Goal: Task Accomplishment & Management: Use online tool/utility

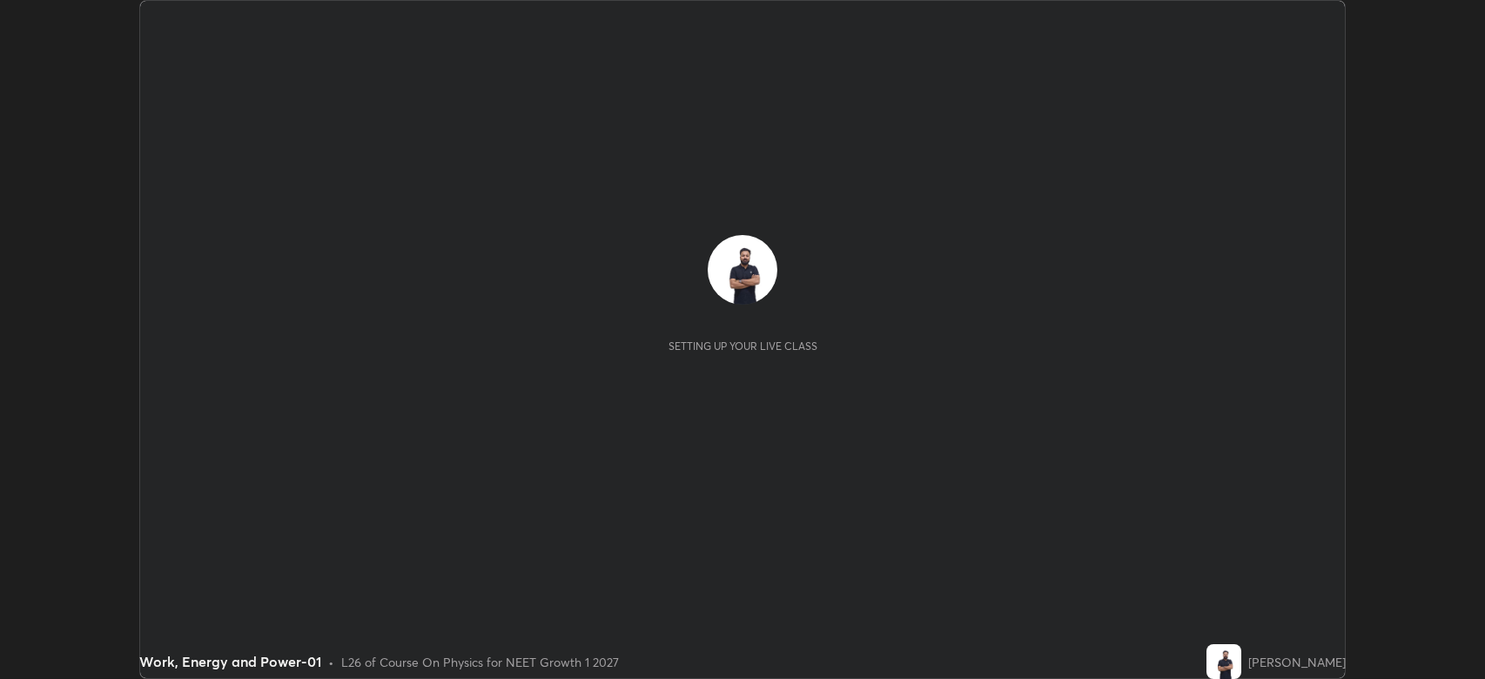
scroll to position [679, 1485]
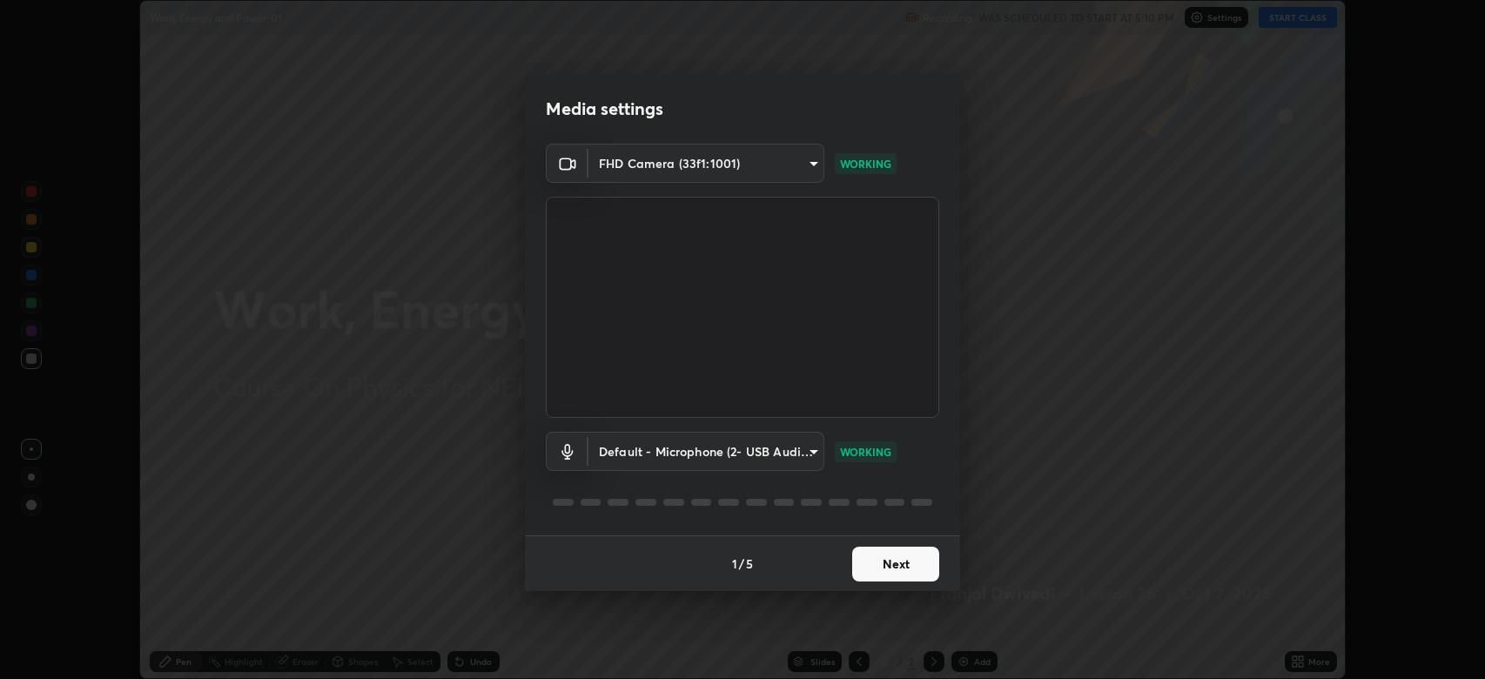
click at [877, 572] on button "Next" at bounding box center [895, 564] width 87 height 35
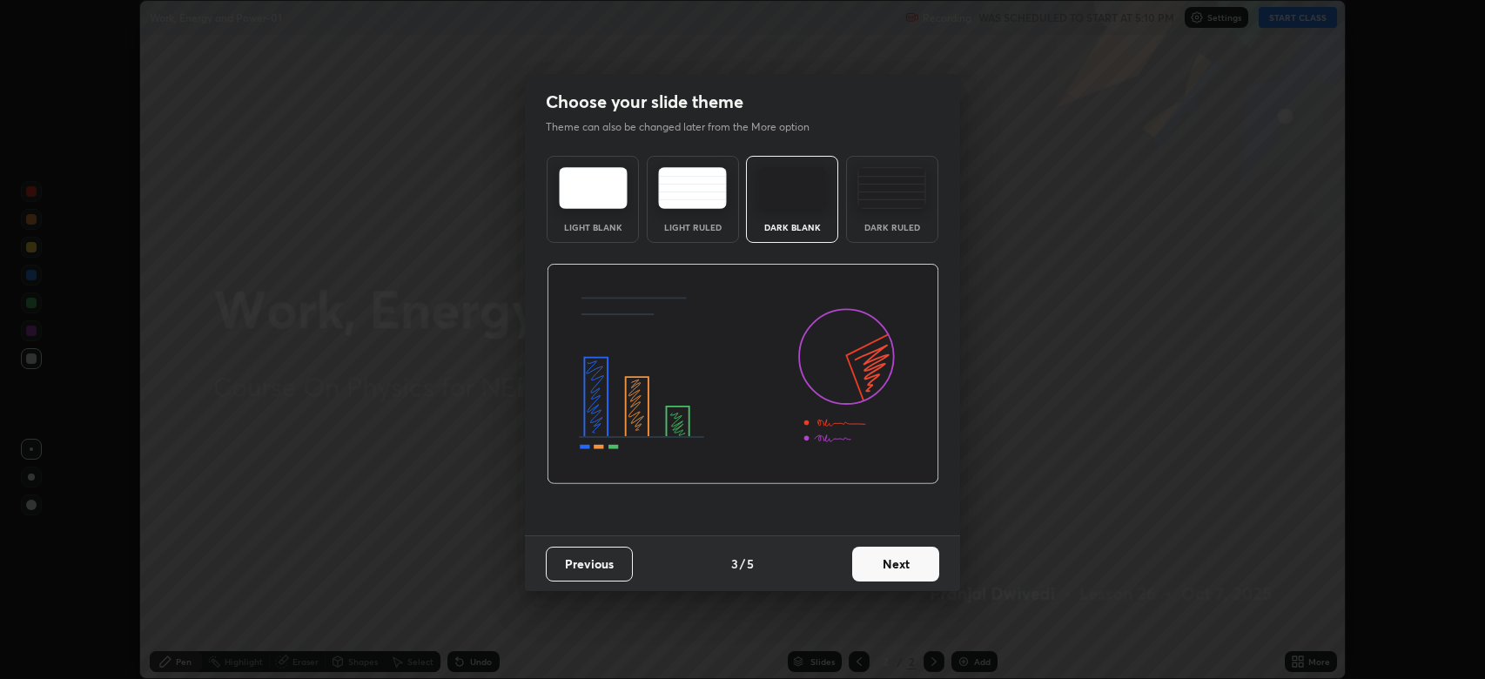
click at [884, 561] on button "Next" at bounding box center [895, 564] width 87 height 35
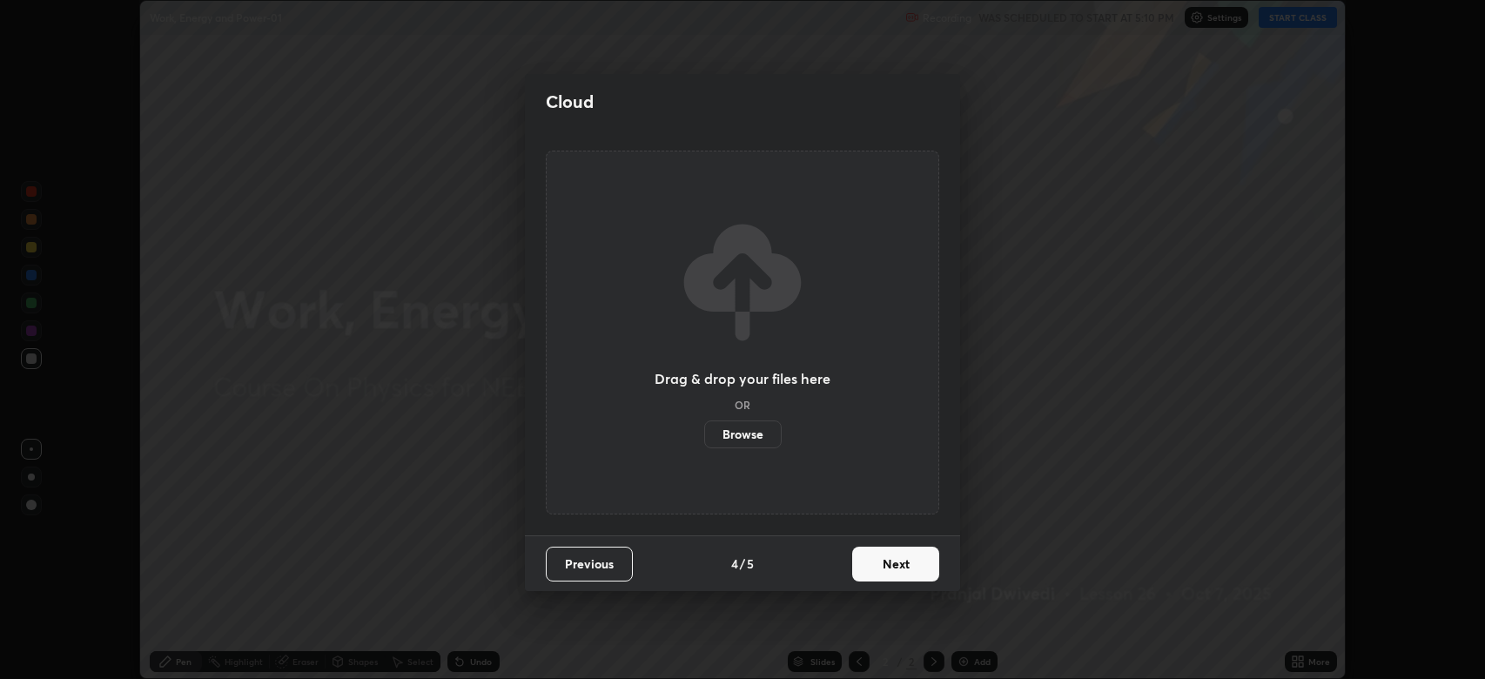
click at [888, 565] on button "Next" at bounding box center [895, 564] width 87 height 35
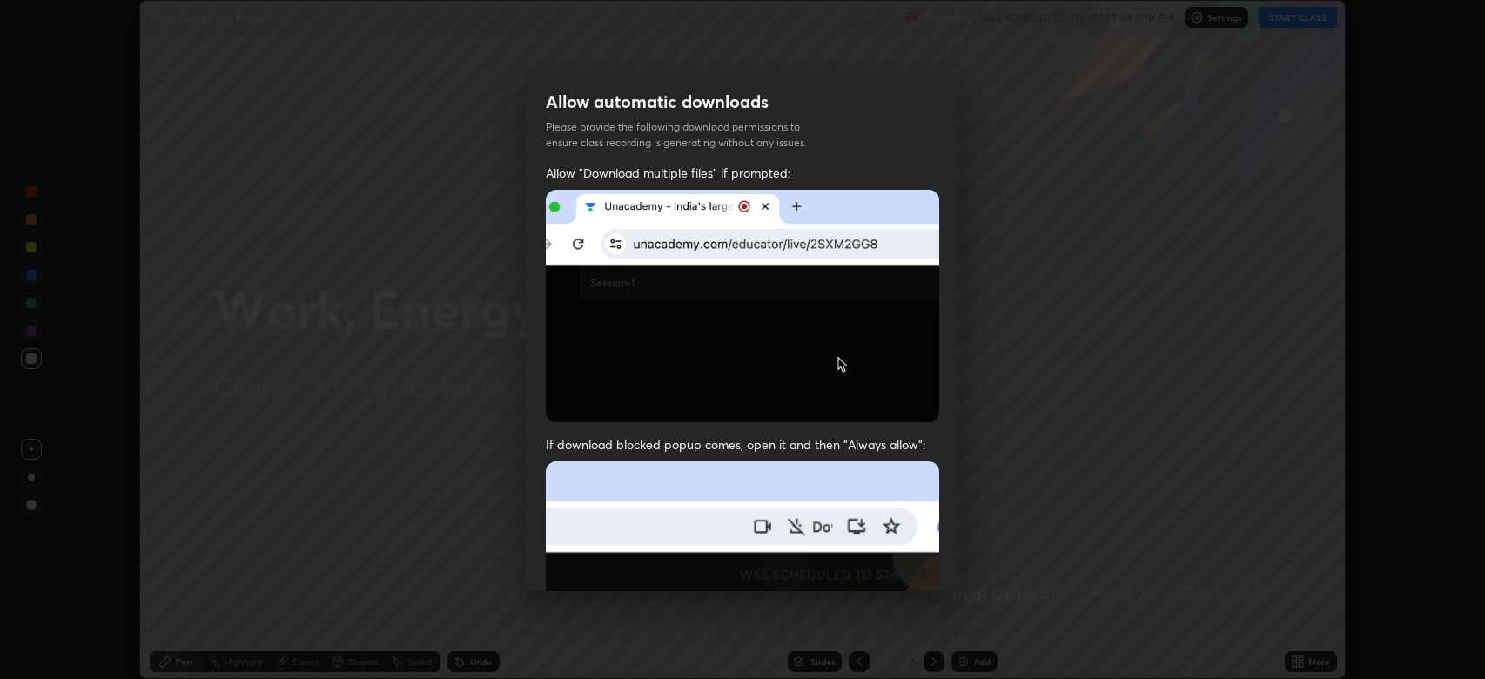
click at [886, 563] on img at bounding box center [742, 651] width 393 height 380
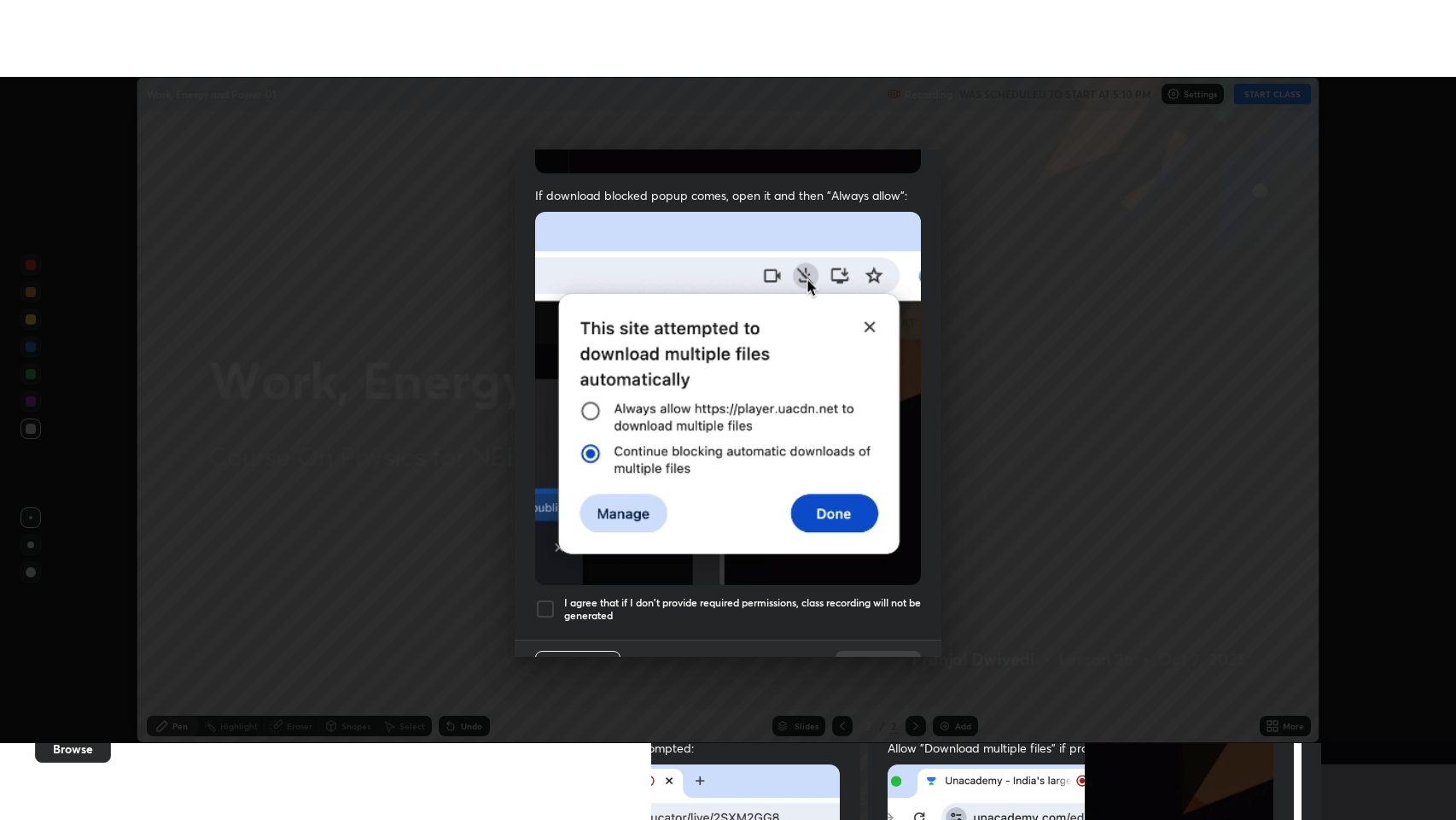
scroll to position [346, 0]
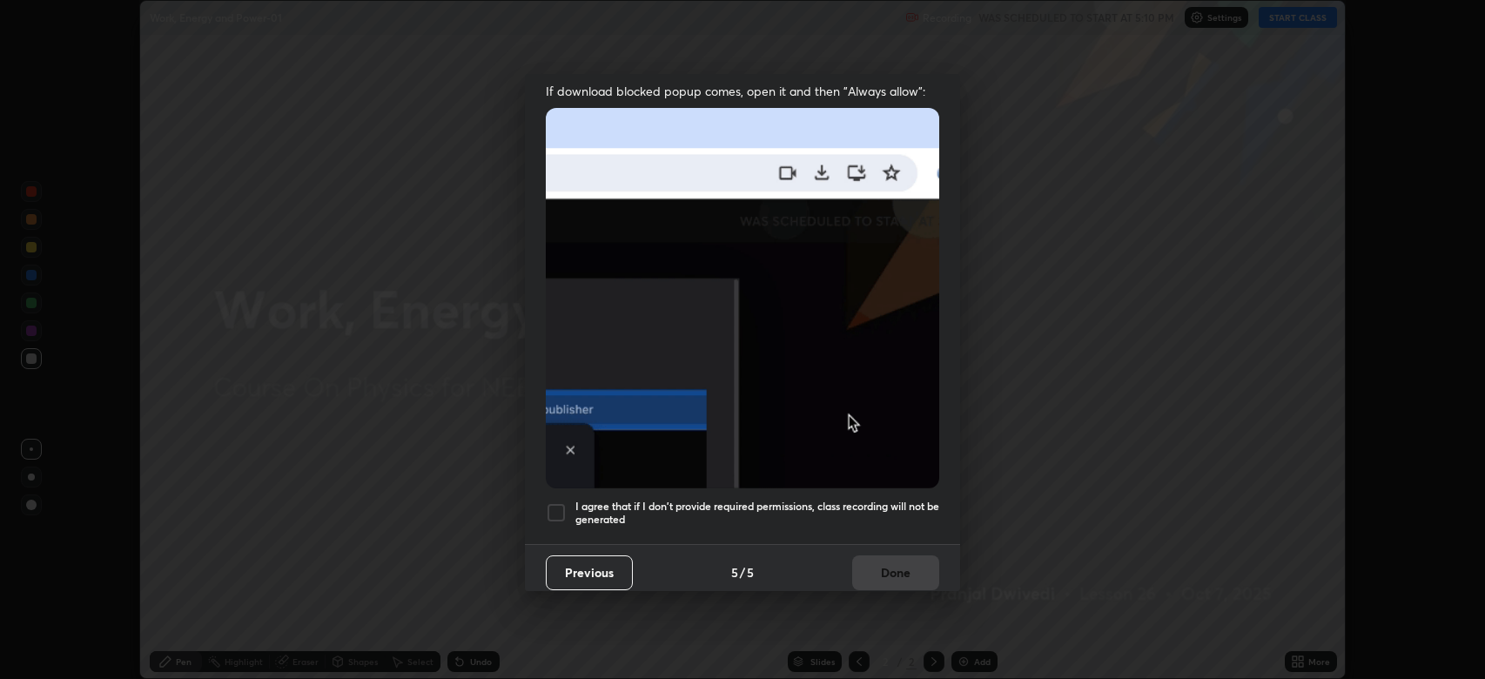
click at [553, 508] on div at bounding box center [556, 512] width 21 height 21
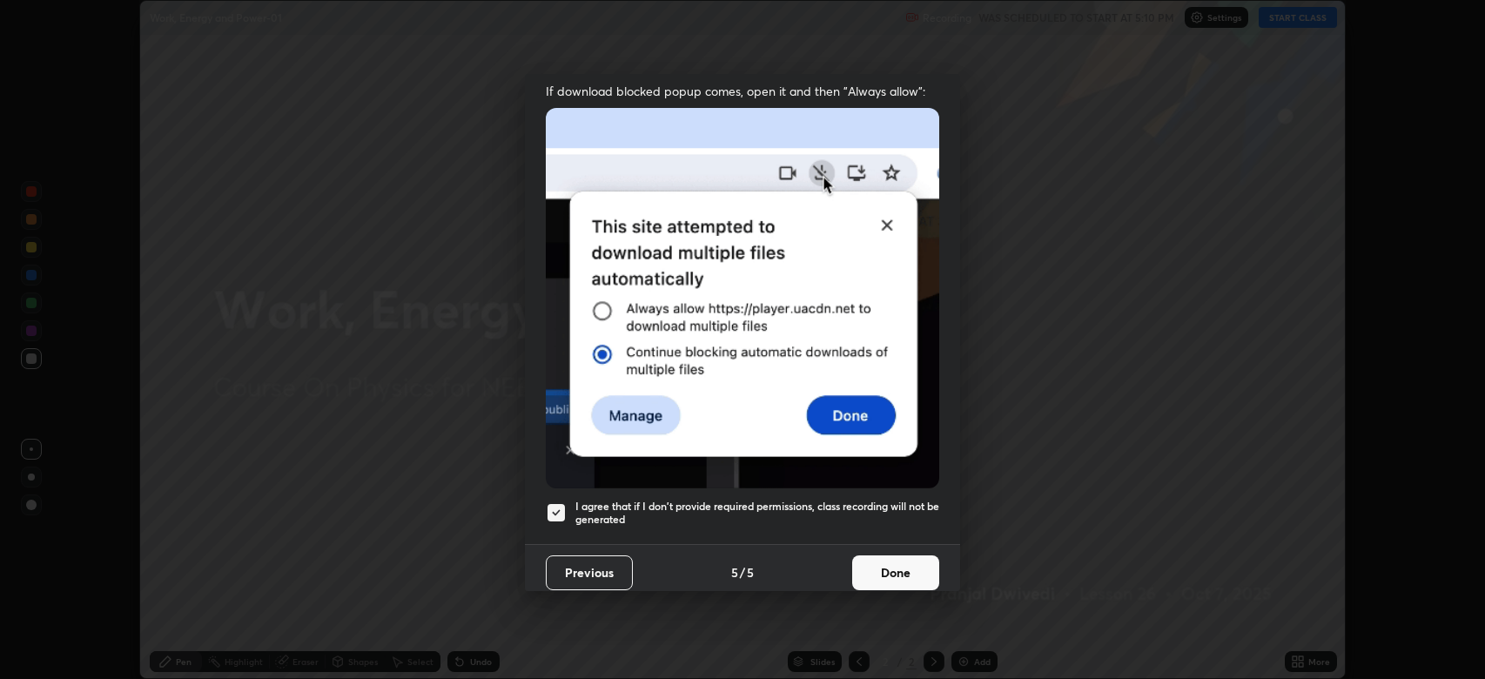
click at [557, 507] on div at bounding box center [556, 512] width 21 height 21
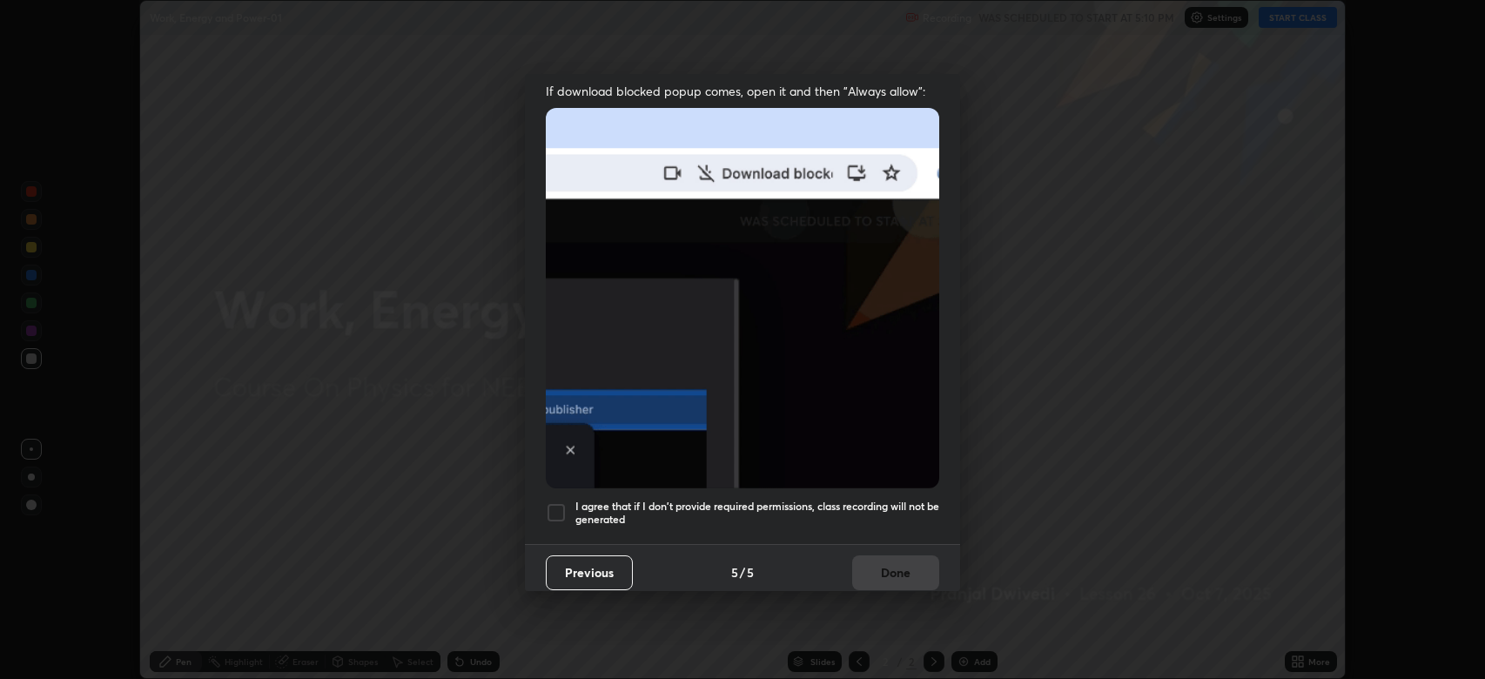
click at [561, 507] on div at bounding box center [556, 512] width 21 height 21
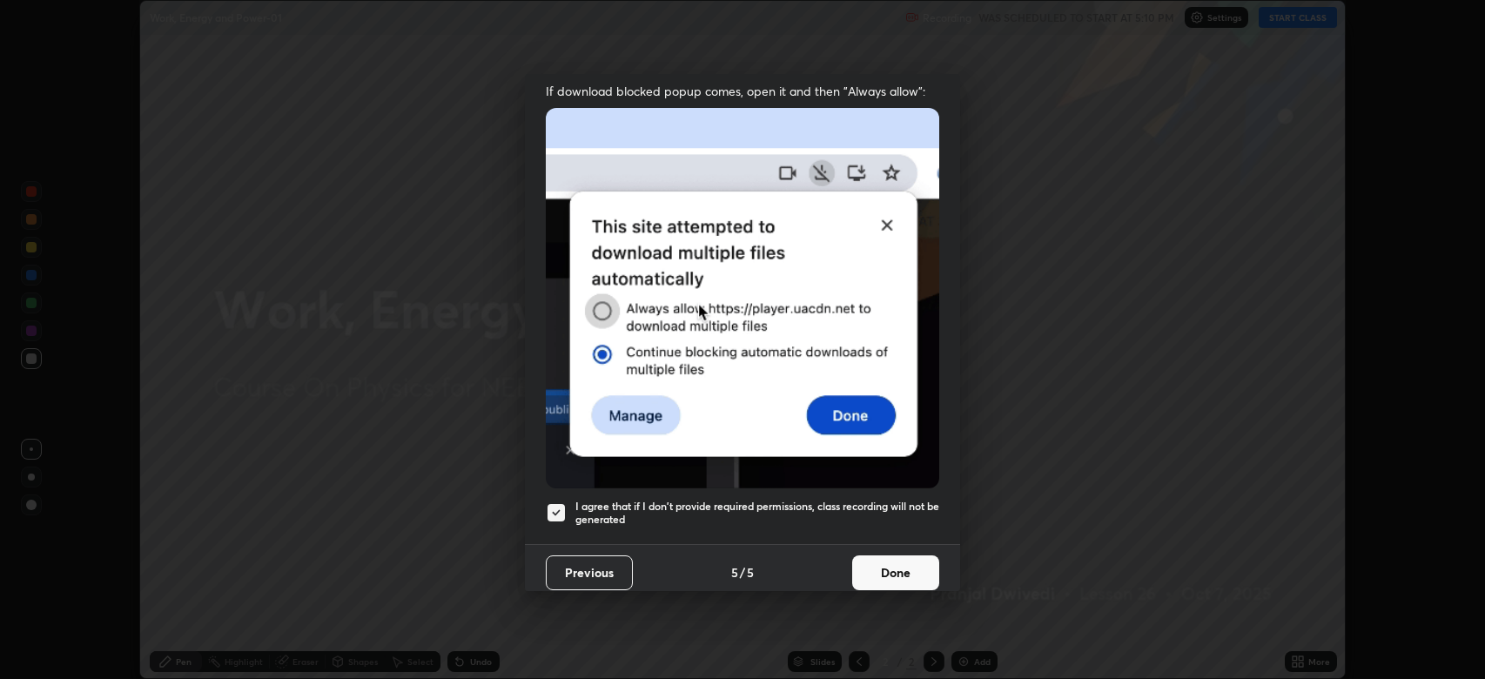
click at [896, 561] on button "Done" at bounding box center [895, 572] width 87 height 35
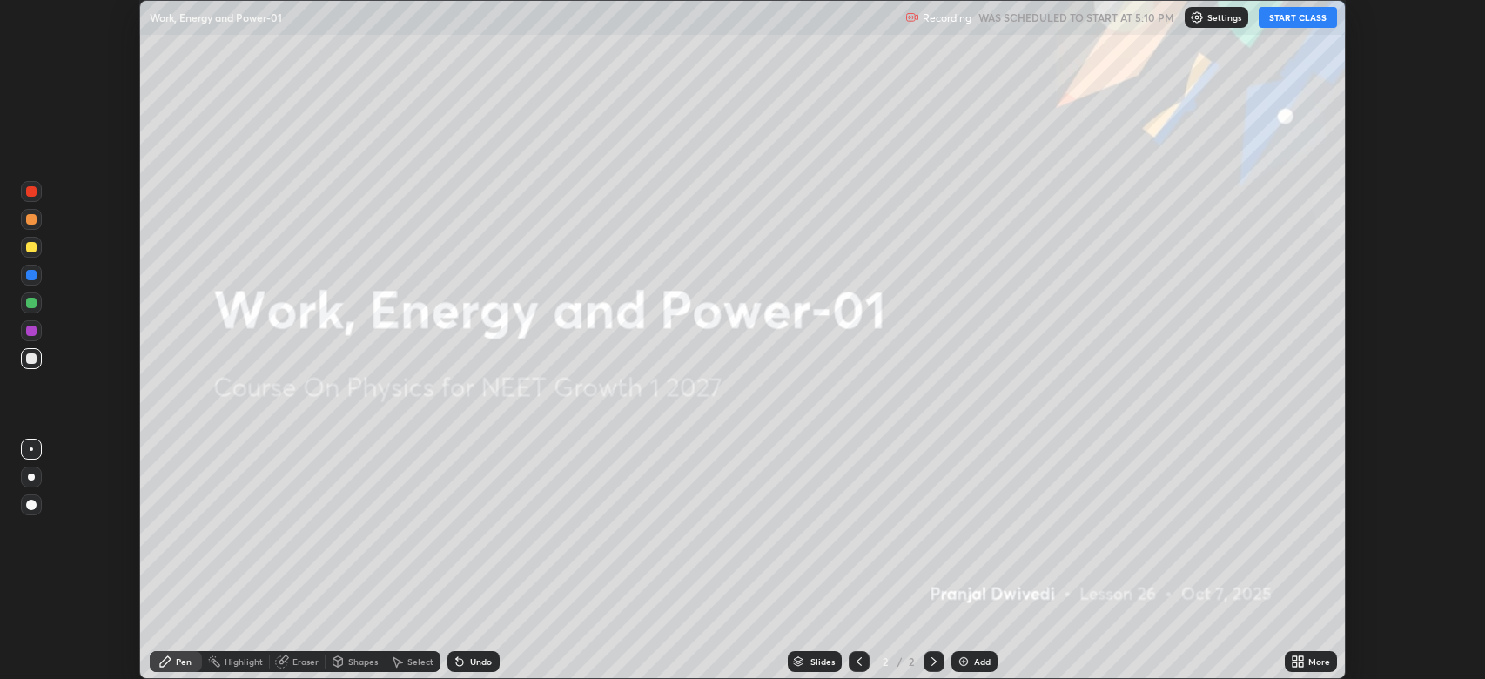
click at [1296, 662] on icon at bounding box center [1295, 664] width 4 height 4
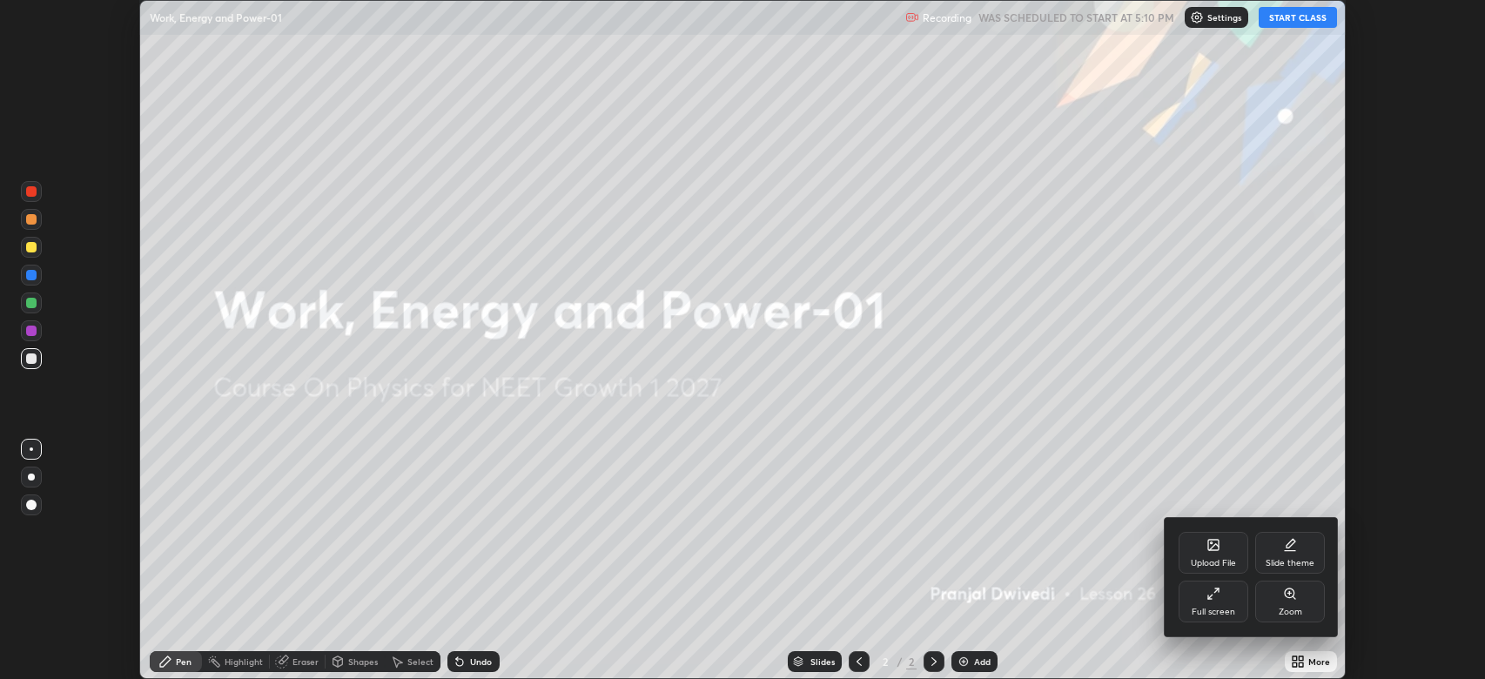
click at [1311, 661] on div at bounding box center [742, 339] width 1485 height 679
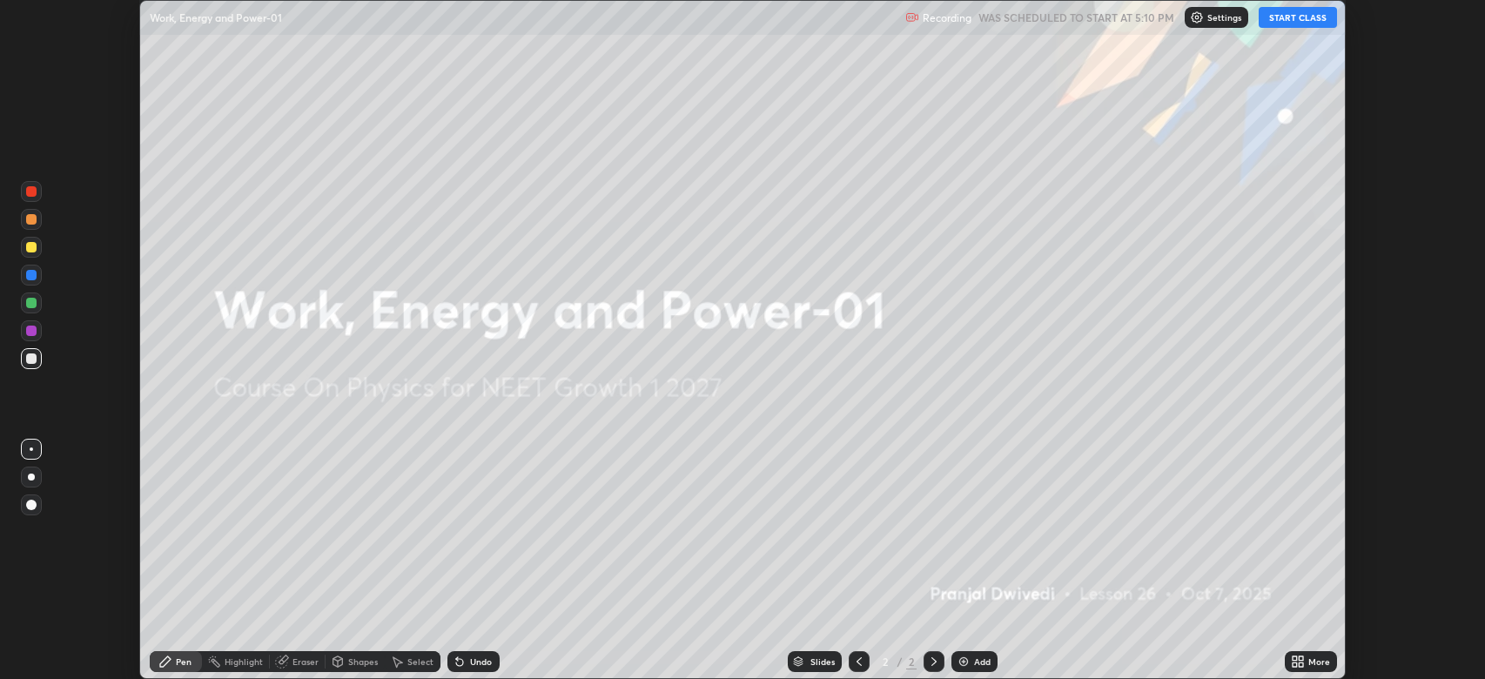
click at [1321, 665] on div "More" at bounding box center [1319, 661] width 22 height 9
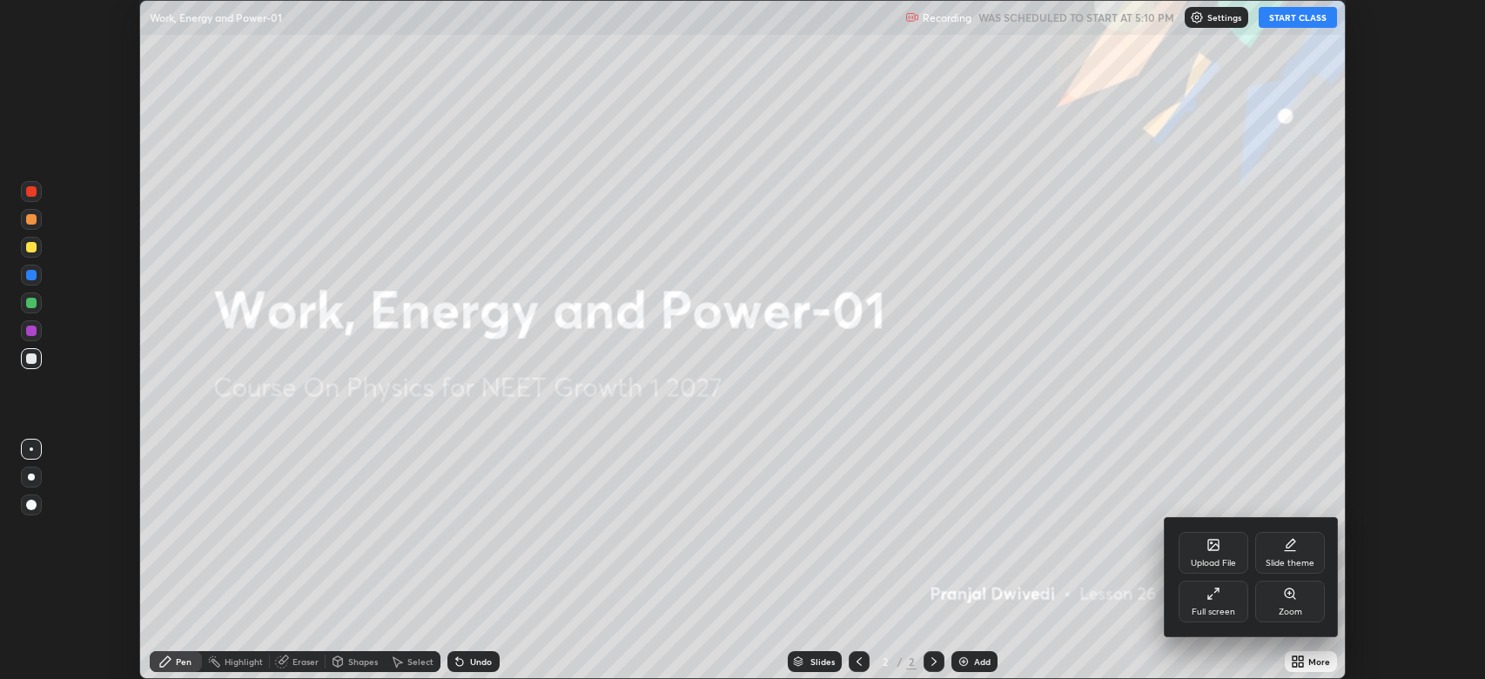
click at [1186, 585] on div "Full screen" at bounding box center [1214, 602] width 70 height 42
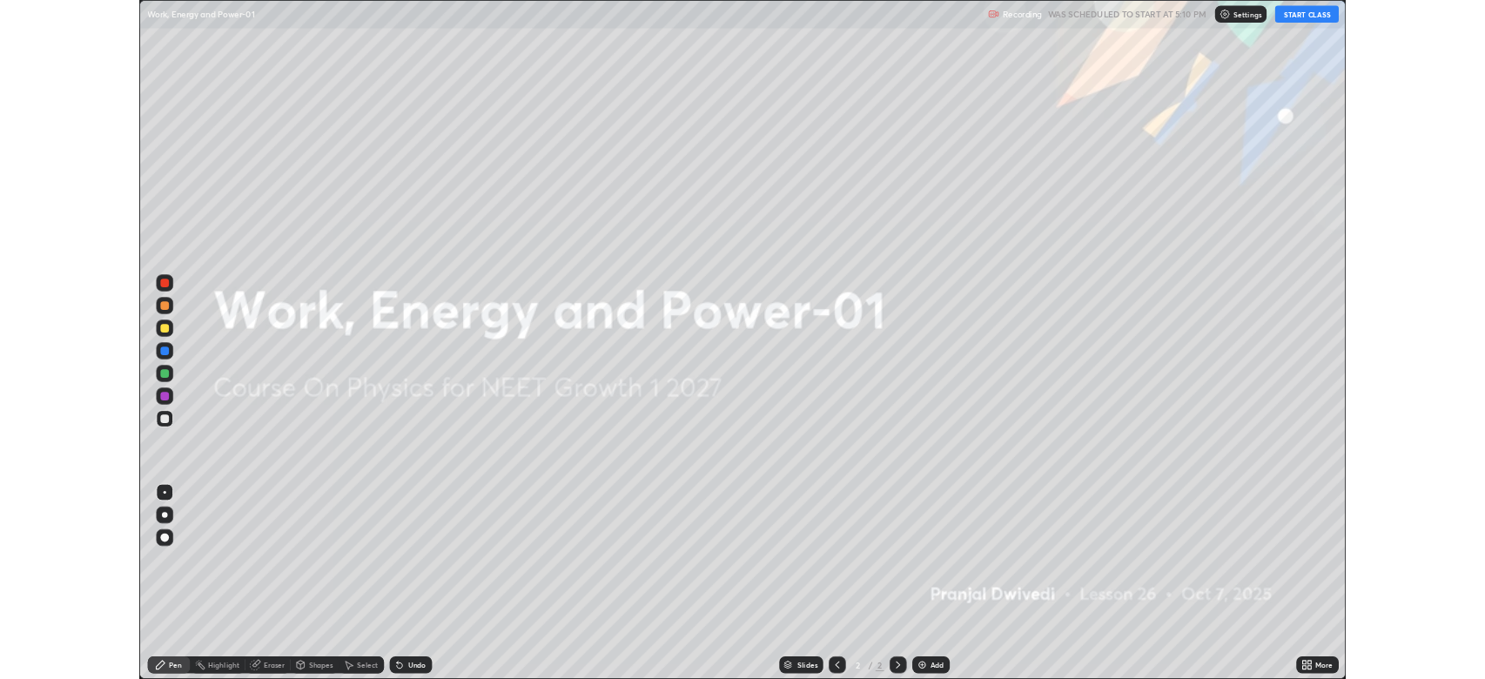
scroll to position [836, 1485]
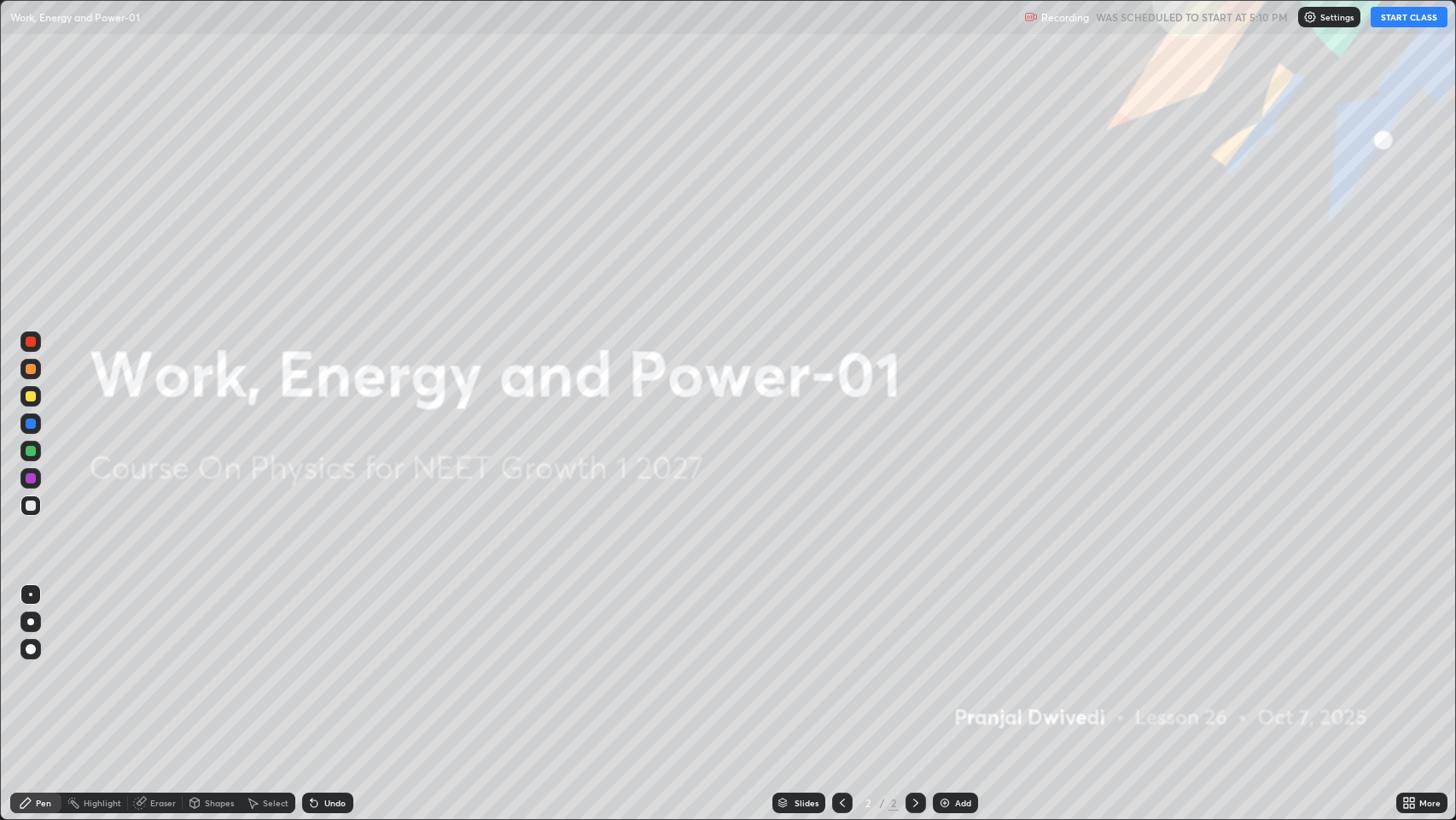
click at [1393, 22] on button "START CLASS" at bounding box center [1409, 17] width 76 height 21
click at [961, 665] on div "Add" at bounding box center [963, 802] width 17 height 9
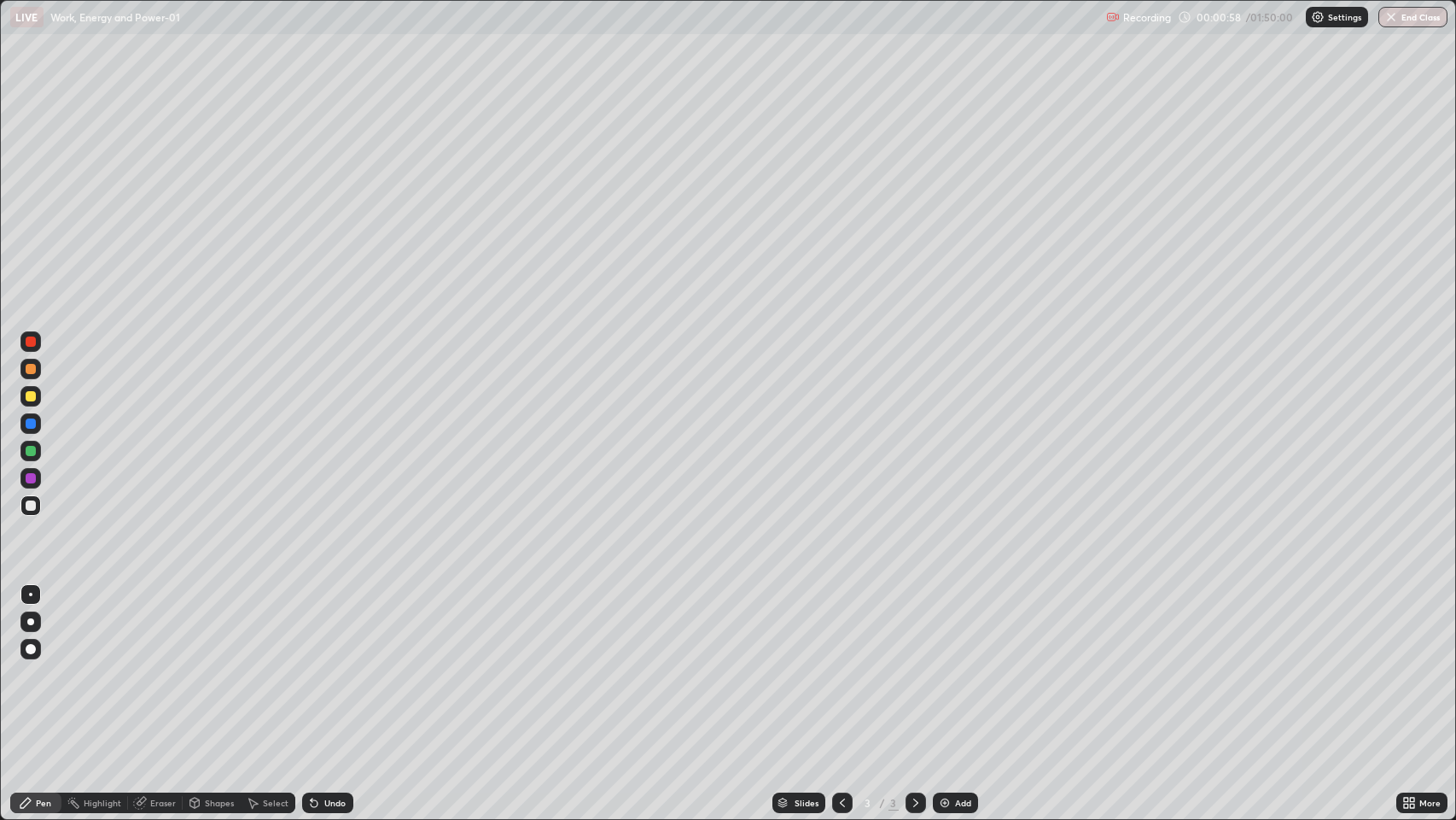
click at [34, 665] on div "Pen" at bounding box center [35, 802] width 51 height 21
click at [37, 665] on div "Pen" at bounding box center [44, 802] width 16 height 9
click at [220, 665] on div "Shapes" at bounding box center [211, 802] width 58 height 21
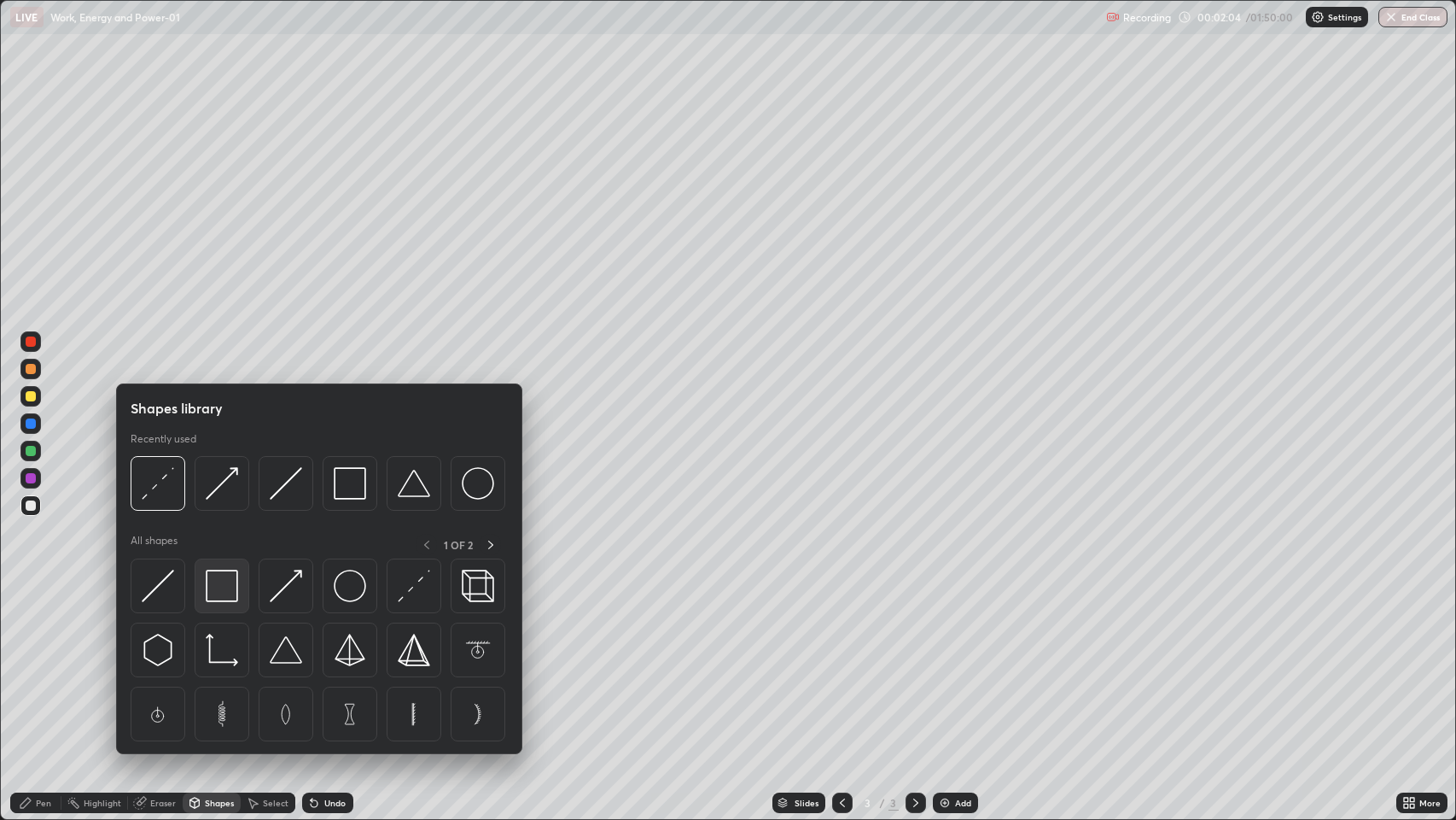
click at [227, 587] on img at bounding box center [222, 586] width 32 height 32
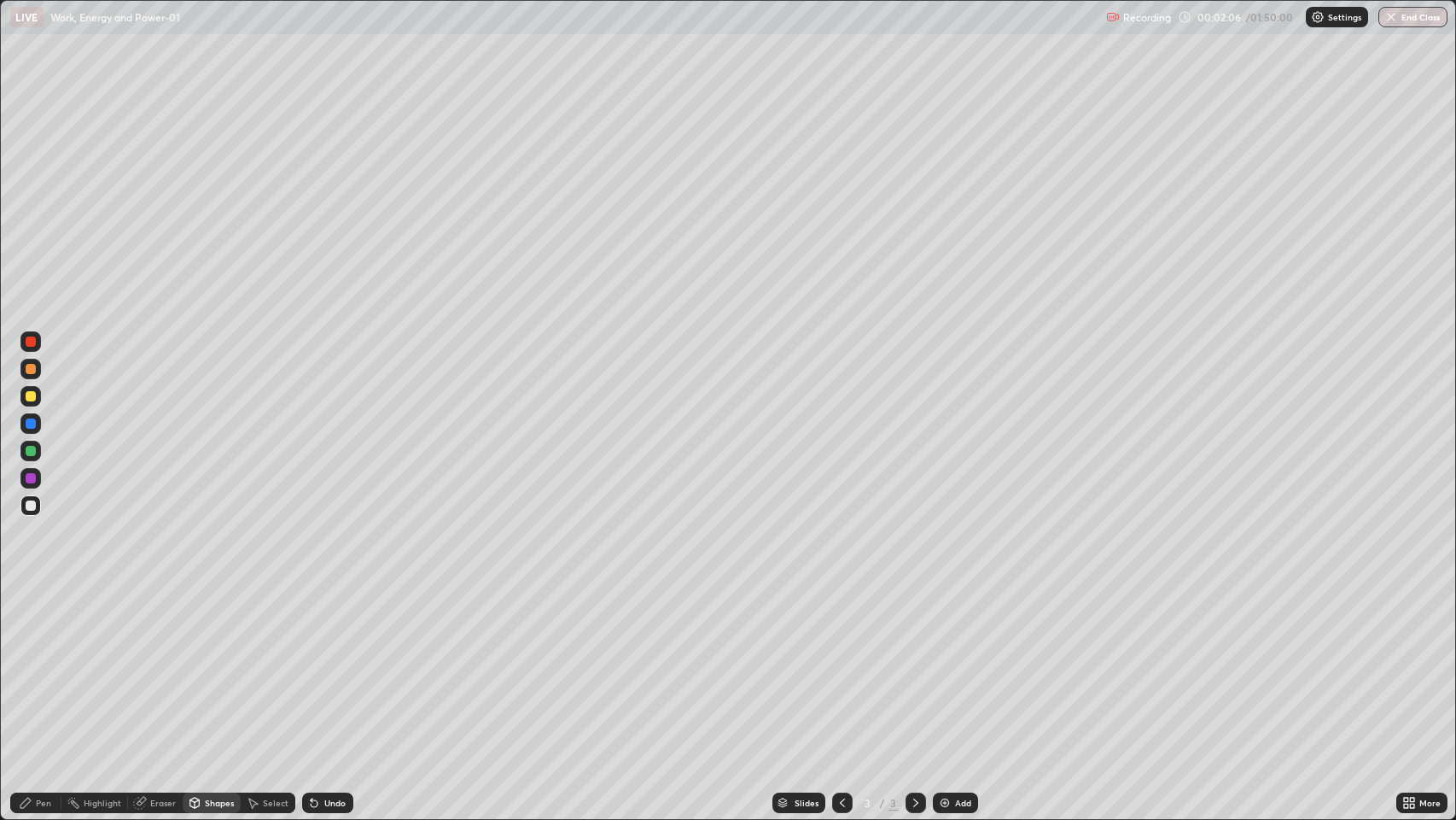
click at [214, 665] on div "Shapes" at bounding box center [211, 802] width 58 height 21
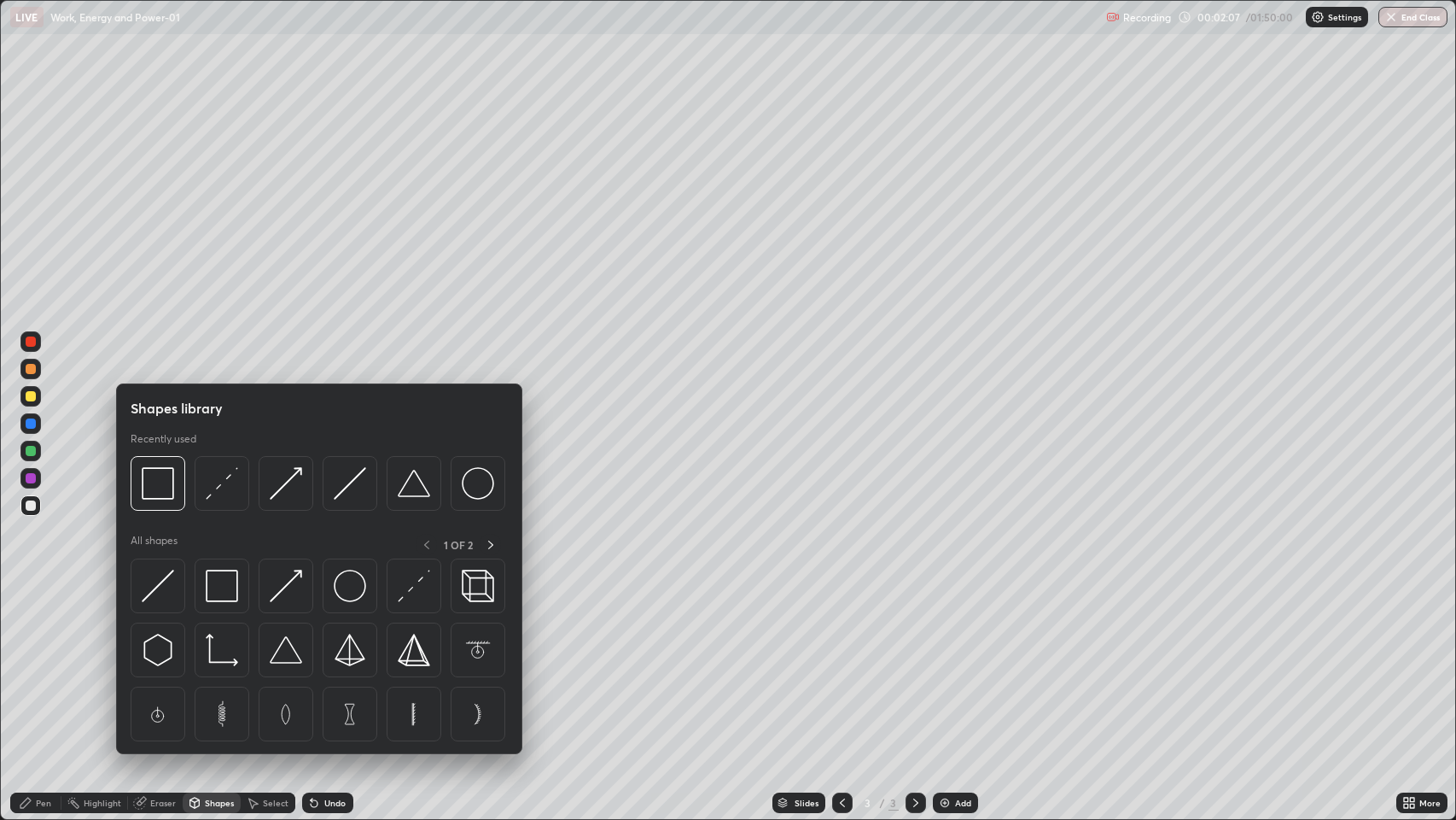
click at [214, 665] on div "Shapes" at bounding box center [220, 802] width 29 height 9
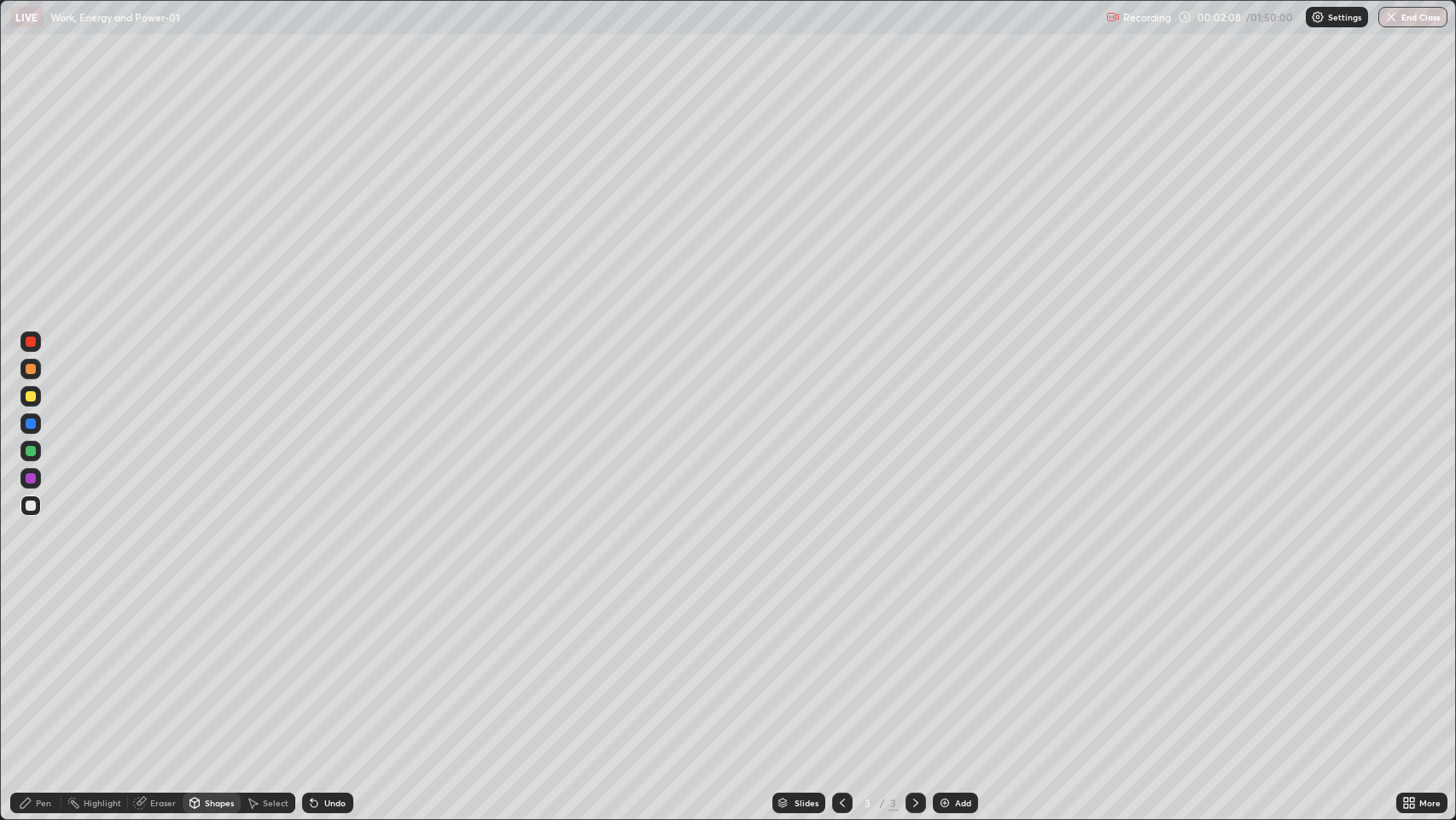
click at [221, 665] on div "Shapes" at bounding box center [220, 802] width 29 height 9
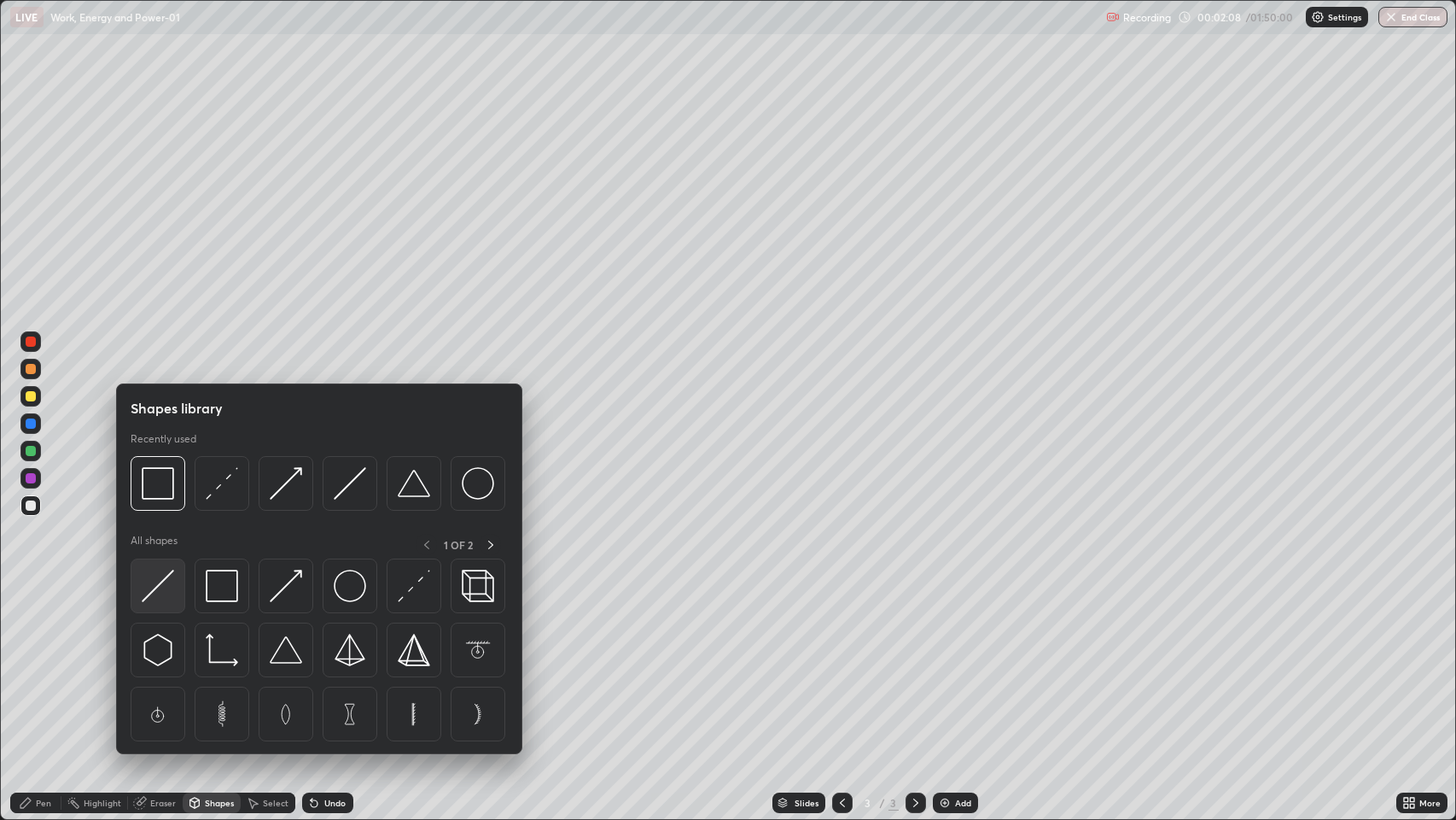
click at [156, 574] on img at bounding box center [157, 586] width 32 height 32
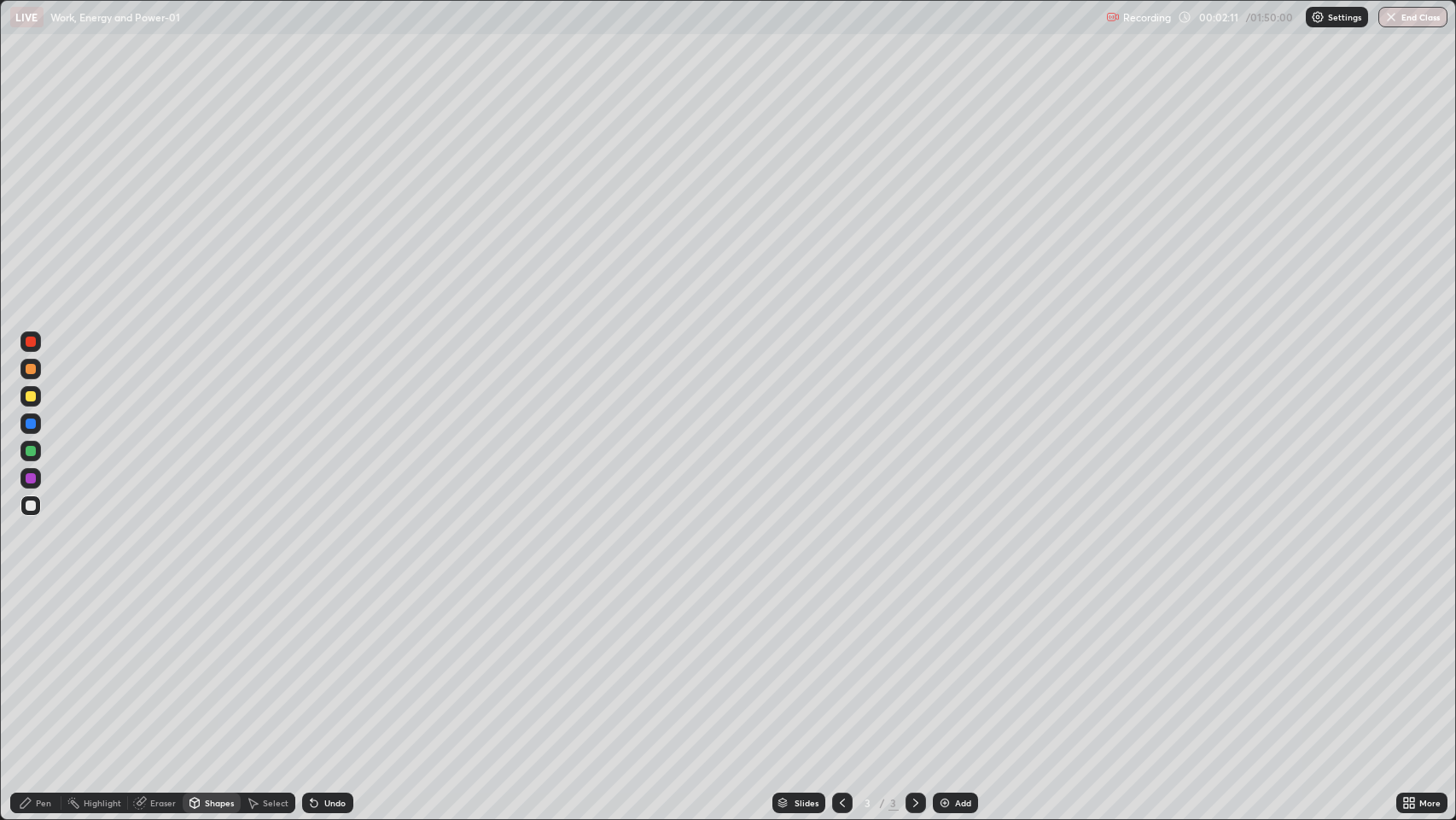
click at [339, 665] on div "Undo" at bounding box center [327, 802] width 51 height 21
click at [334, 665] on div "Undo" at bounding box center [335, 802] width 22 height 9
click at [54, 665] on div "Pen" at bounding box center [35, 802] width 51 height 21
click at [31, 396] on div at bounding box center [30, 396] width 10 height 10
click at [214, 665] on div "Shapes" at bounding box center [220, 802] width 29 height 9
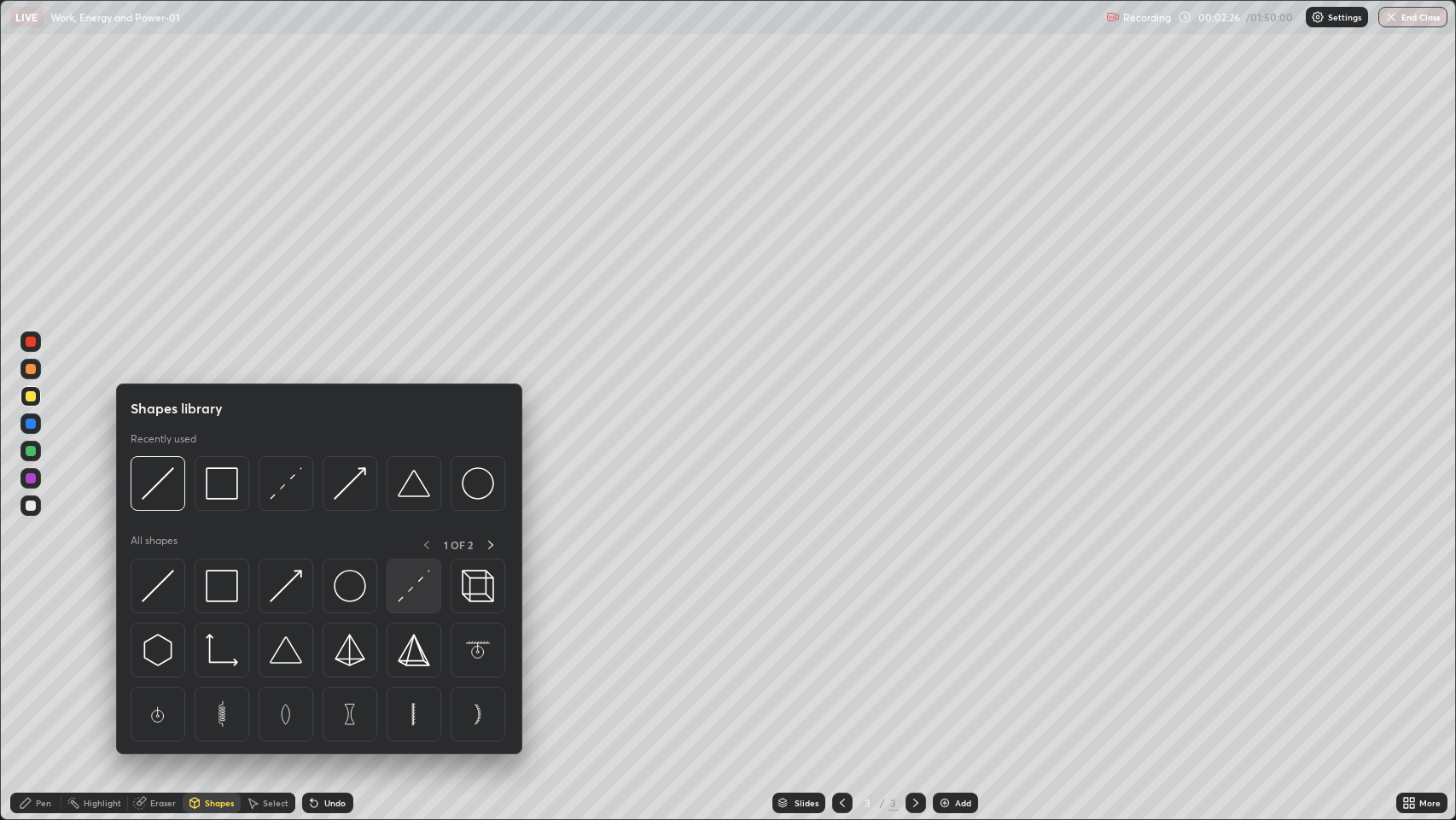
click at [404, 584] on img at bounding box center [414, 586] width 32 height 32
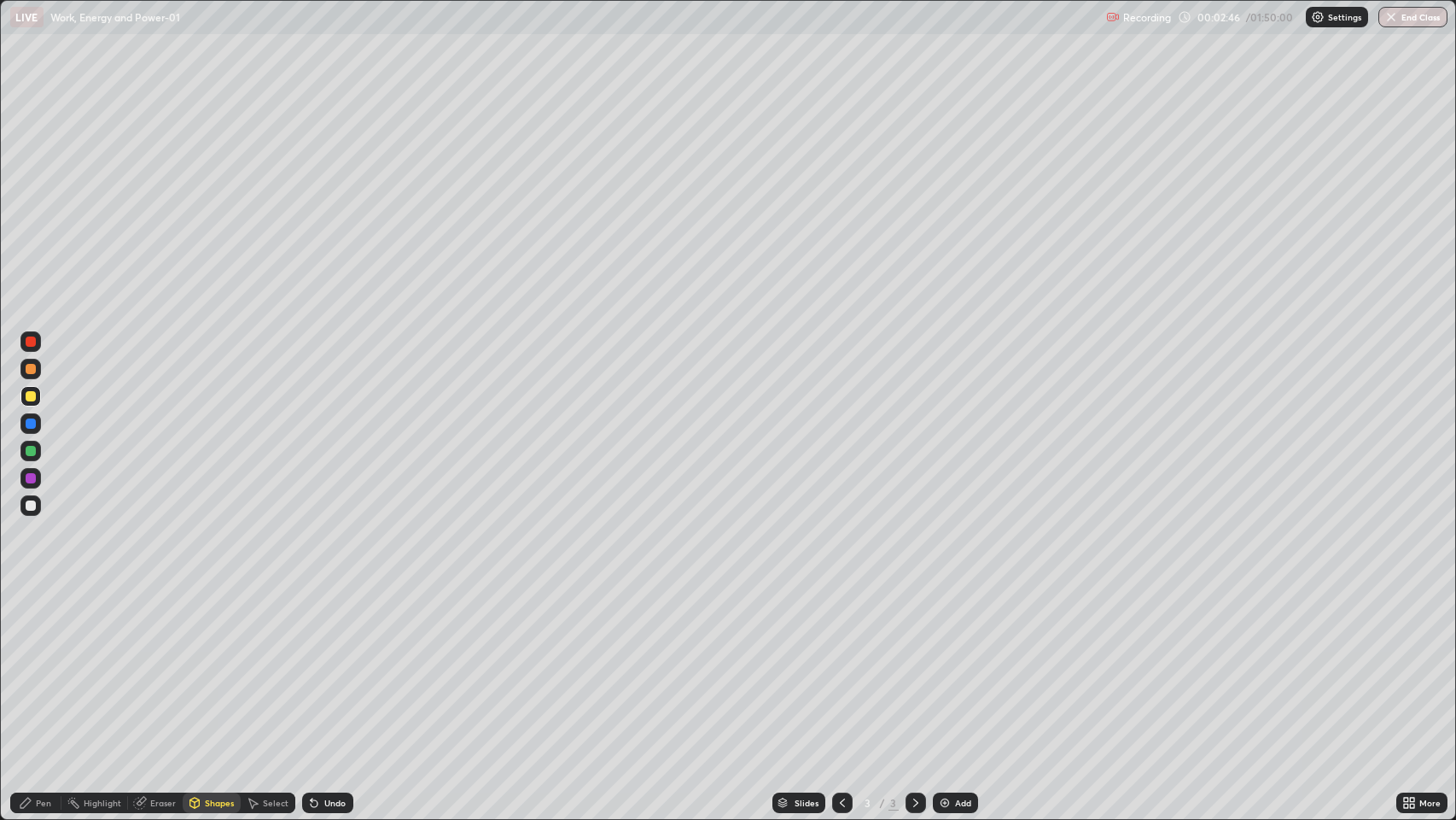
click at [168, 665] on div "Eraser" at bounding box center [163, 802] width 25 height 9
click at [30, 665] on icon at bounding box center [30, 744] width 14 height 15
click at [43, 665] on div "Pen" at bounding box center [44, 802] width 16 height 9
click at [30, 341] on div at bounding box center [30, 341] width 10 height 10
click at [49, 665] on div "Pen" at bounding box center [44, 802] width 16 height 9
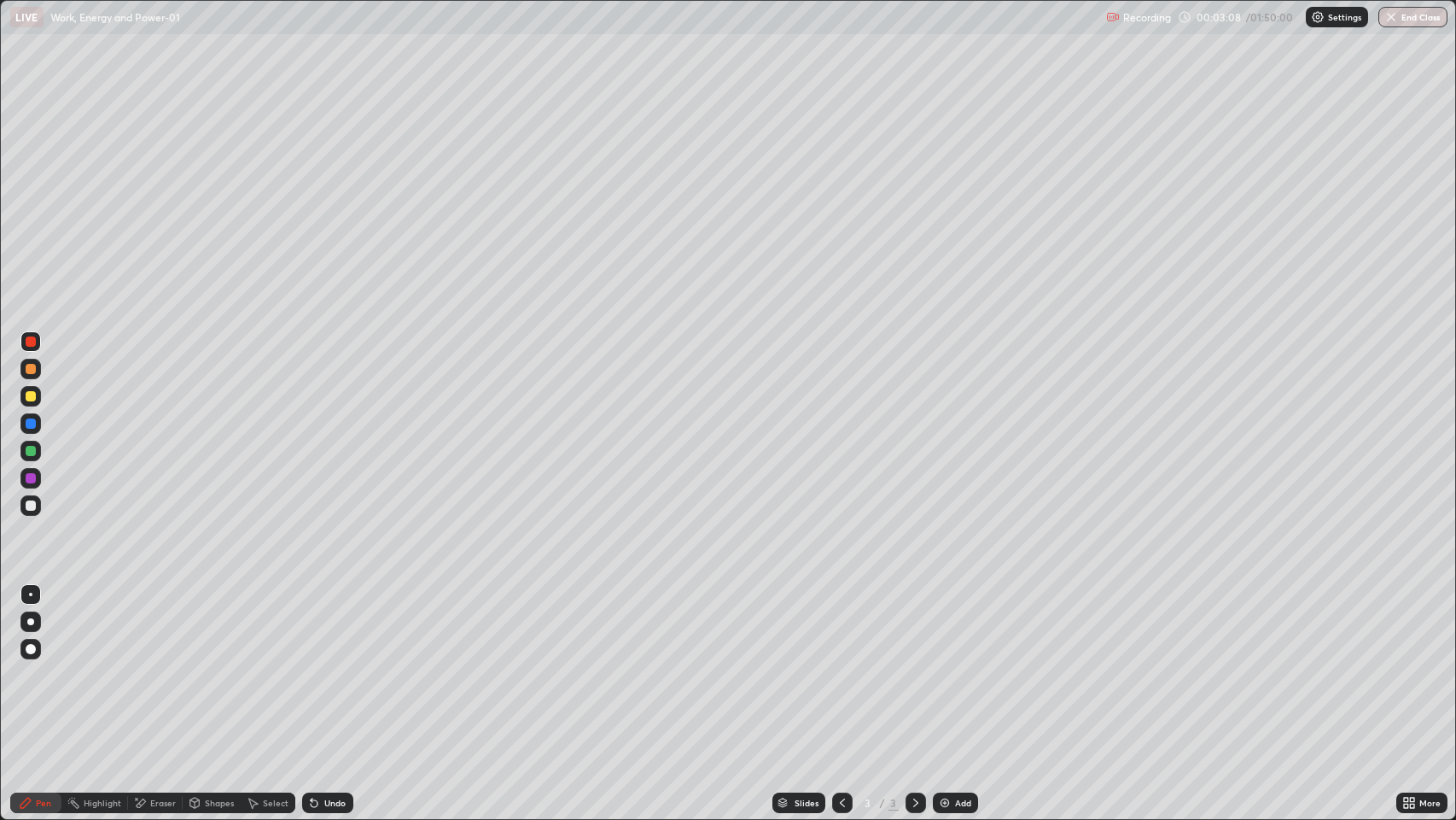
click at [43, 446] on div at bounding box center [30, 451] width 27 height 27
click at [29, 452] on div at bounding box center [30, 450] width 10 height 10
click at [30, 505] on div at bounding box center [30, 505] width 10 height 10
click at [260, 665] on div "Select" at bounding box center [268, 802] width 55 height 21
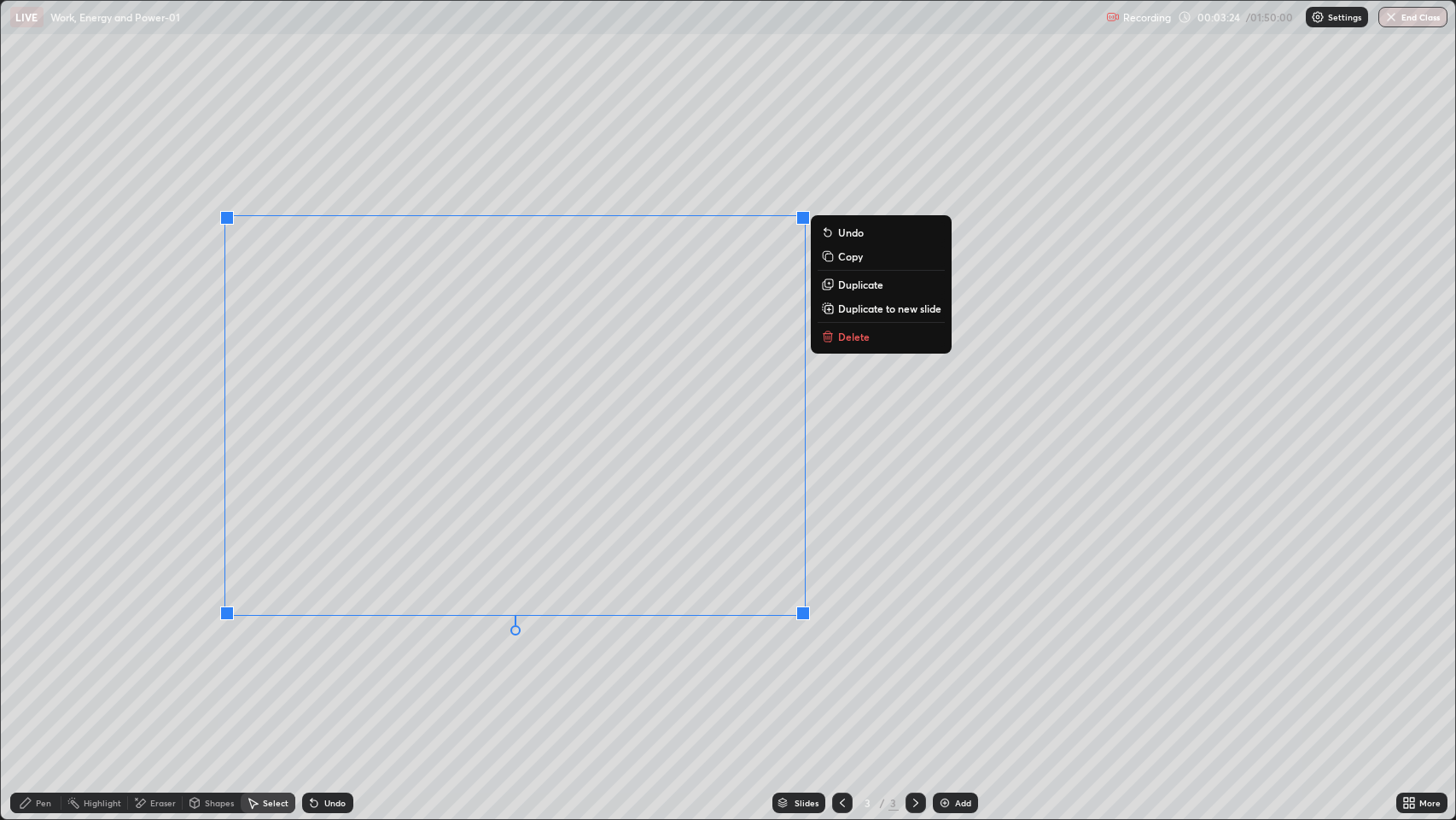
click at [872, 281] on p "Duplicate" at bounding box center [861, 284] width 45 height 14
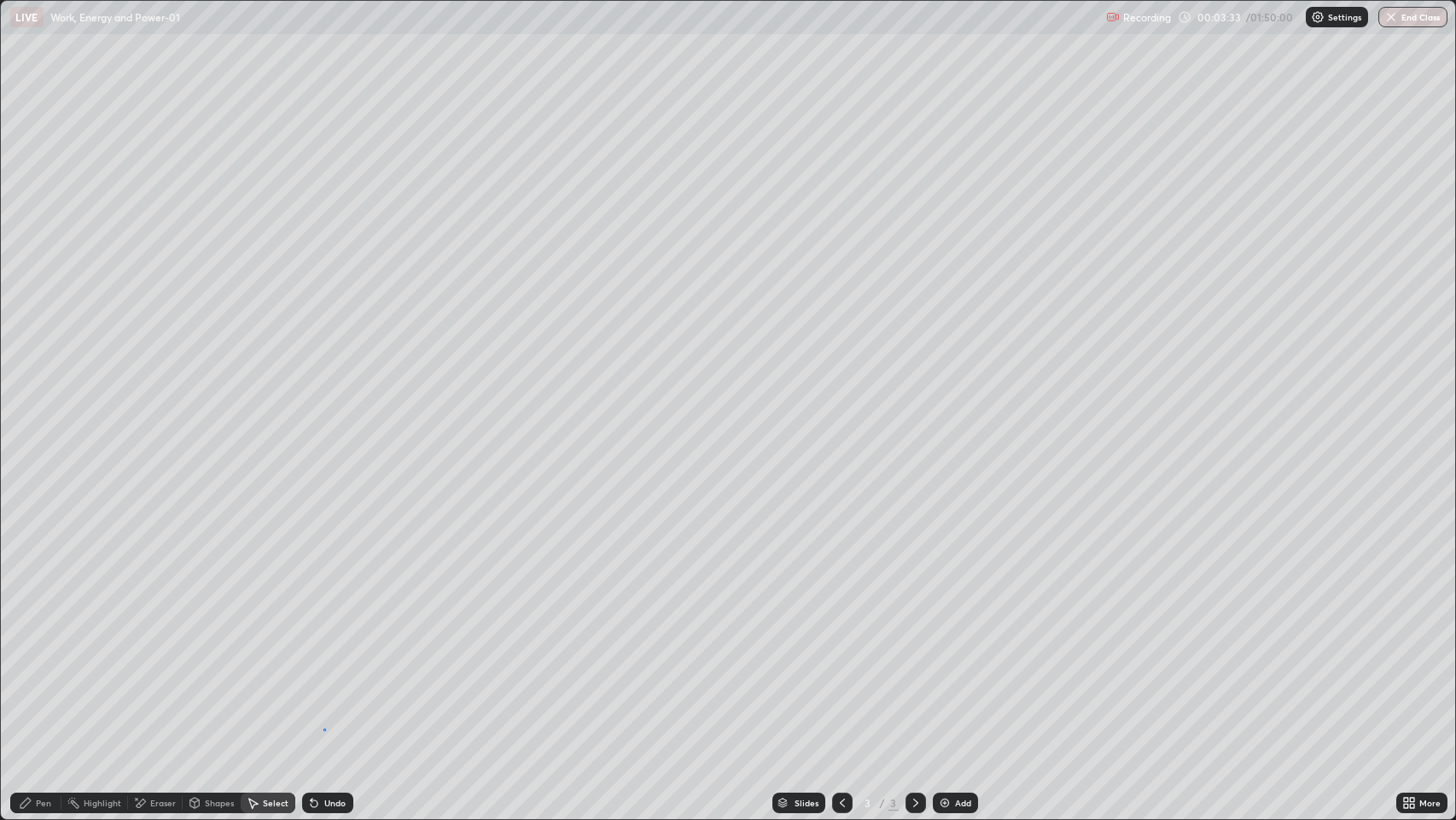
click at [324, 665] on div "0 ° Undo Copy Duplicate Duplicate to new slide Delete" at bounding box center [728, 410] width 1455 height 818
click at [148, 665] on div "Eraser" at bounding box center [156, 802] width 55 height 21
click at [25, 665] on icon at bounding box center [25, 802] width 10 height 10
click at [328, 665] on div "Undo" at bounding box center [335, 802] width 22 height 9
click at [28, 369] on div at bounding box center [30, 369] width 10 height 10
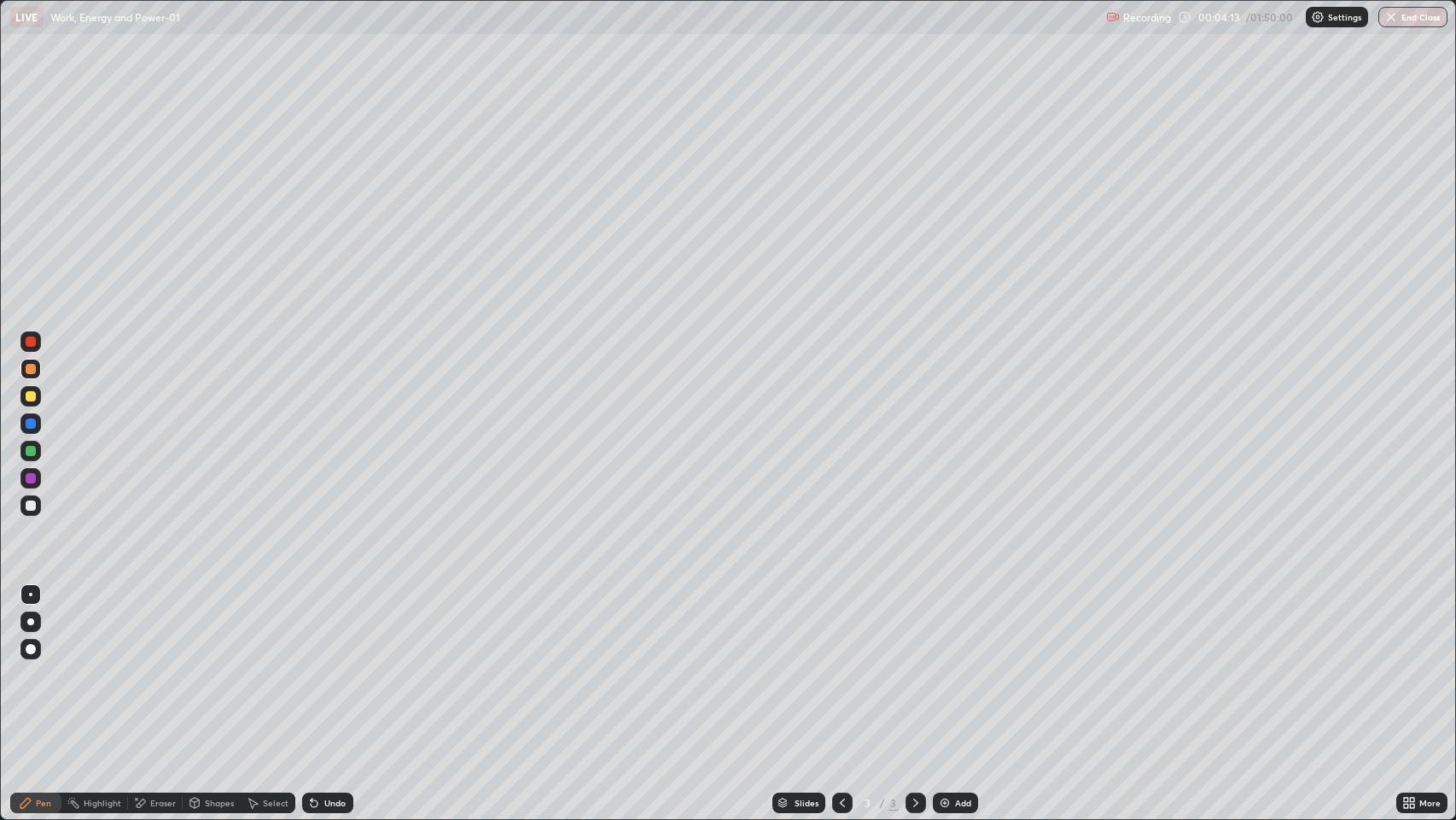
click at [269, 665] on div "Select" at bounding box center [276, 802] width 25 height 9
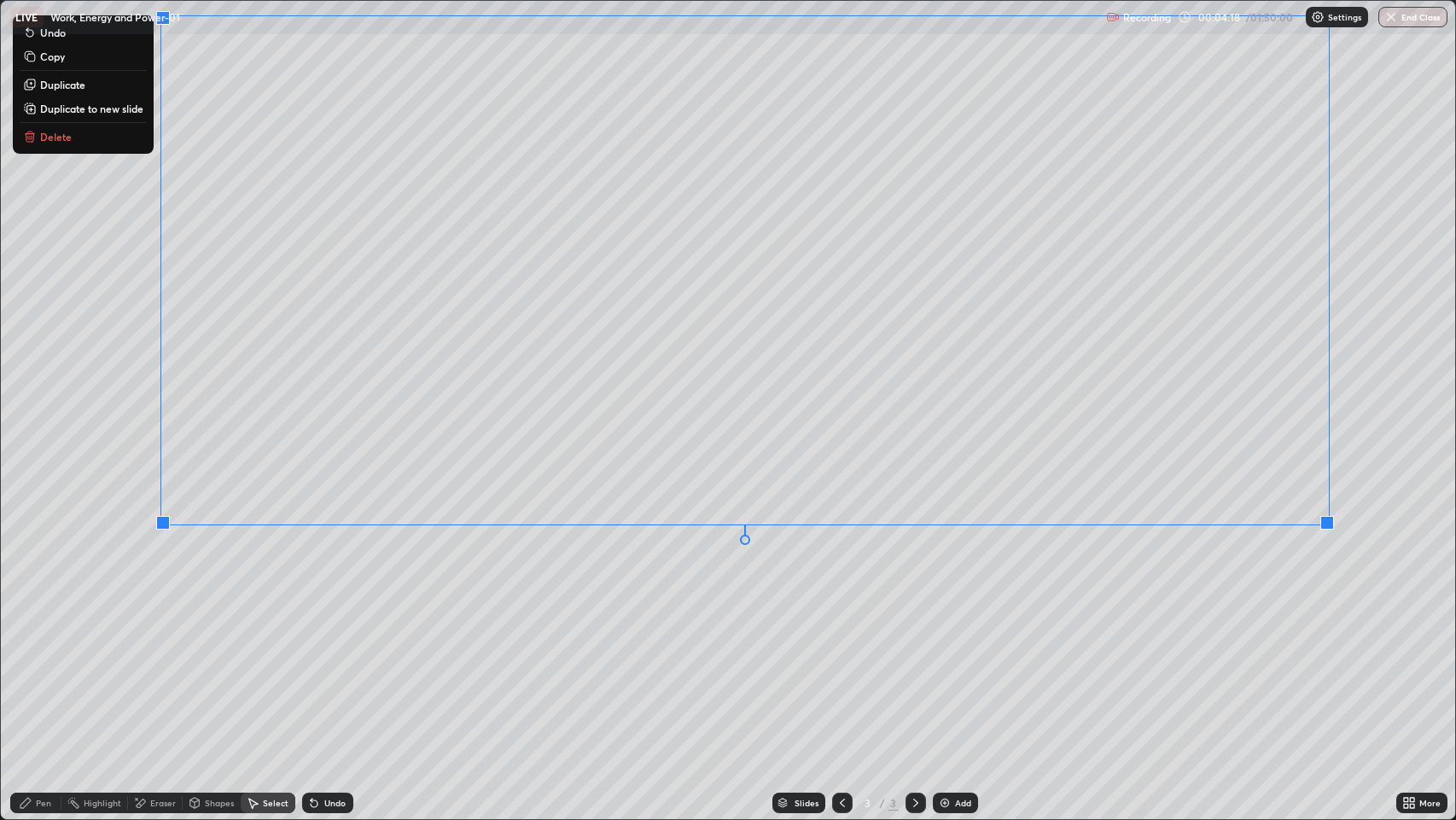
click at [37, 665] on div "Pen" at bounding box center [44, 802] width 16 height 9
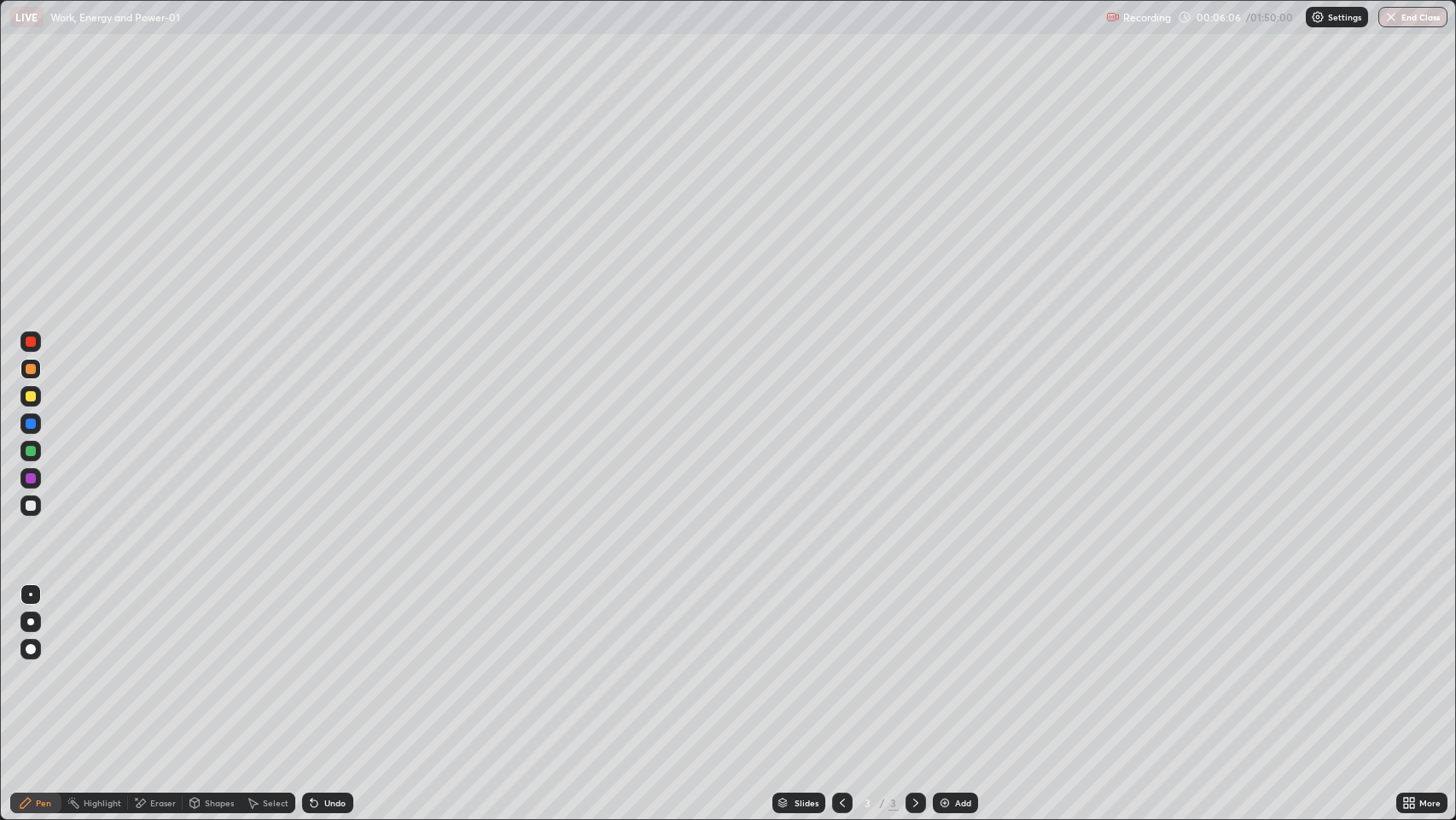
click at [961, 665] on div "Add" at bounding box center [963, 802] width 17 height 9
click at [29, 394] on div at bounding box center [30, 396] width 10 height 10
click at [838, 665] on icon at bounding box center [842, 802] width 14 height 14
click at [30, 341] on div at bounding box center [30, 341] width 10 height 10
click at [30, 478] on div at bounding box center [30, 478] width 10 height 10
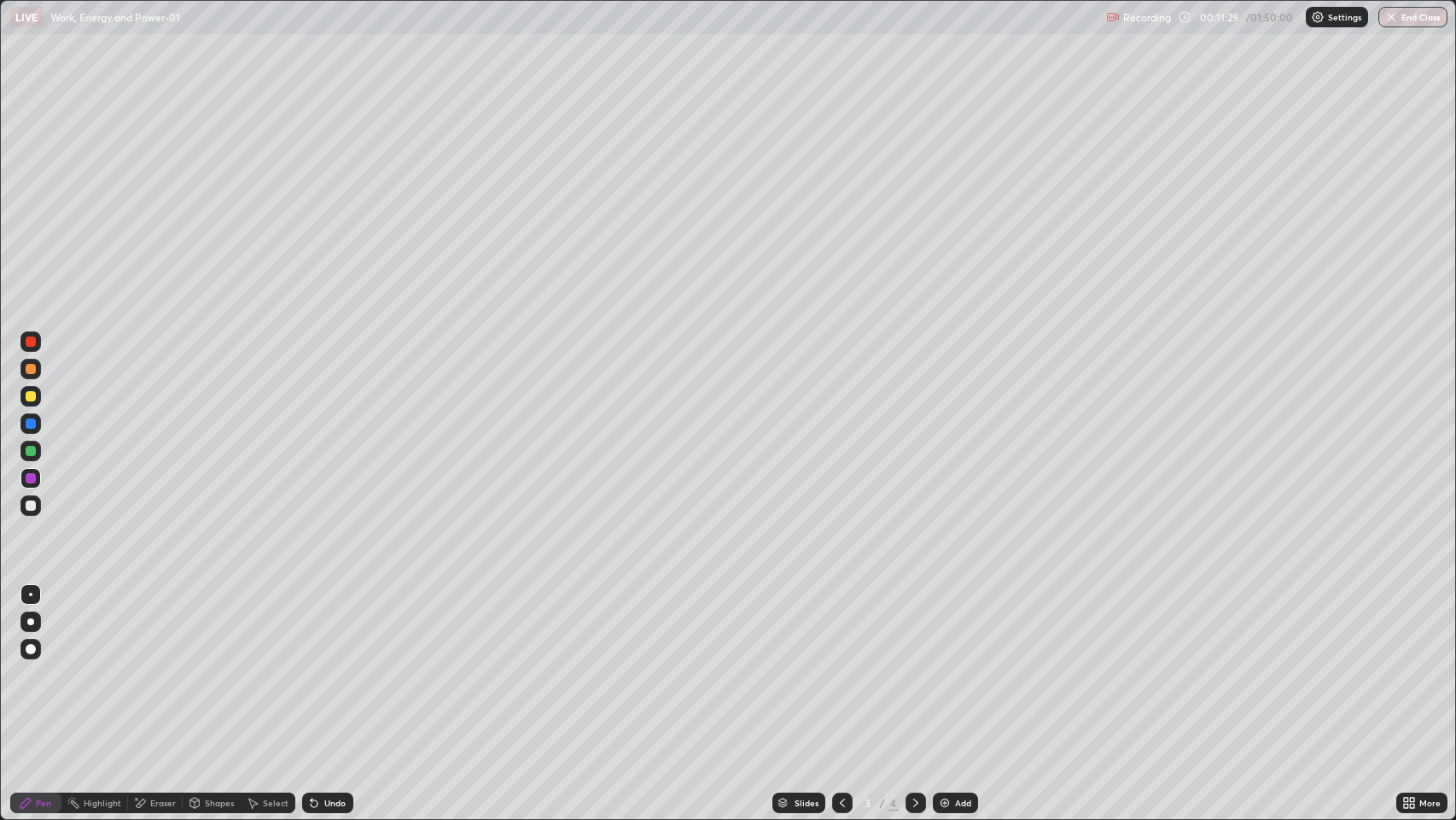
click at [957, 665] on div "Add" at bounding box center [963, 802] width 17 height 9
click at [326, 665] on div "Undo" at bounding box center [327, 802] width 51 height 21
click at [326, 665] on div "Undo" at bounding box center [327, 802] width 51 height 21
click at [35, 502] on div at bounding box center [30, 505] width 10 height 10
click at [959, 665] on div "Add" at bounding box center [963, 802] width 17 height 9
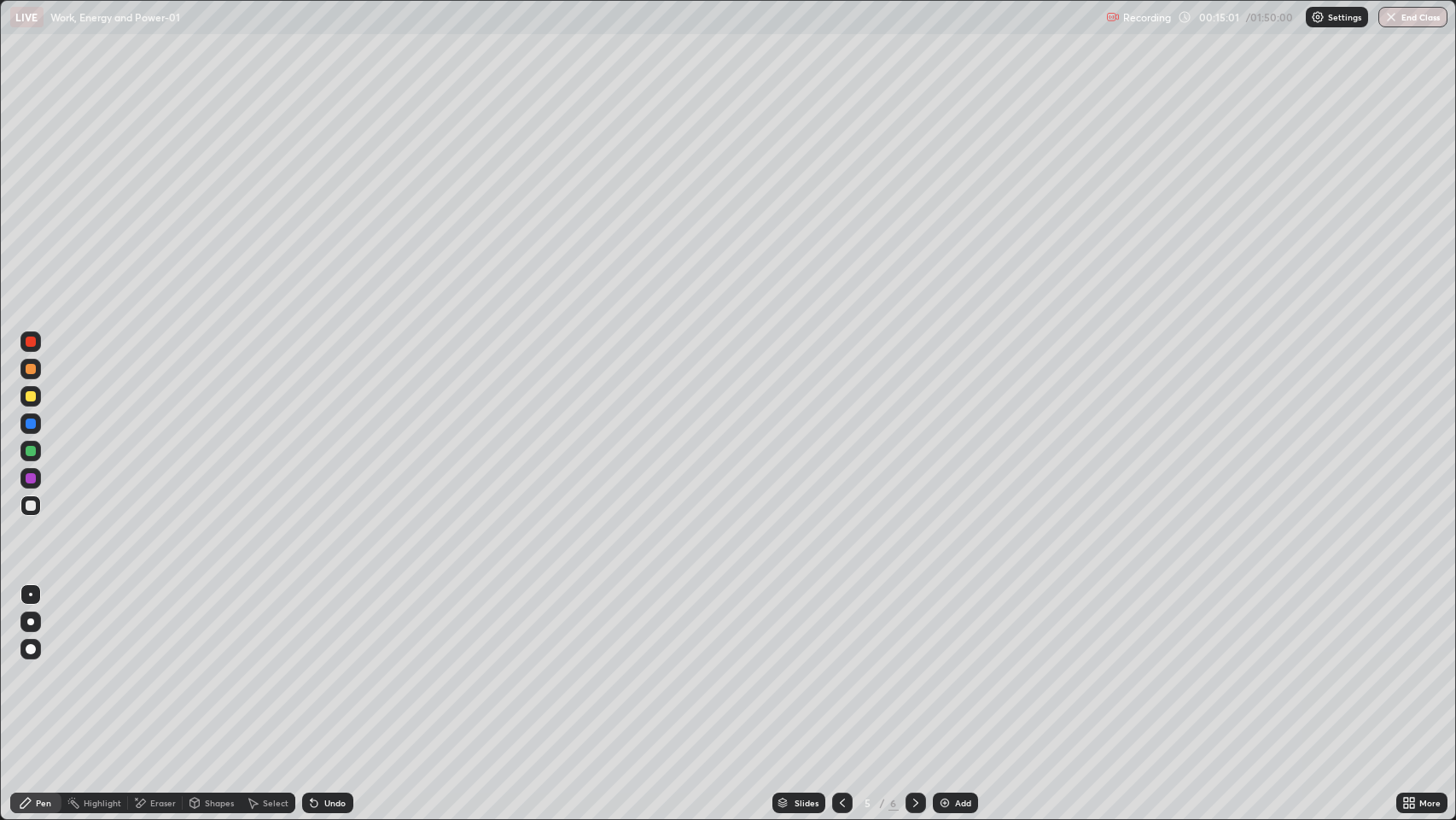
click at [203, 665] on div "Shapes" at bounding box center [211, 802] width 58 height 21
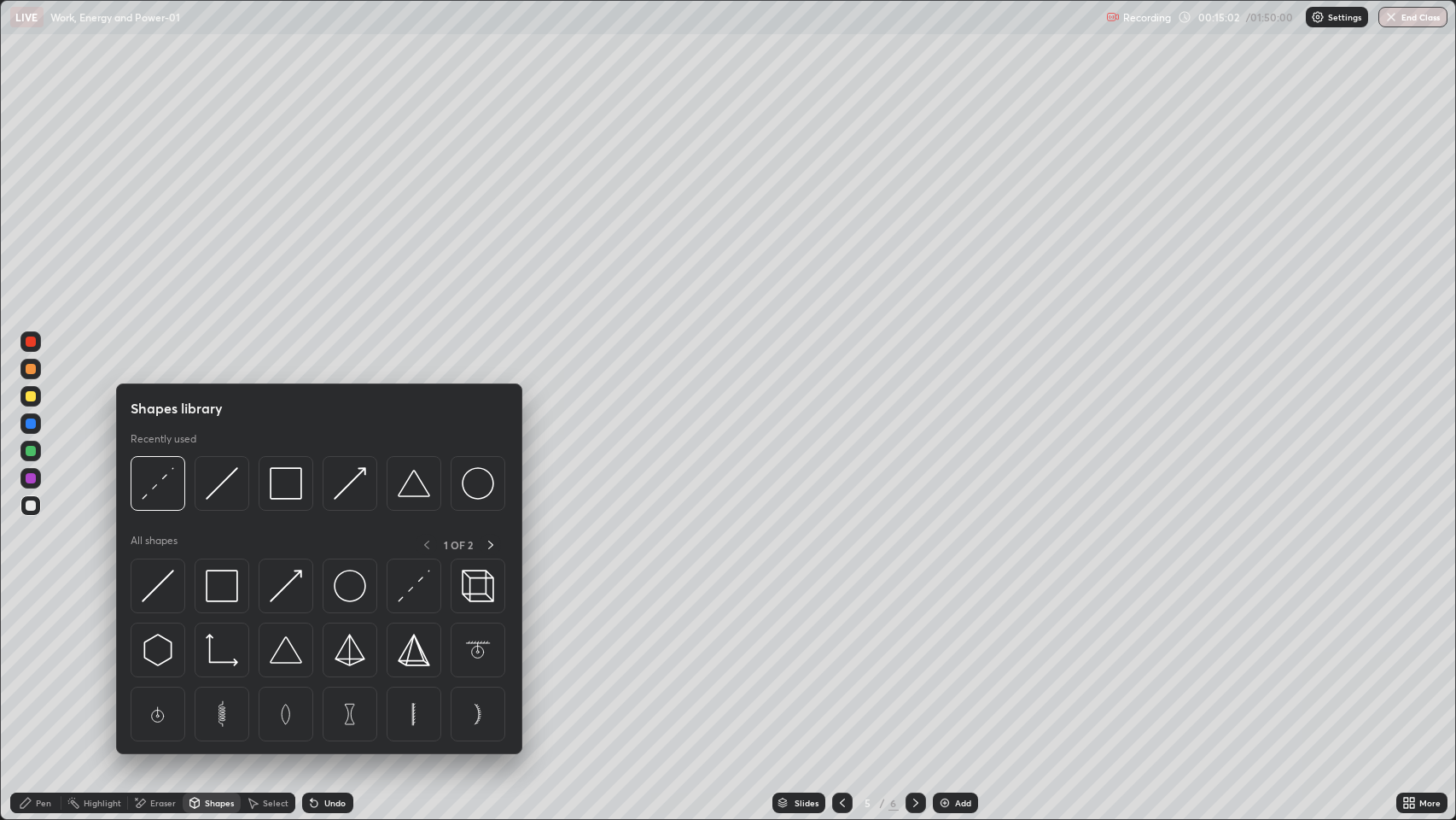
click at [37, 665] on div "Pen" at bounding box center [35, 802] width 51 height 21
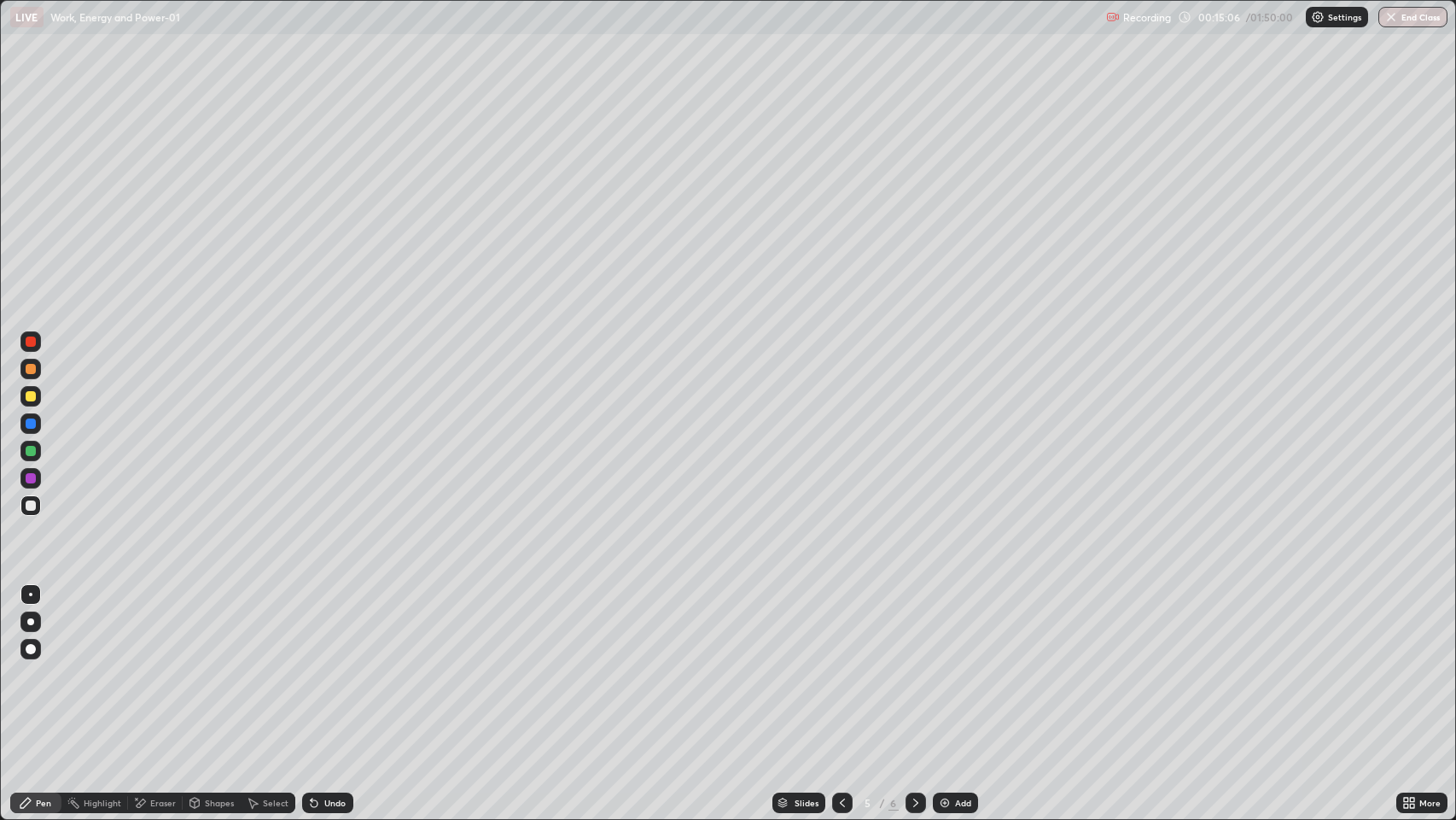
click at [215, 665] on div "Shapes" at bounding box center [220, 802] width 29 height 9
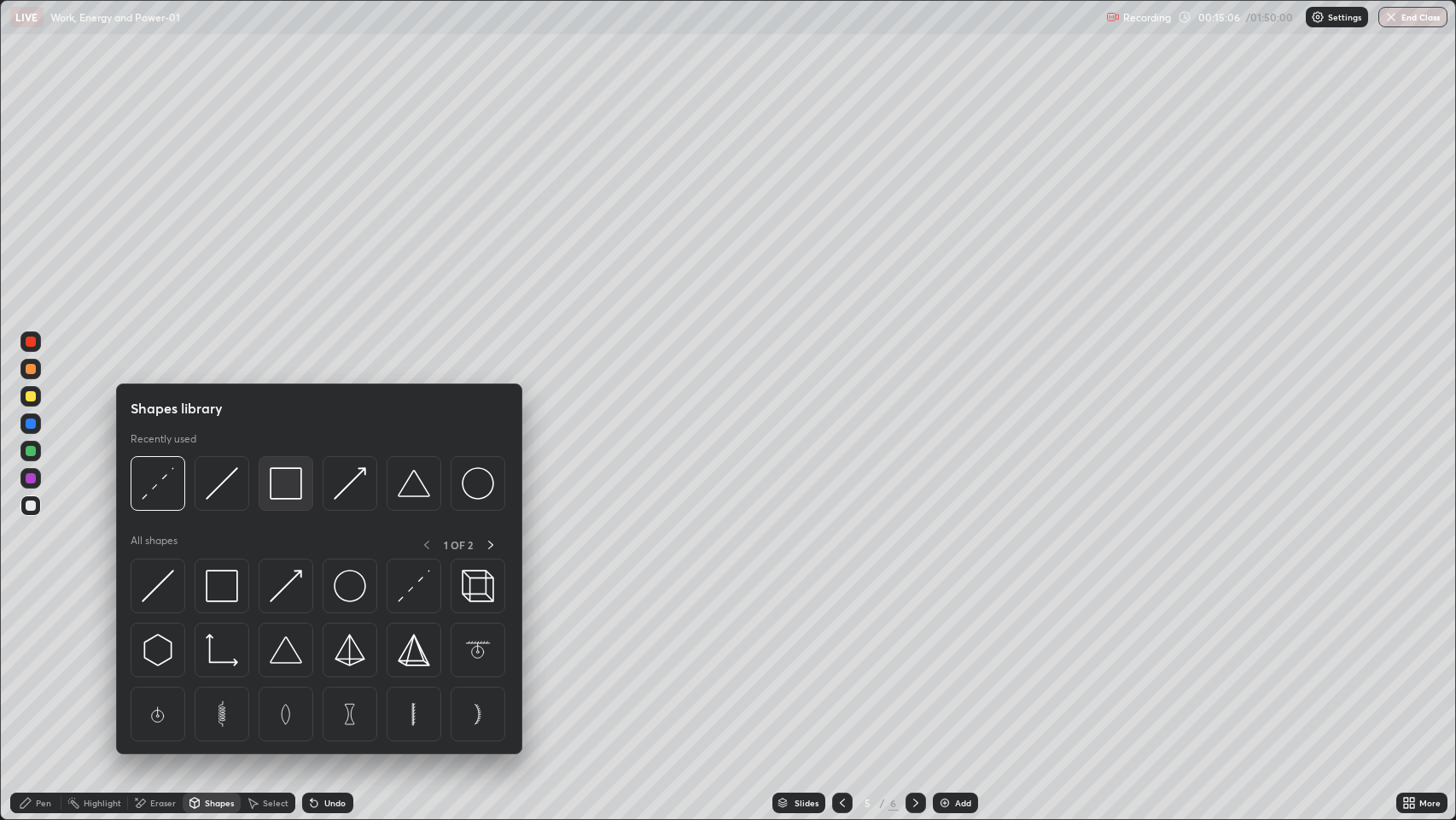
click at [279, 479] on img at bounding box center [285, 483] width 32 height 32
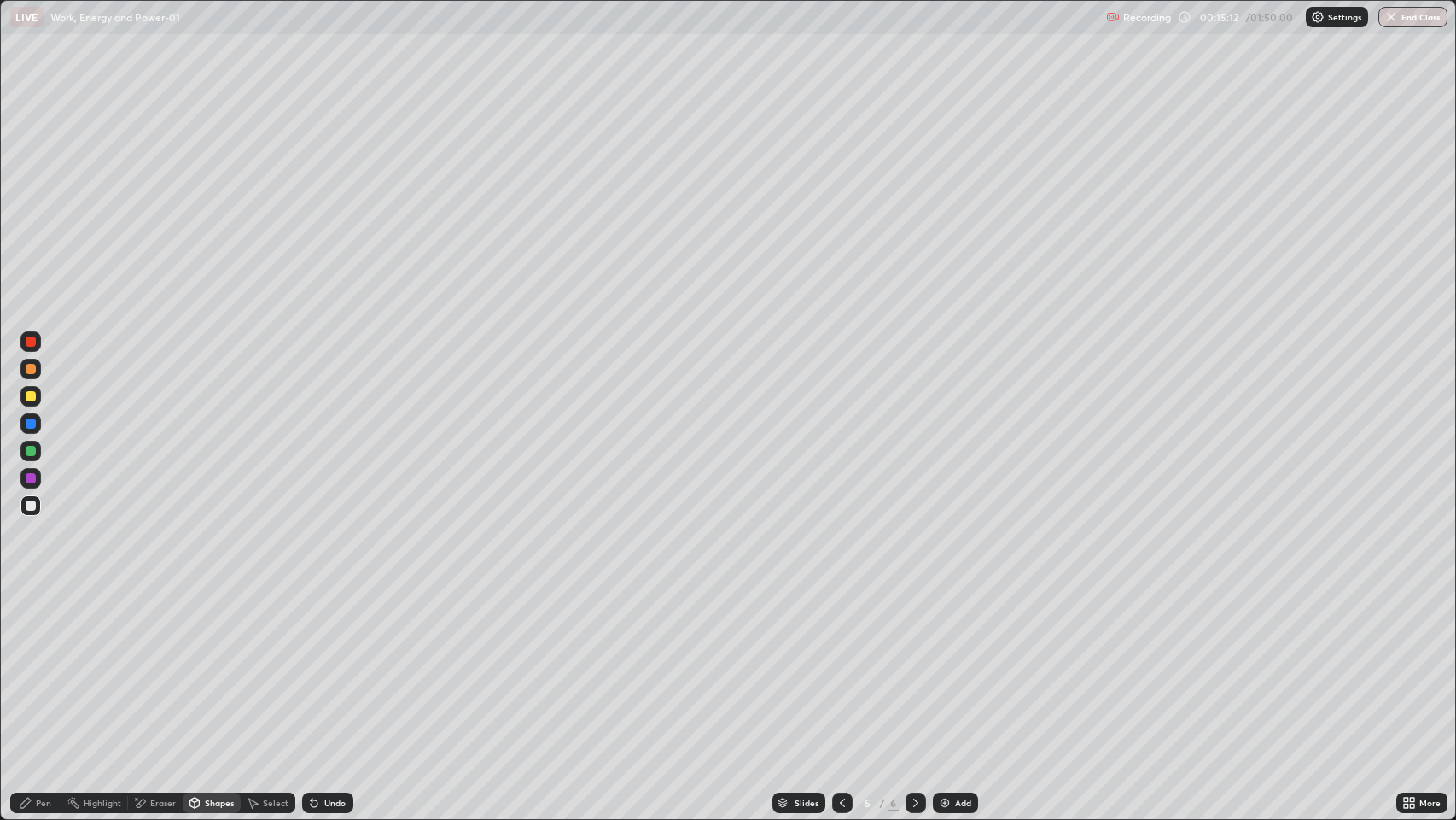
click at [30, 450] on div at bounding box center [30, 450] width 10 height 10
click at [333, 665] on div "Undo" at bounding box center [335, 802] width 22 height 9
click at [36, 665] on div "Pen" at bounding box center [44, 802] width 16 height 9
click at [339, 665] on div "Undo" at bounding box center [335, 802] width 22 height 9
click at [213, 665] on div "Shapes" at bounding box center [220, 802] width 29 height 9
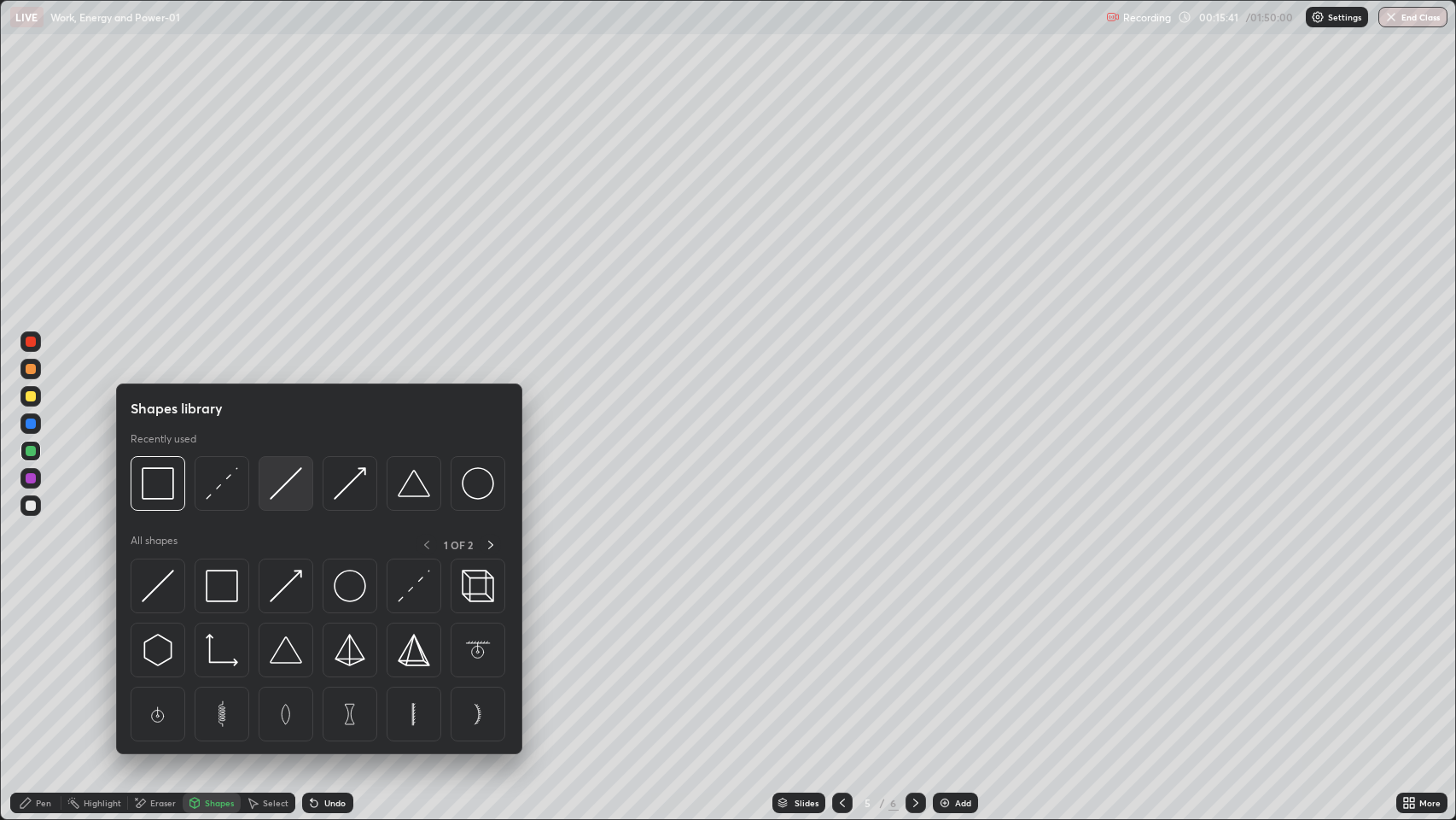
click at [280, 489] on img at bounding box center [285, 483] width 32 height 32
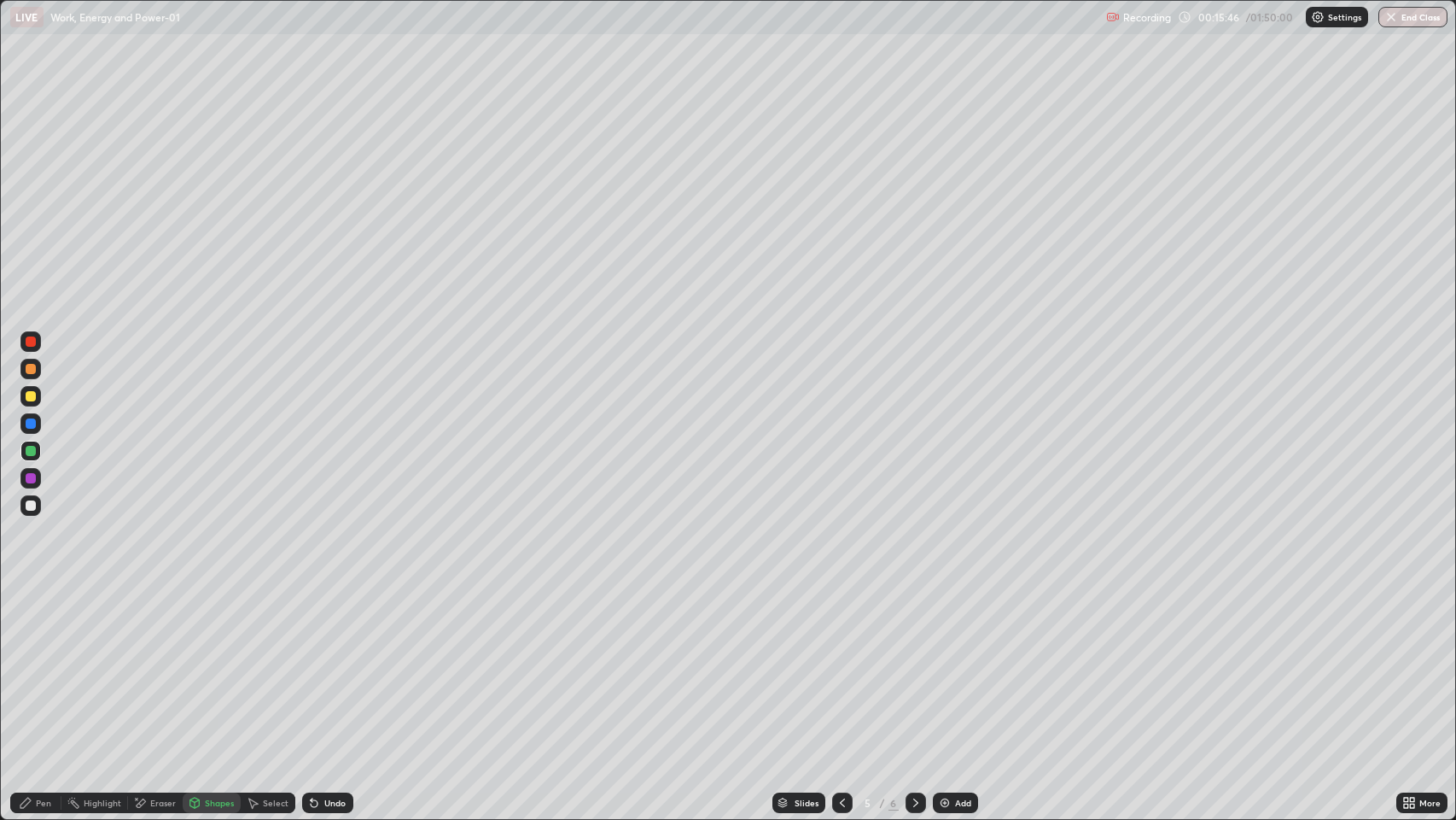
click at [35, 665] on div "Pen" at bounding box center [35, 802] width 51 height 21
click at [34, 366] on div at bounding box center [30, 369] width 10 height 10
click at [213, 665] on div "Shapes" at bounding box center [220, 802] width 29 height 9
click at [28, 392] on div at bounding box center [30, 396] width 10 height 10
click at [42, 665] on div "Pen" at bounding box center [35, 802] width 51 height 21
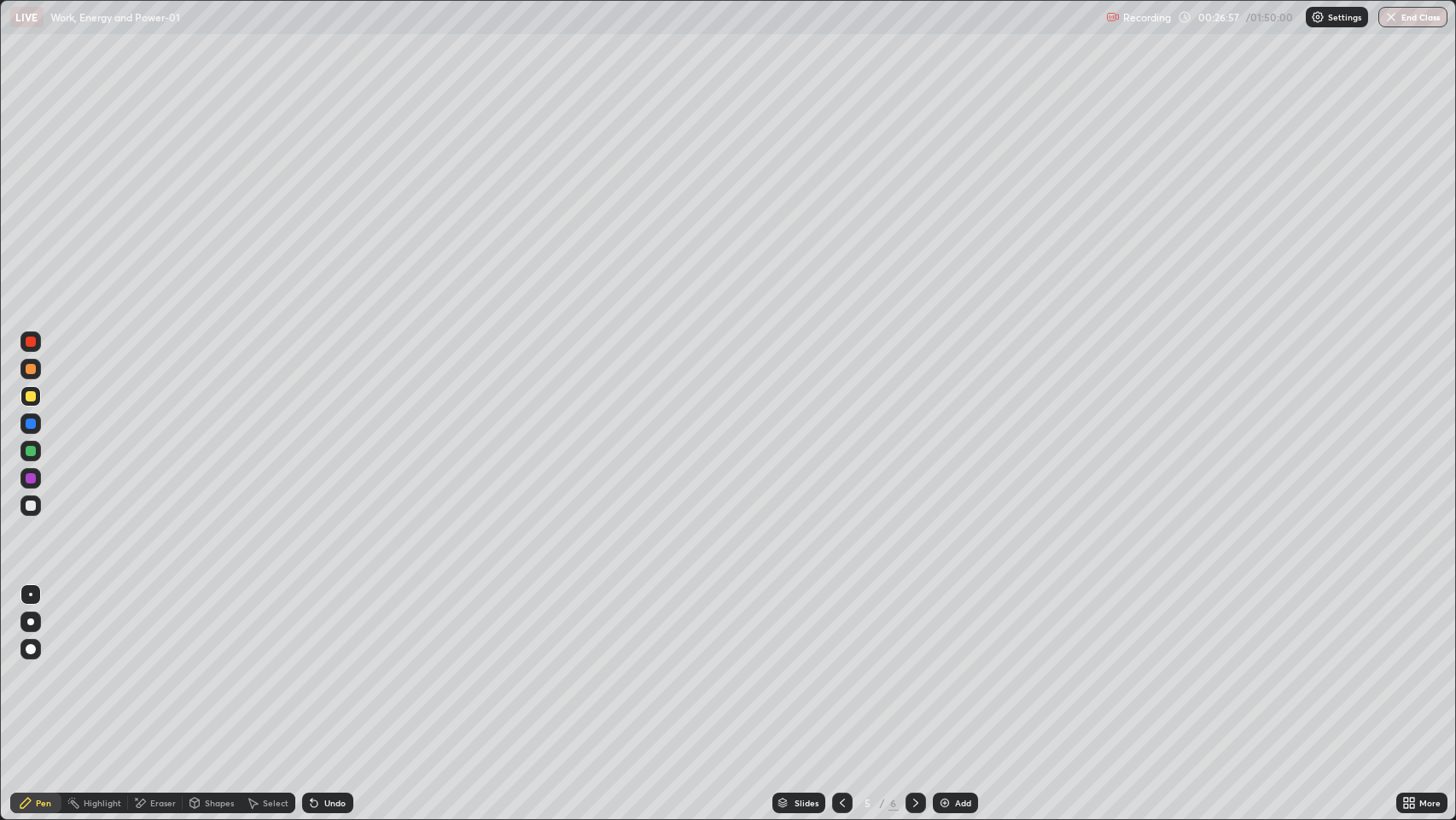
click at [943, 665] on img at bounding box center [945, 802] width 14 height 14
click at [31, 369] on div at bounding box center [30, 369] width 10 height 10
click at [218, 665] on div "Shapes" at bounding box center [220, 802] width 29 height 9
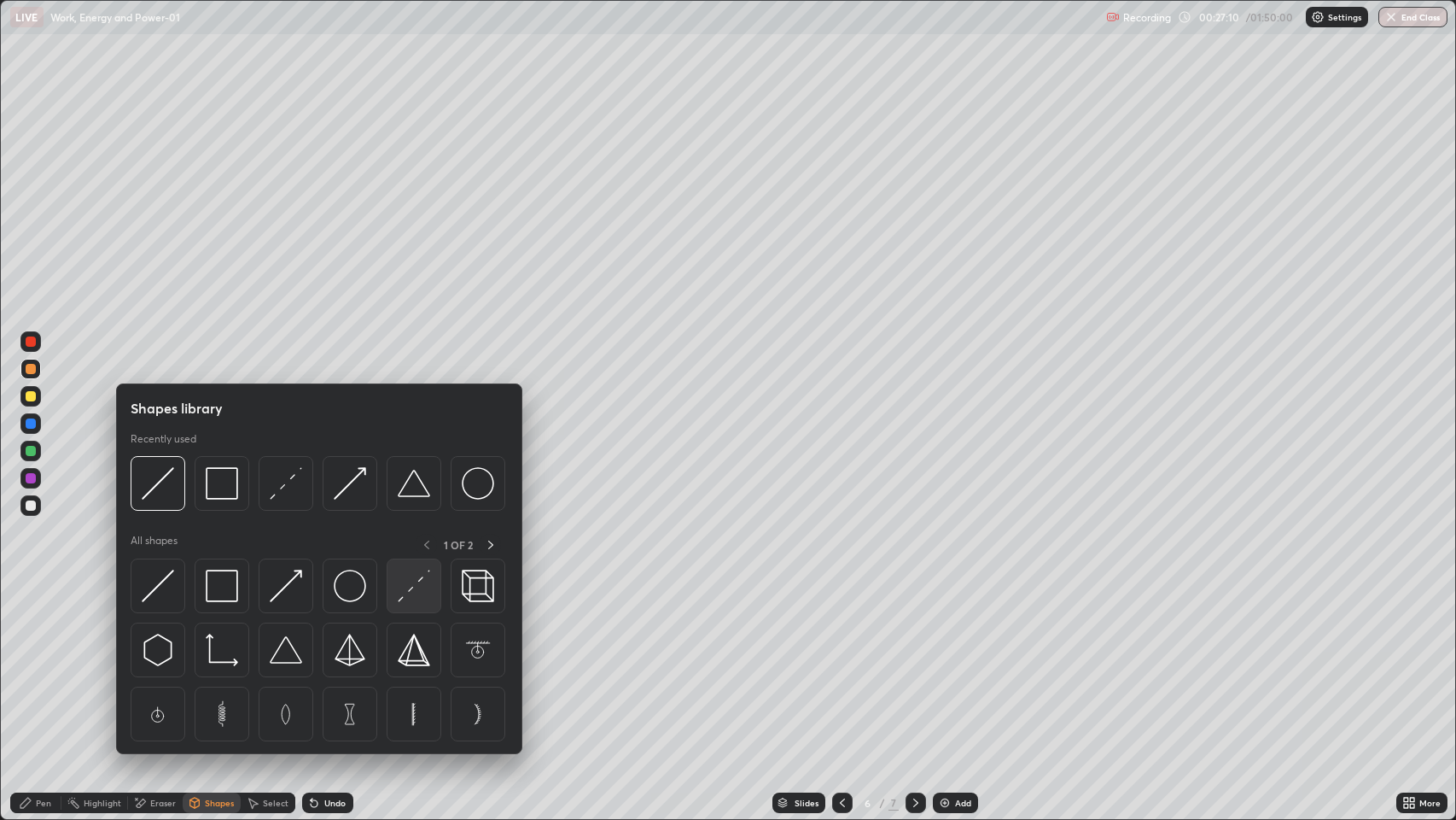
click at [406, 592] on img at bounding box center [414, 586] width 32 height 32
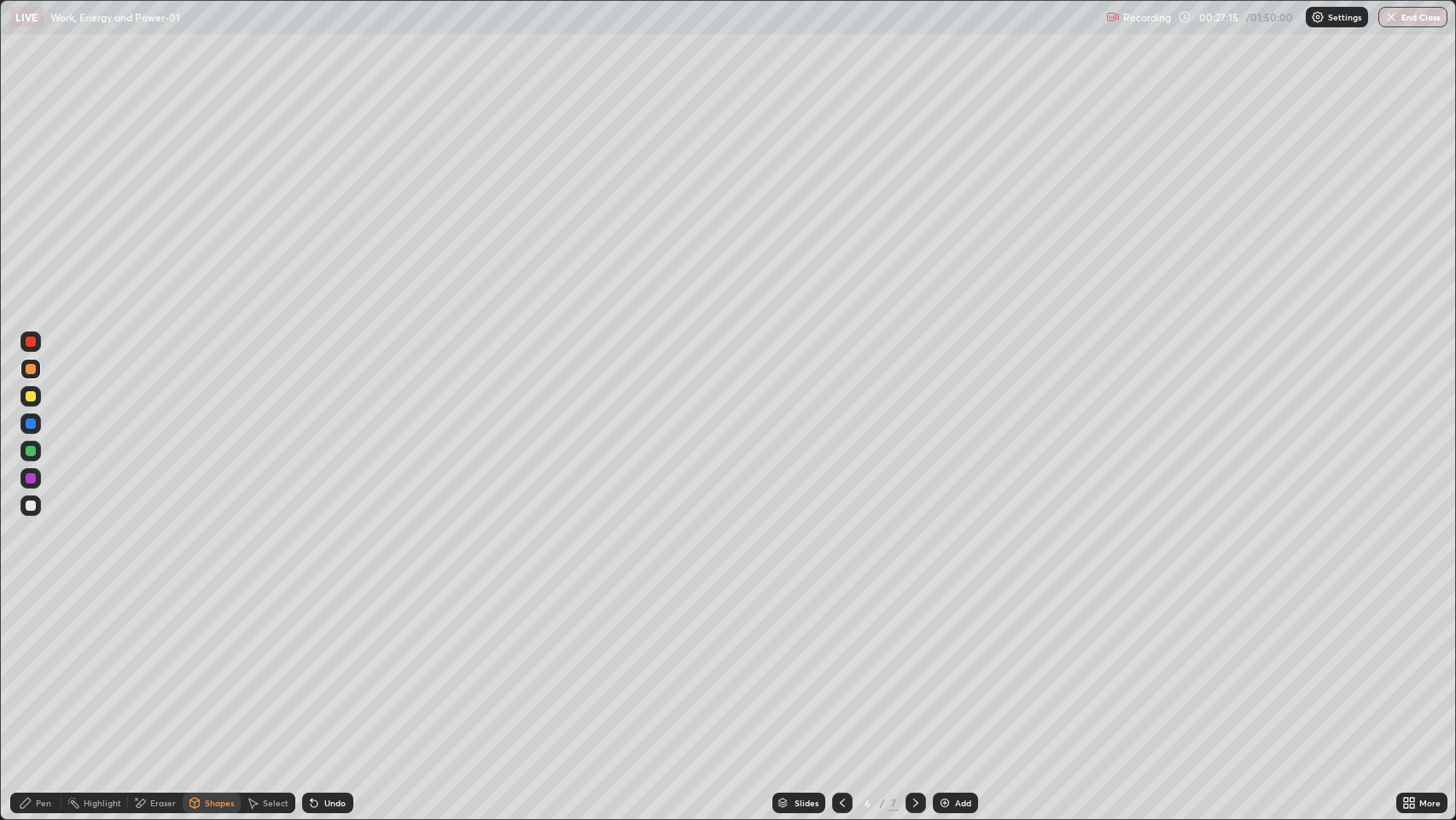
click at [200, 665] on icon at bounding box center [194, 802] width 14 height 14
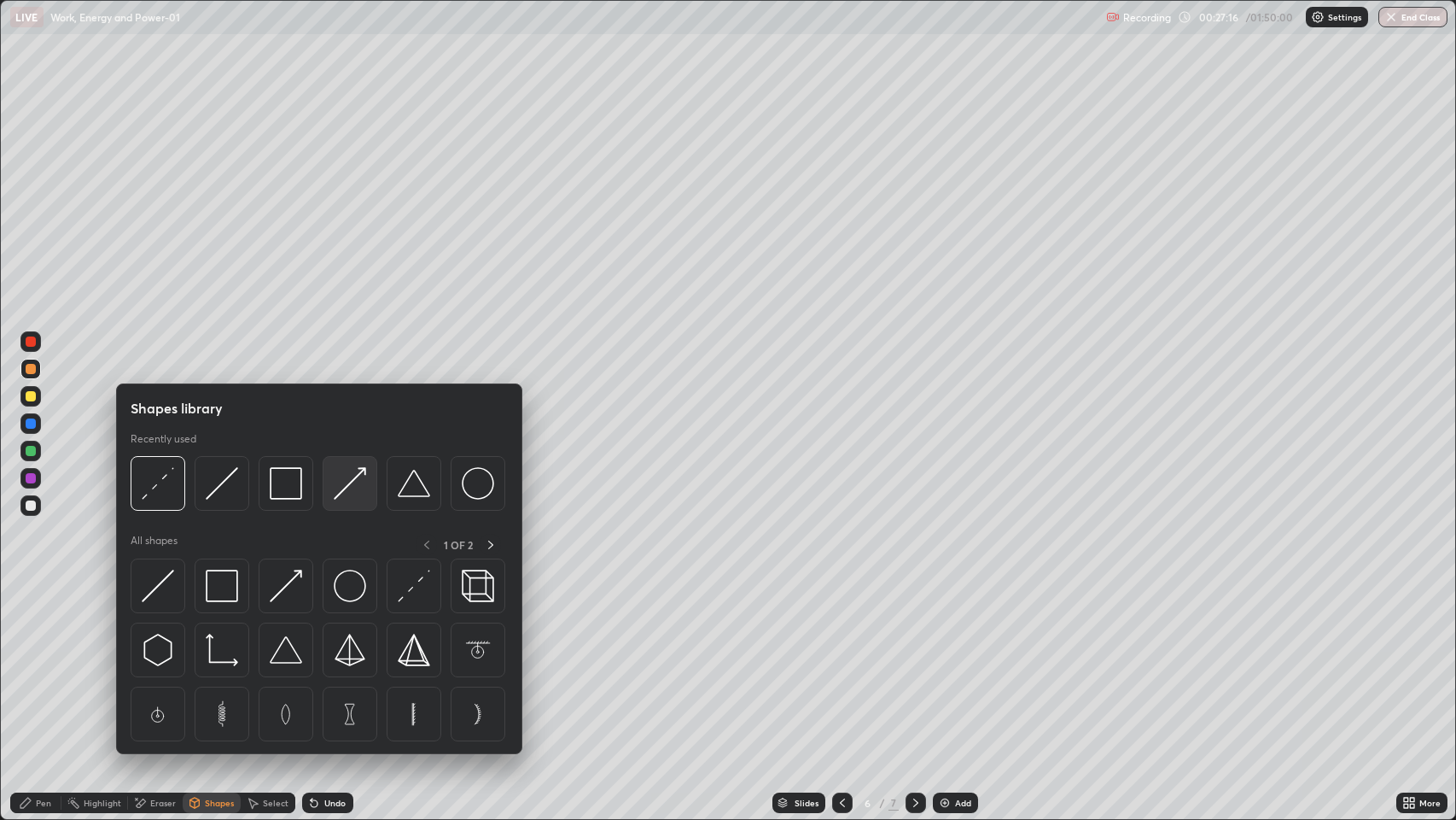
click at [352, 485] on img at bounding box center [349, 483] width 32 height 32
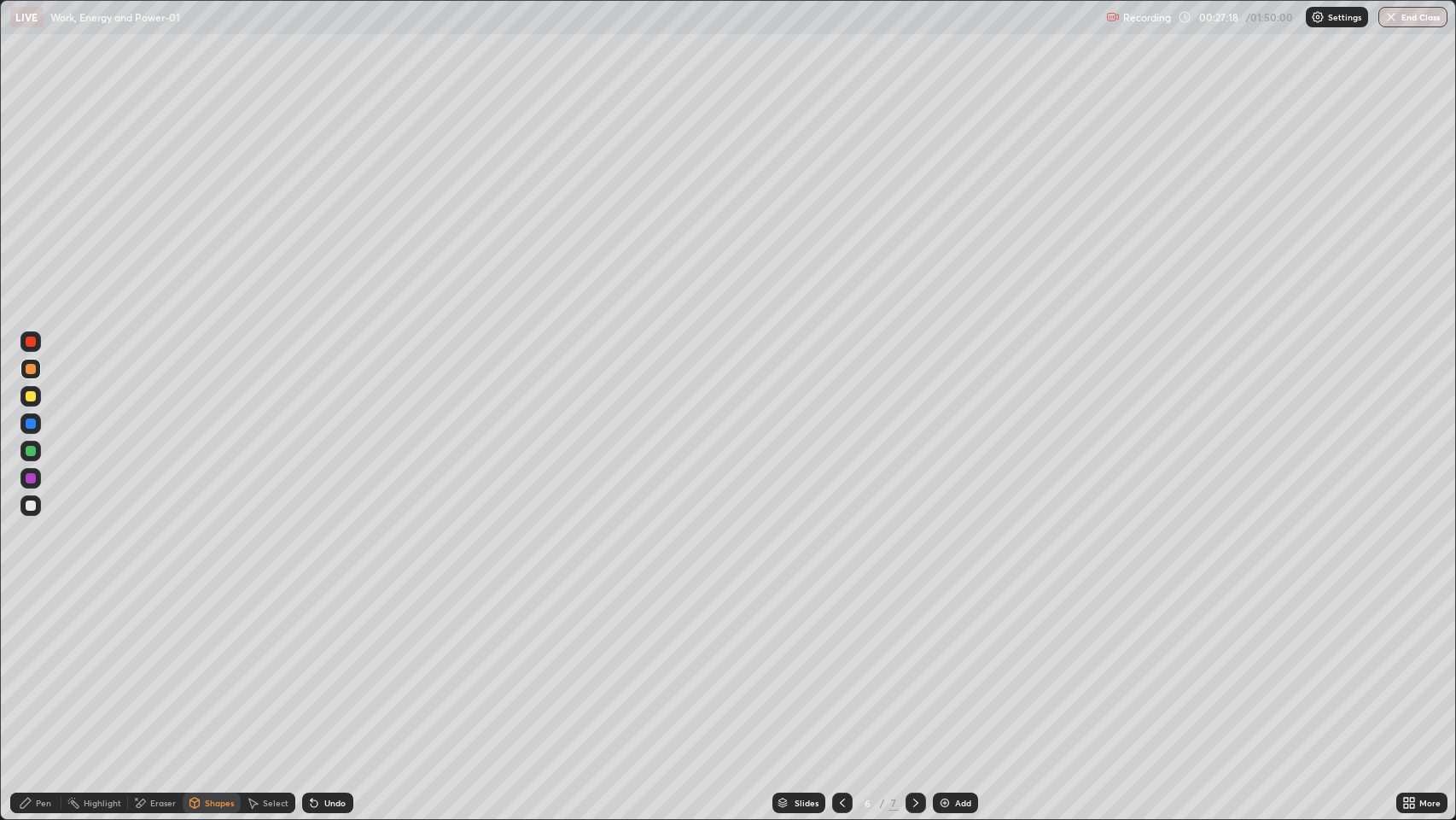
click at [36, 665] on div "Pen" at bounding box center [44, 802] width 16 height 9
click at [32, 346] on div at bounding box center [30, 341] width 10 height 10
click at [30, 448] on div at bounding box center [30, 450] width 10 height 10
click at [253, 665] on icon at bounding box center [253, 803] width 10 height 10
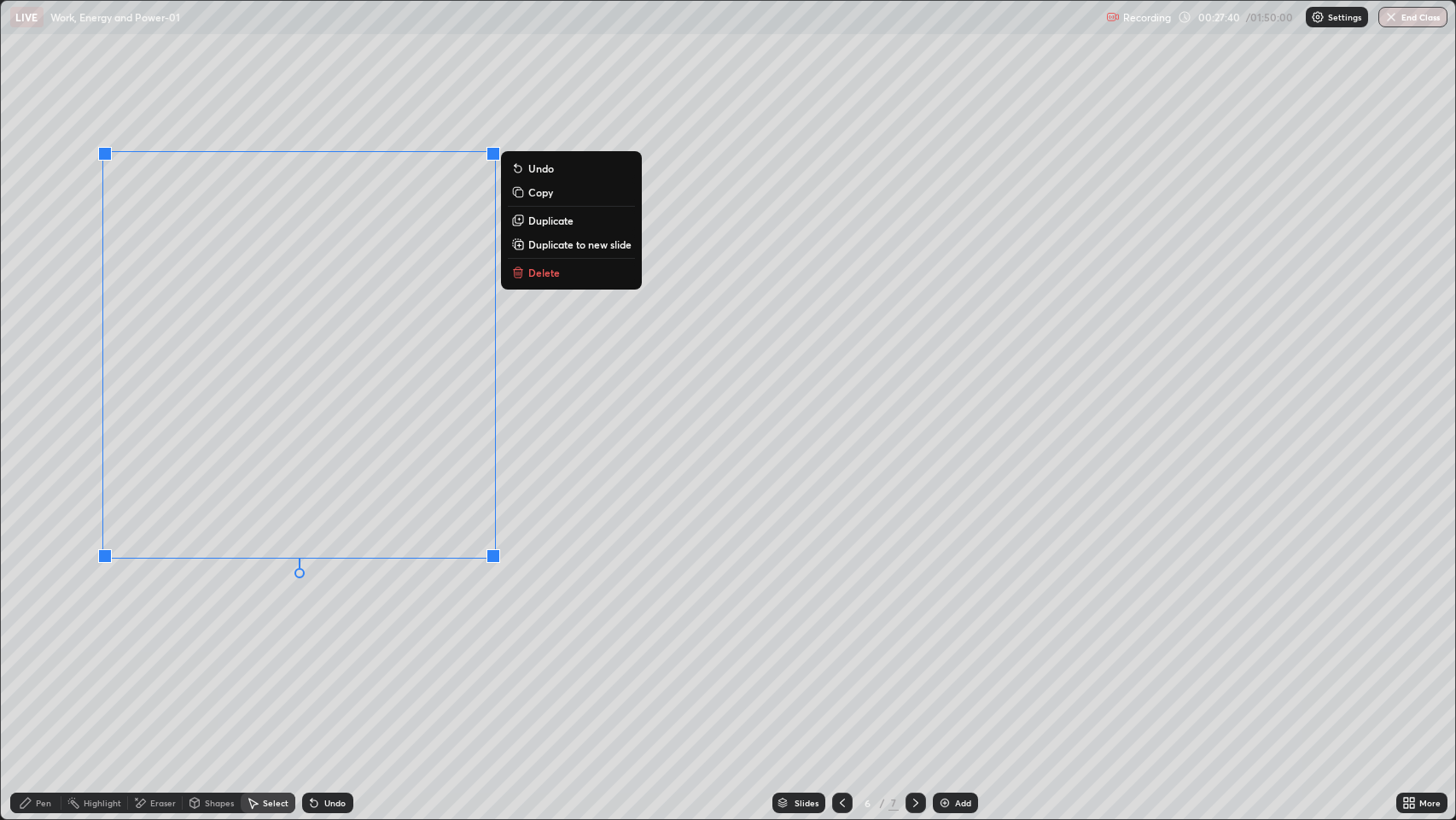
click at [553, 222] on p "Duplicate" at bounding box center [551, 221] width 45 height 14
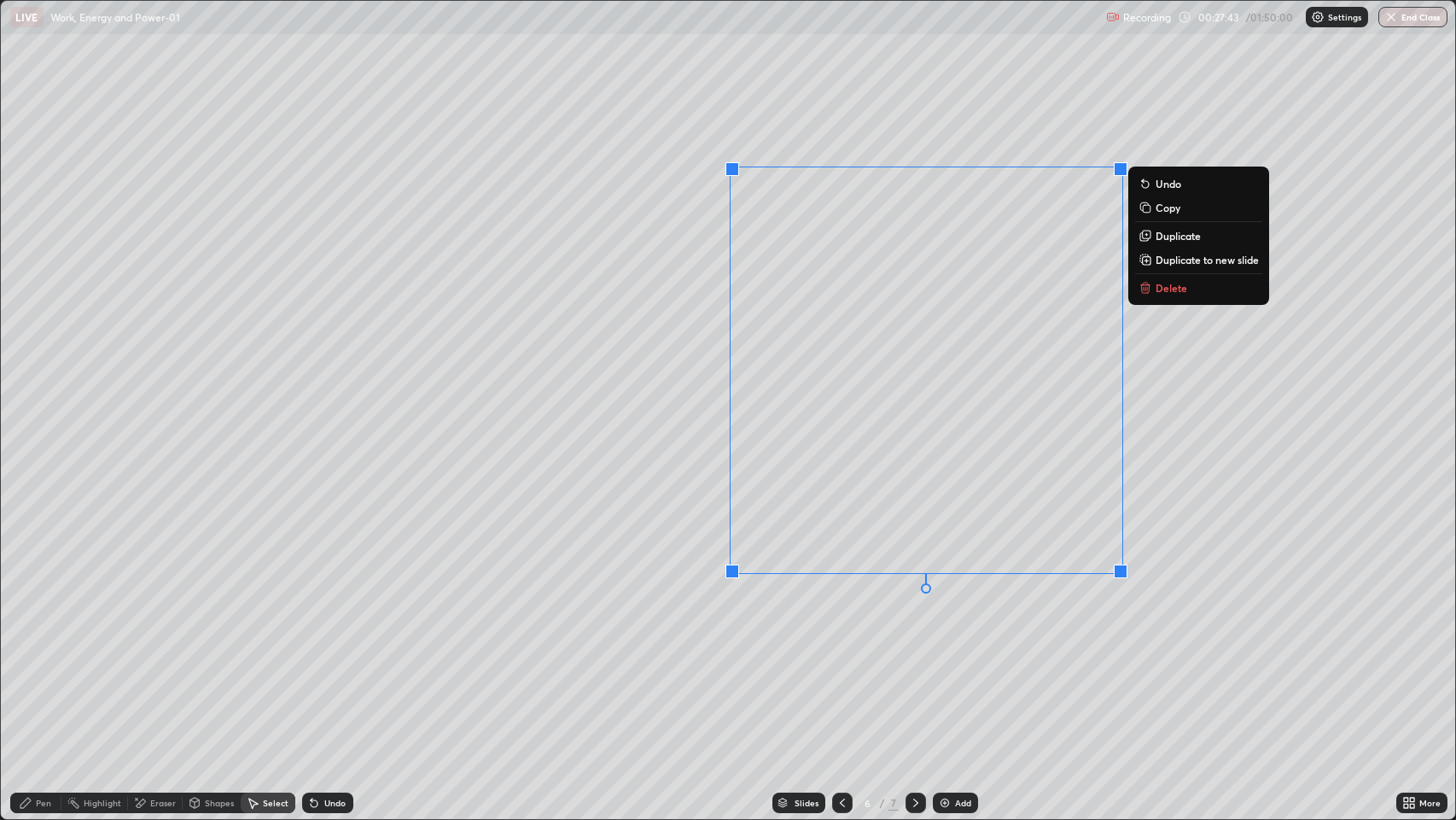
click at [48, 665] on div "Pen" at bounding box center [44, 802] width 16 height 9
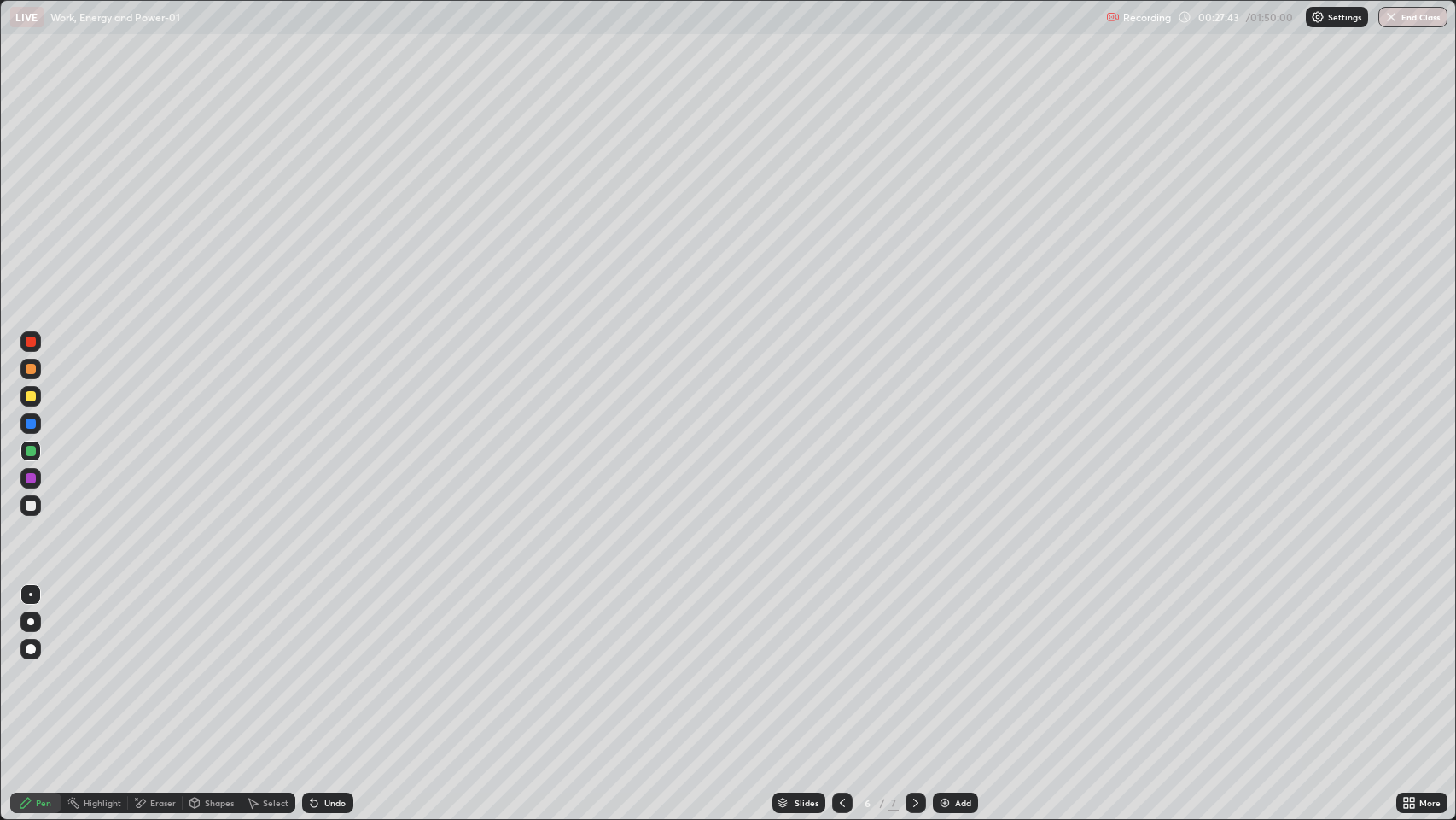
click at [150, 665] on div "Eraser" at bounding box center [163, 802] width 25 height 9
click at [48, 665] on div "Pen" at bounding box center [44, 802] width 16 height 9
click at [27, 426] on div at bounding box center [30, 423] width 10 height 10
click at [28, 428] on div at bounding box center [30, 423] width 10 height 10
click at [28, 449] on div at bounding box center [30, 450] width 10 height 10
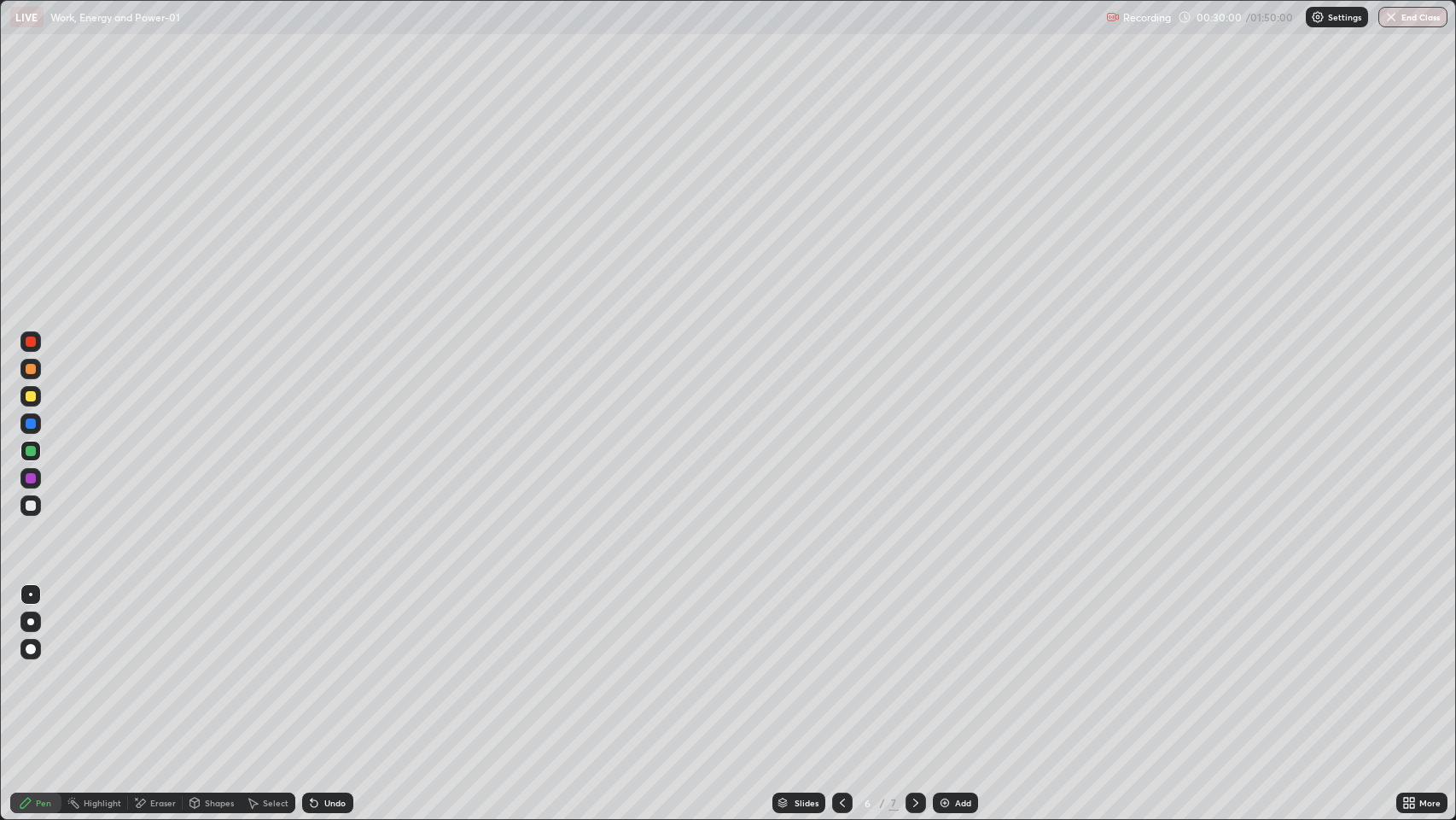
click at [947, 665] on img at bounding box center [945, 802] width 14 height 14
click at [48, 665] on div "Pen" at bounding box center [44, 802] width 16 height 9
click at [30, 622] on div at bounding box center [30, 621] width 7 height 7
click at [29, 368] on div at bounding box center [30, 369] width 10 height 10
click at [272, 665] on div "Select" at bounding box center [276, 802] width 25 height 9
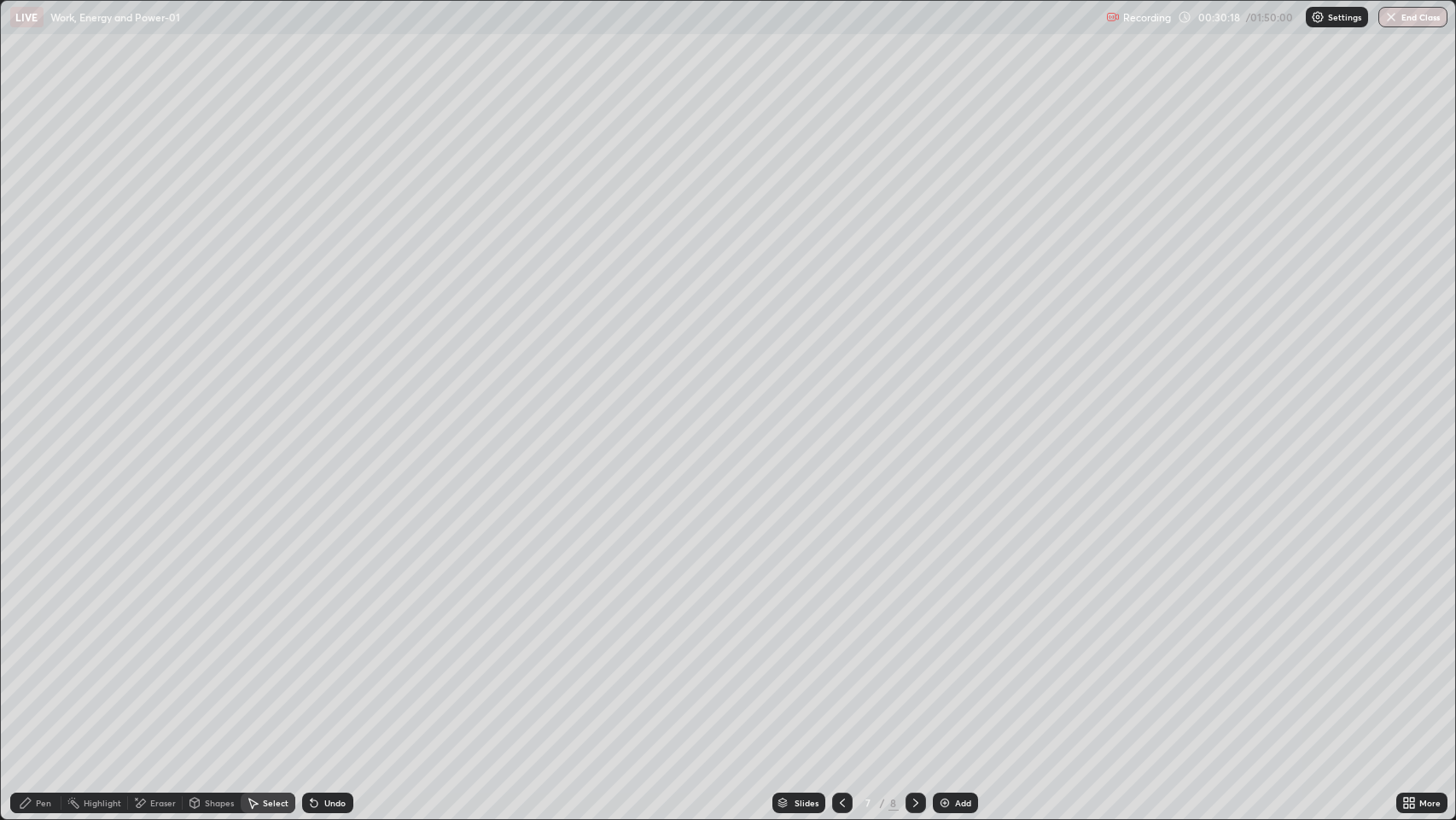
click at [206, 665] on div "Shapes" at bounding box center [211, 802] width 58 height 21
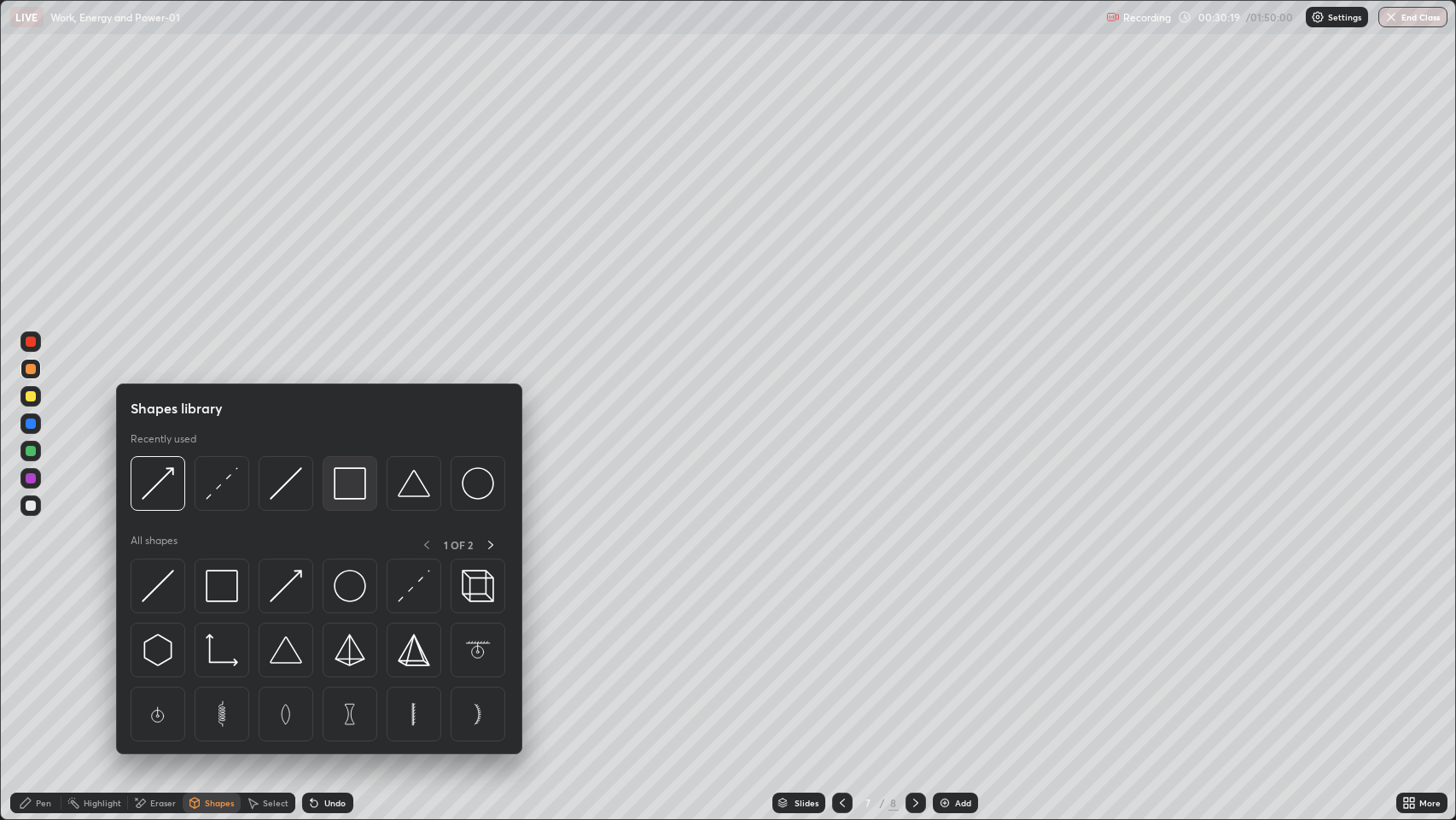
click at [352, 495] on img at bounding box center [349, 483] width 32 height 32
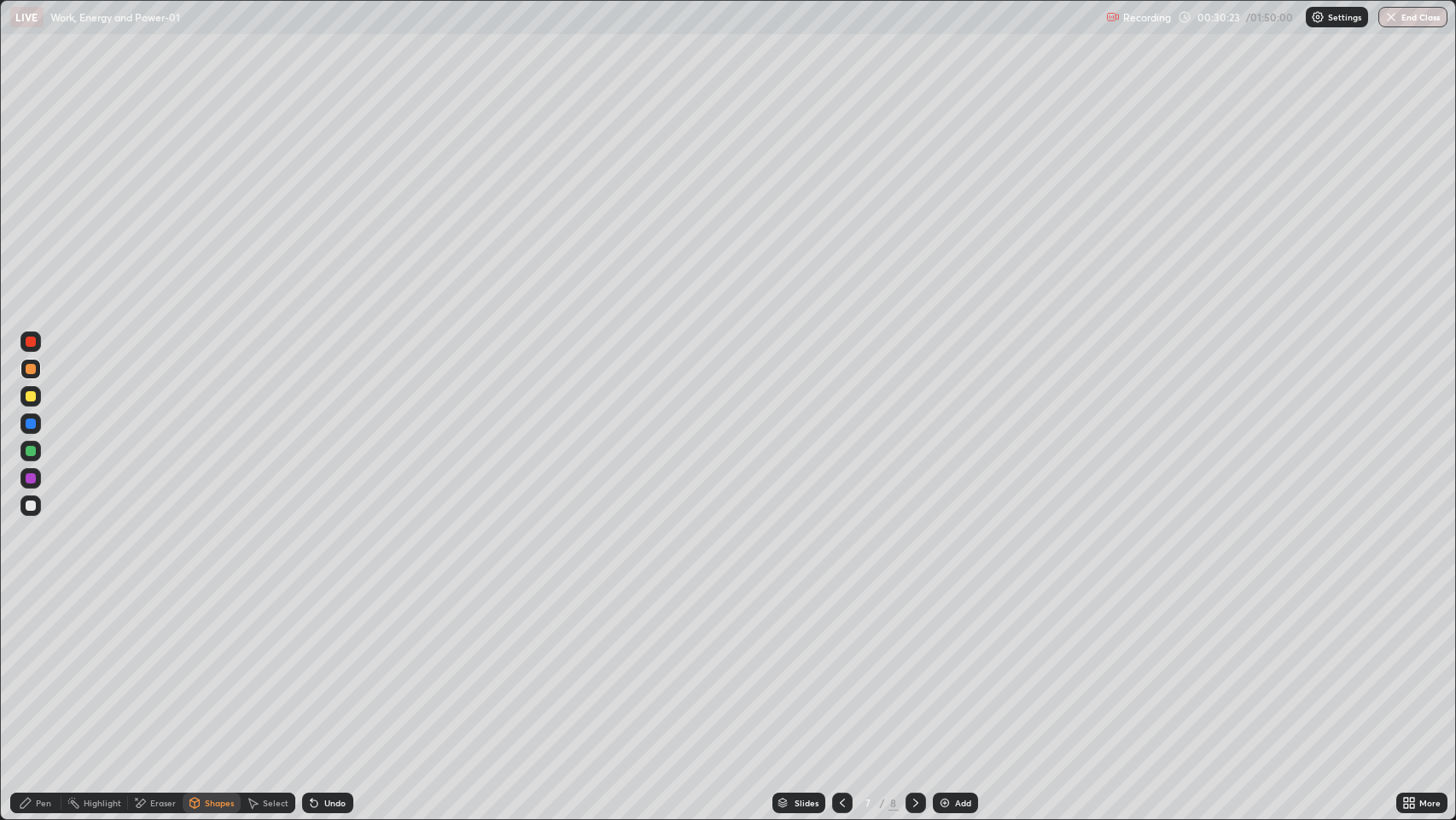
click at [42, 665] on div "Pen" at bounding box center [44, 802] width 16 height 9
click at [29, 505] on div at bounding box center [30, 505] width 10 height 10
click at [334, 665] on div "Undo" at bounding box center [335, 802] width 22 height 9
click at [914, 665] on icon at bounding box center [916, 802] width 14 height 14
click at [836, 665] on icon at bounding box center [842, 802] width 14 height 14
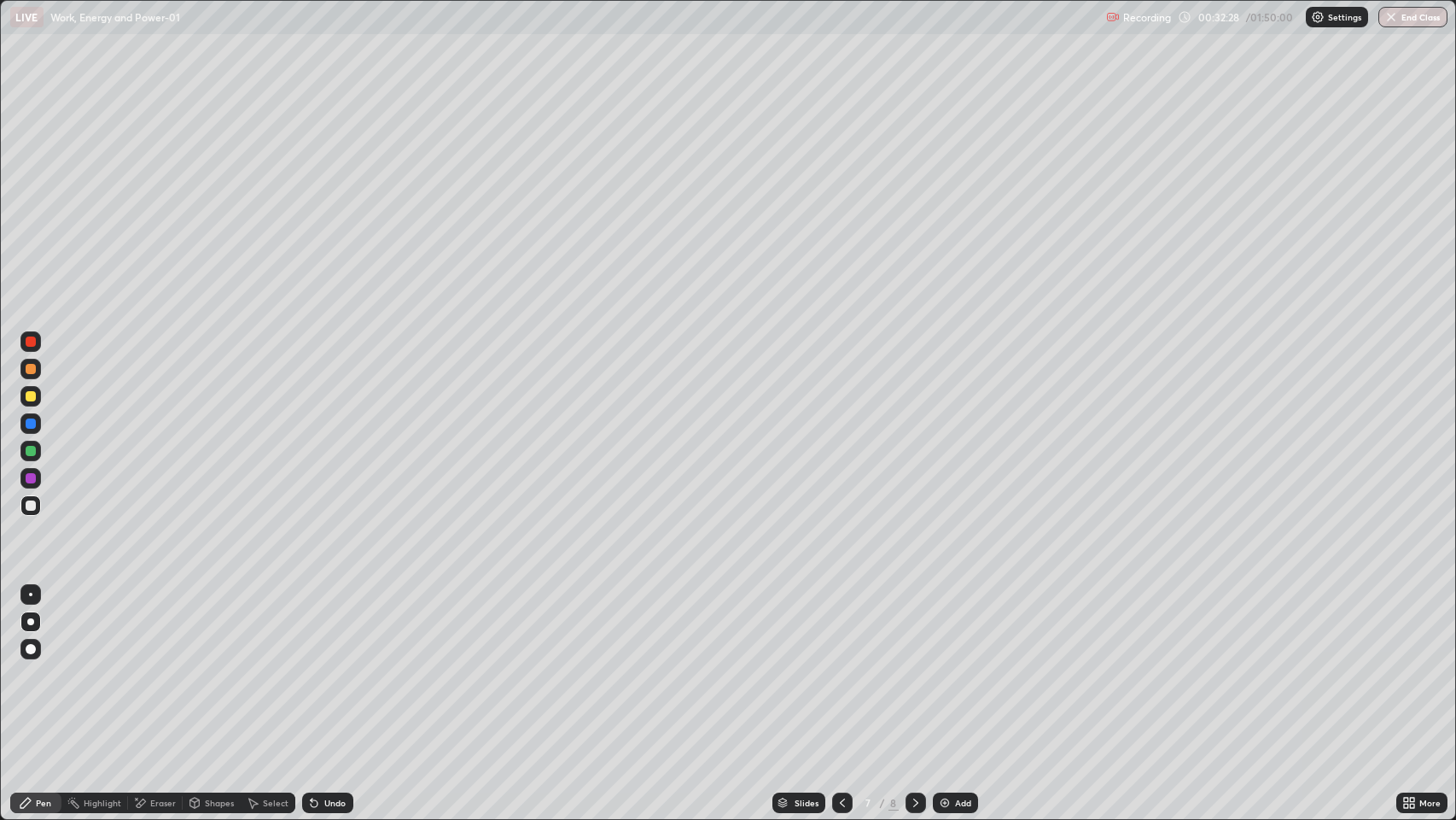
click at [914, 665] on icon at bounding box center [915, 802] width 5 height 9
click at [916, 665] on icon at bounding box center [915, 802] width 5 height 9
click at [840, 665] on icon at bounding box center [842, 802] width 14 height 14
click at [839, 665] on icon at bounding box center [841, 802] width 5 height 9
click at [26, 455] on div at bounding box center [30, 450] width 10 height 10
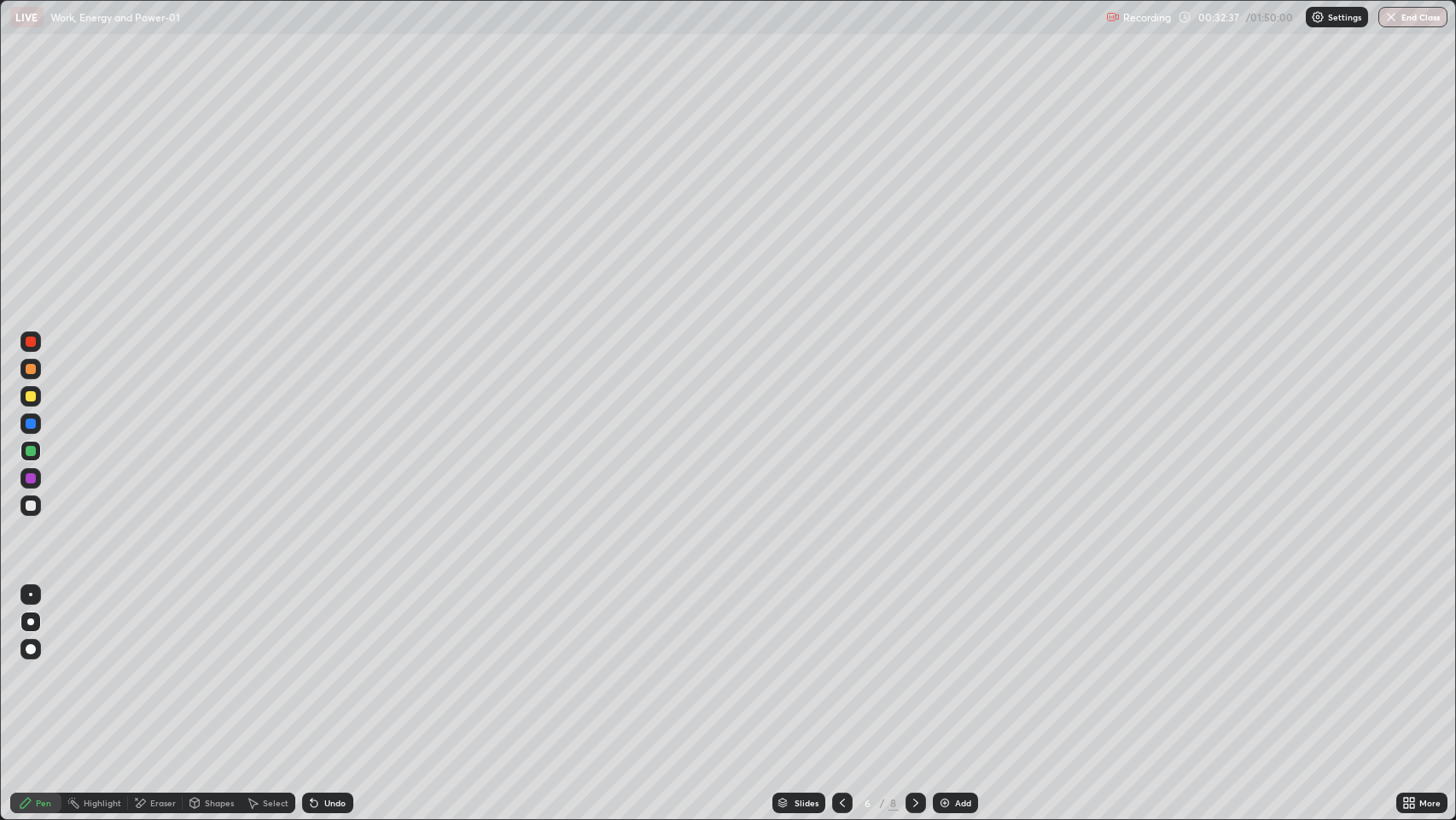
click at [325, 665] on div "Undo" at bounding box center [335, 802] width 22 height 9
click at [30, 396] on div at bounding box center [30, 396] width 10 height 10
click at [29, 372] on div at bounding box center [30, 369] width 10 height 10
click at [29, 345] on div at bounding box center [30, 341] width 10 height 10
click at [843, 665] on icon at bounding box center [842, 802] width 14 height 14
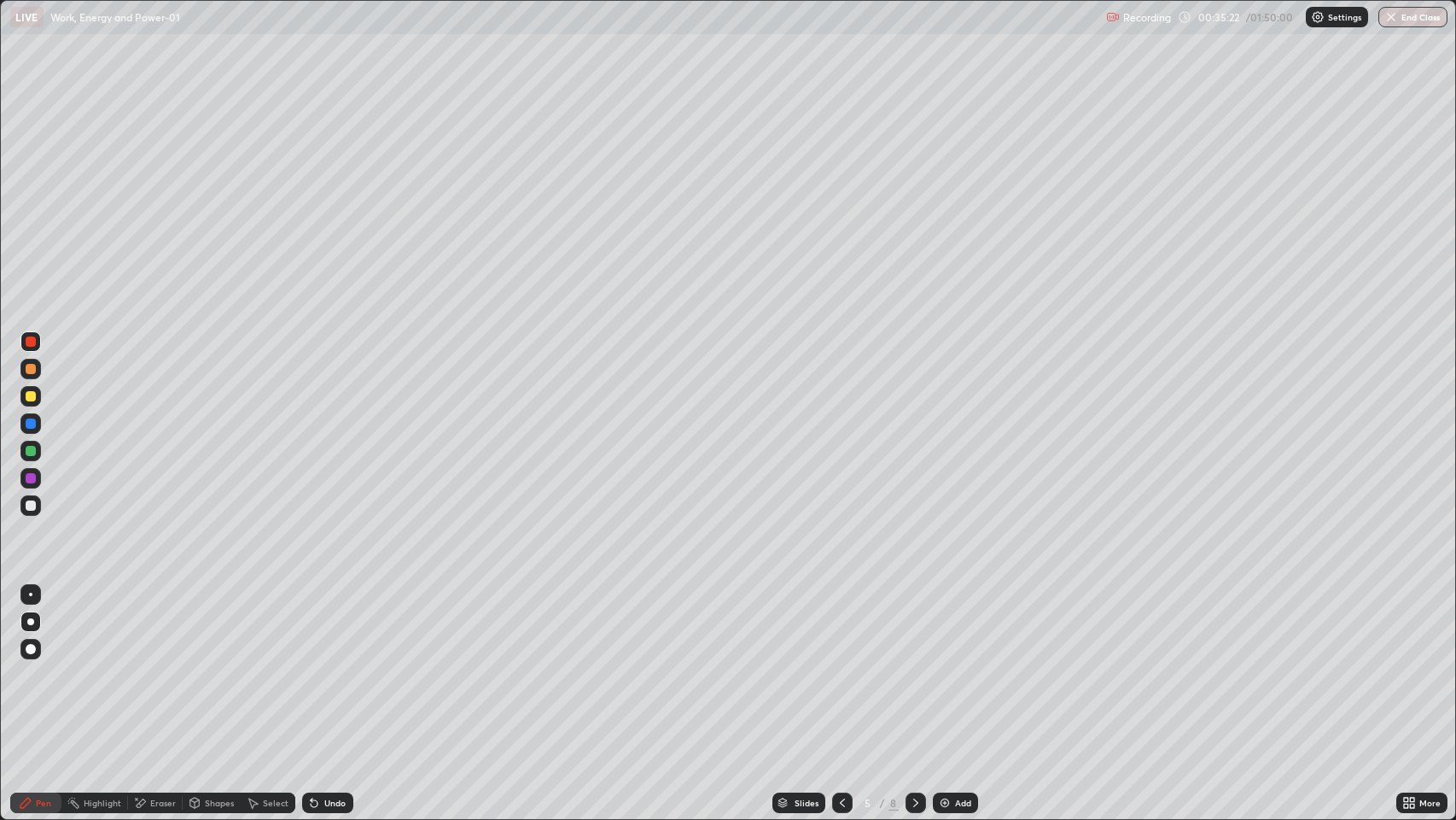
click at [914, 665] on icon at bounding box center [916, 802] width 14 height 14
click at [915, 665] on icon at bounding box center [915, 802] width 5 height 9
click at [839, 665] on icon at bounding box center [842, 802] width 14 height 14
click at [840, 665] on icon at bounding box center [842, 802] width 14 height 14
click at [915, 665] on icon at bounding box center [915, 802] width 5 height 9
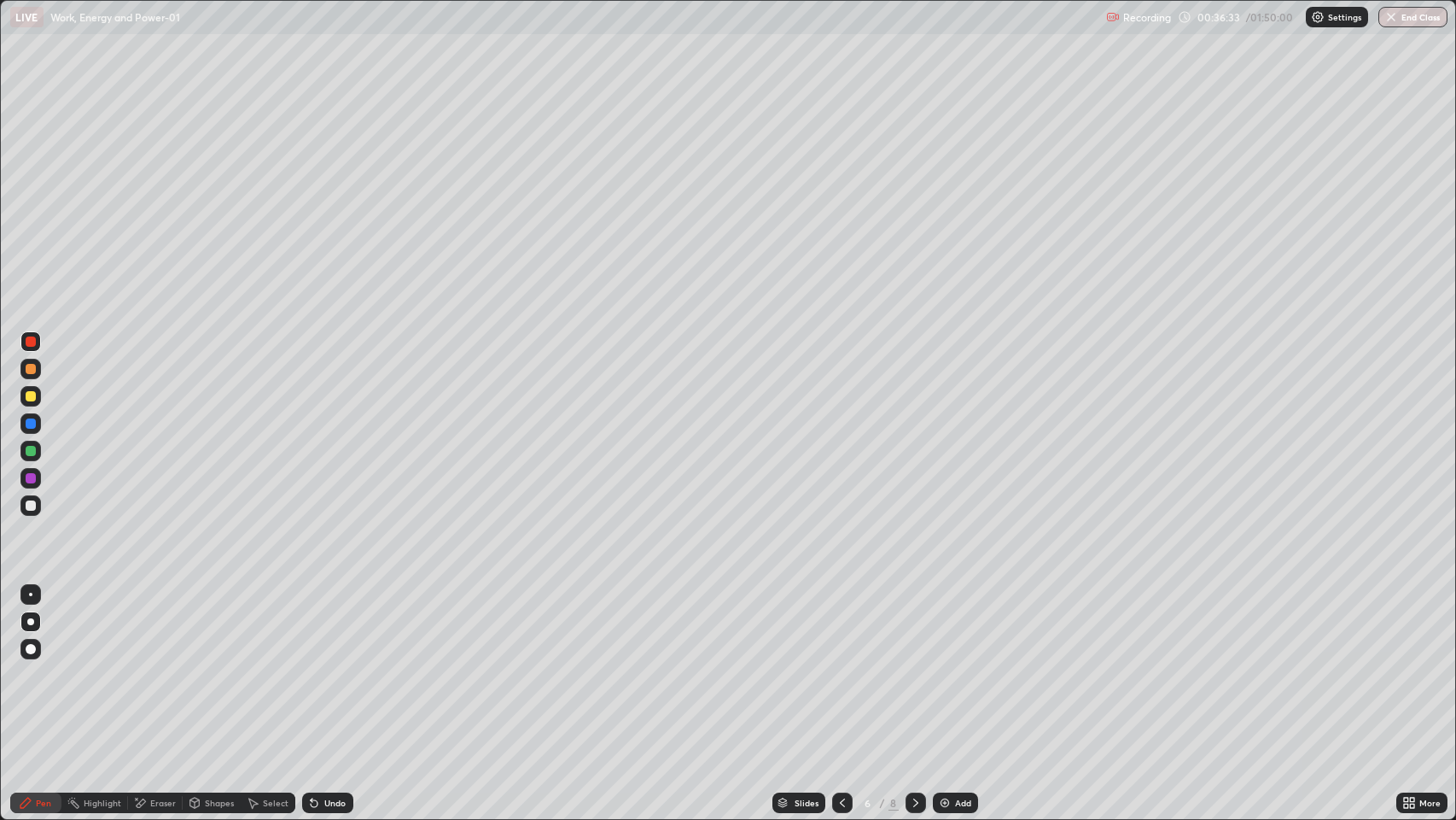
click at [915, 665] on icon at bounding box center [916, 802] width 14 height 14
click at [1333, 21] on p "Settings" at bounding box center [1344, 17] width 33 height 9
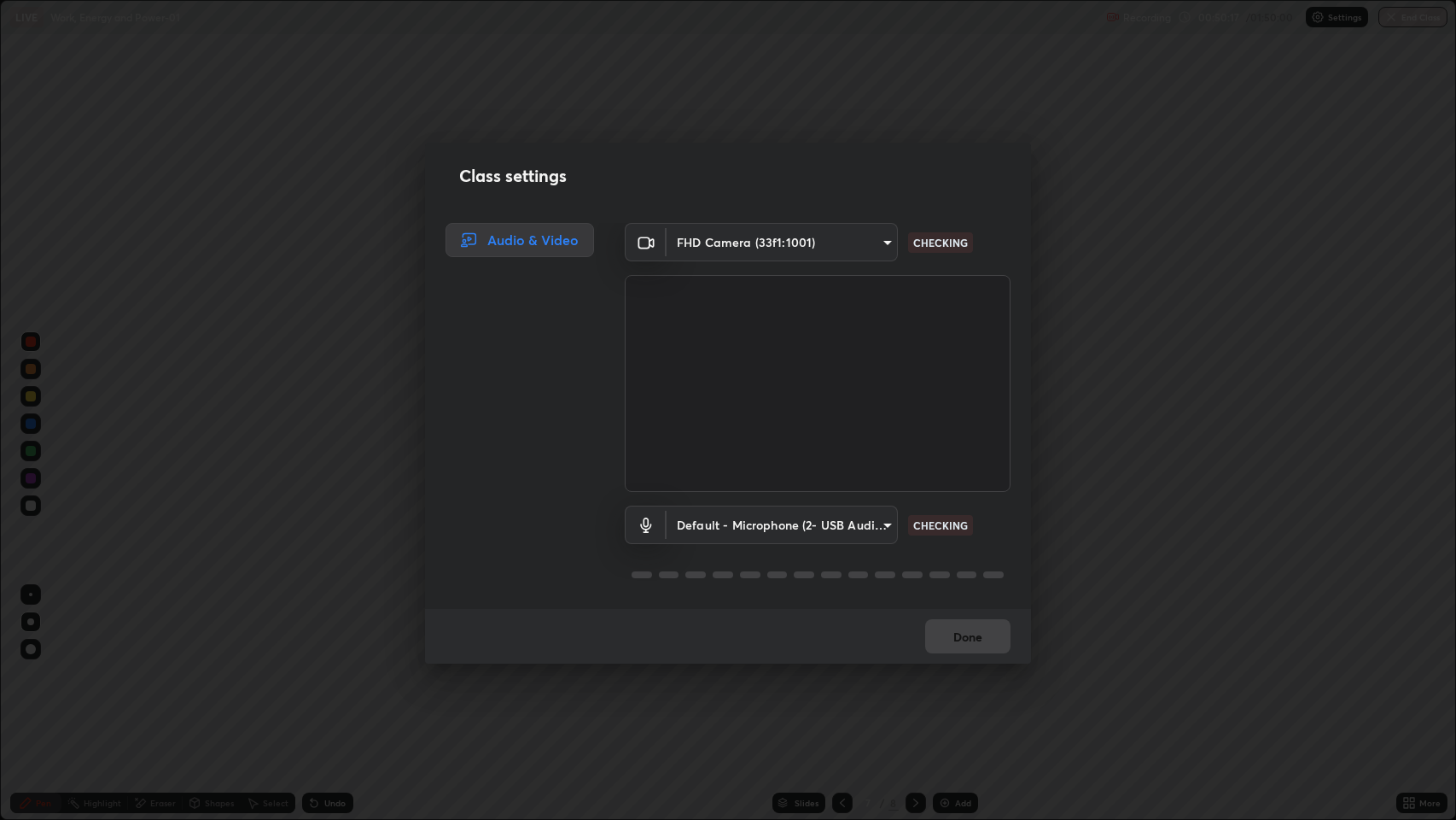
click at [821, 526] on body "Erase all LIVE Work, Energy and Power-01 Recording 00:50:17 / 01:50:00 Settings…" at bounding box center [728, 410] width 1456 height 820
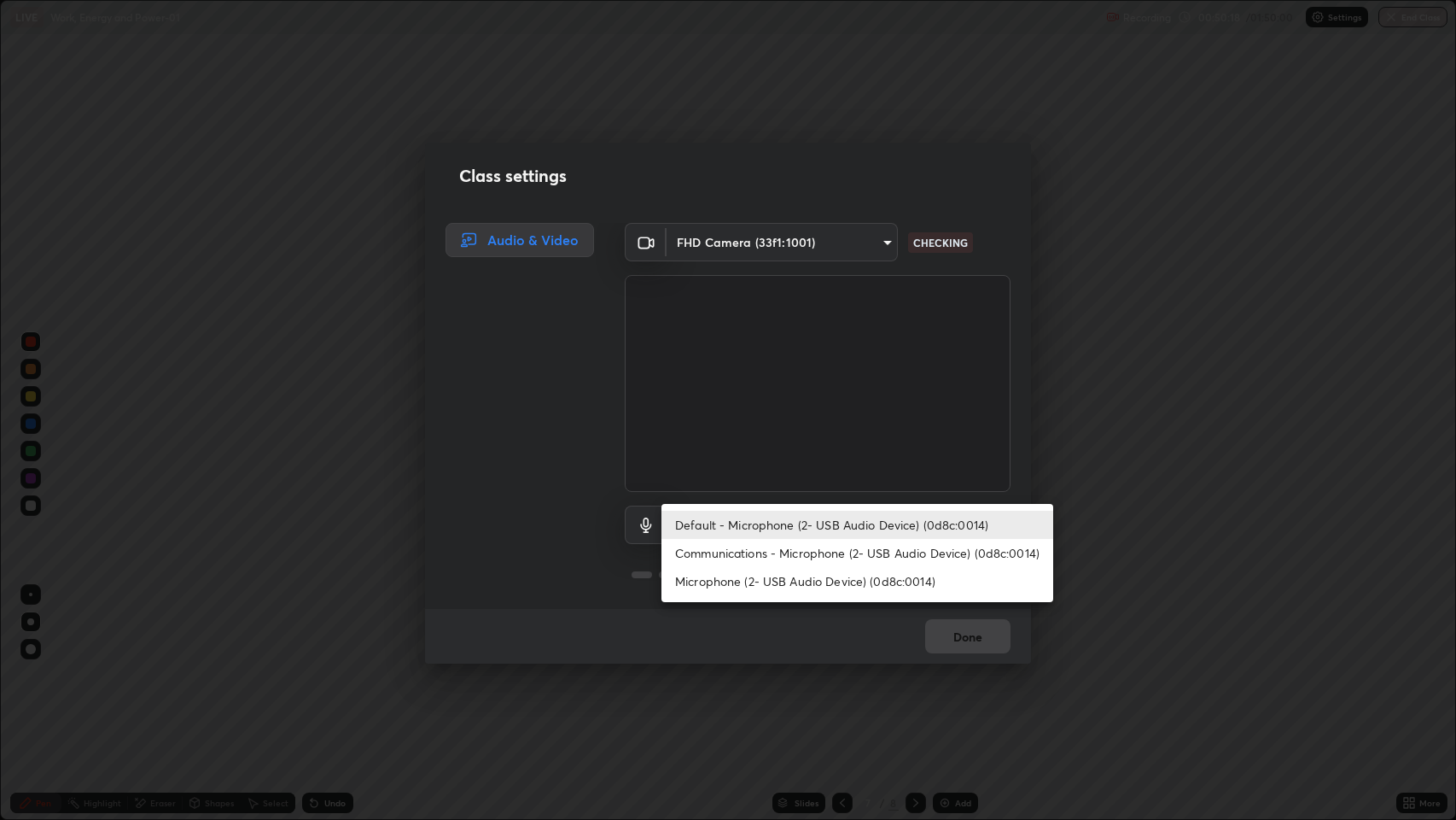
click at [835, 586] on li "Microphone (2- USB Audio Device) (0d8c:0014)" at bounding box center [858, 581] width 392 height 28
type input "634cc77f731e6b31611188e7a4facad591e71577c6636728b59369db5b455049"
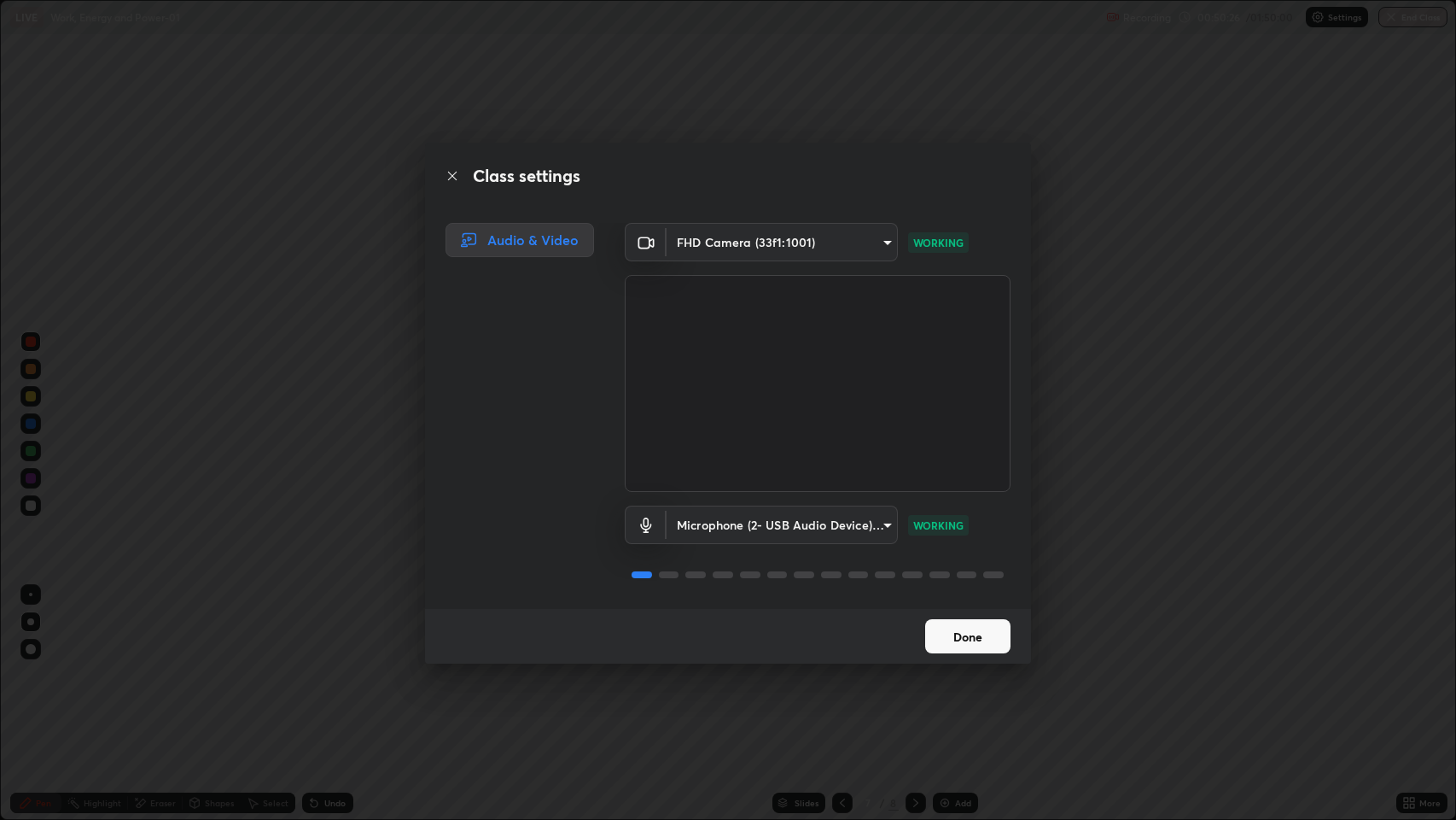
click at [995, 642] on button "Done" at bounding box center [968, 636] width 85 height 34
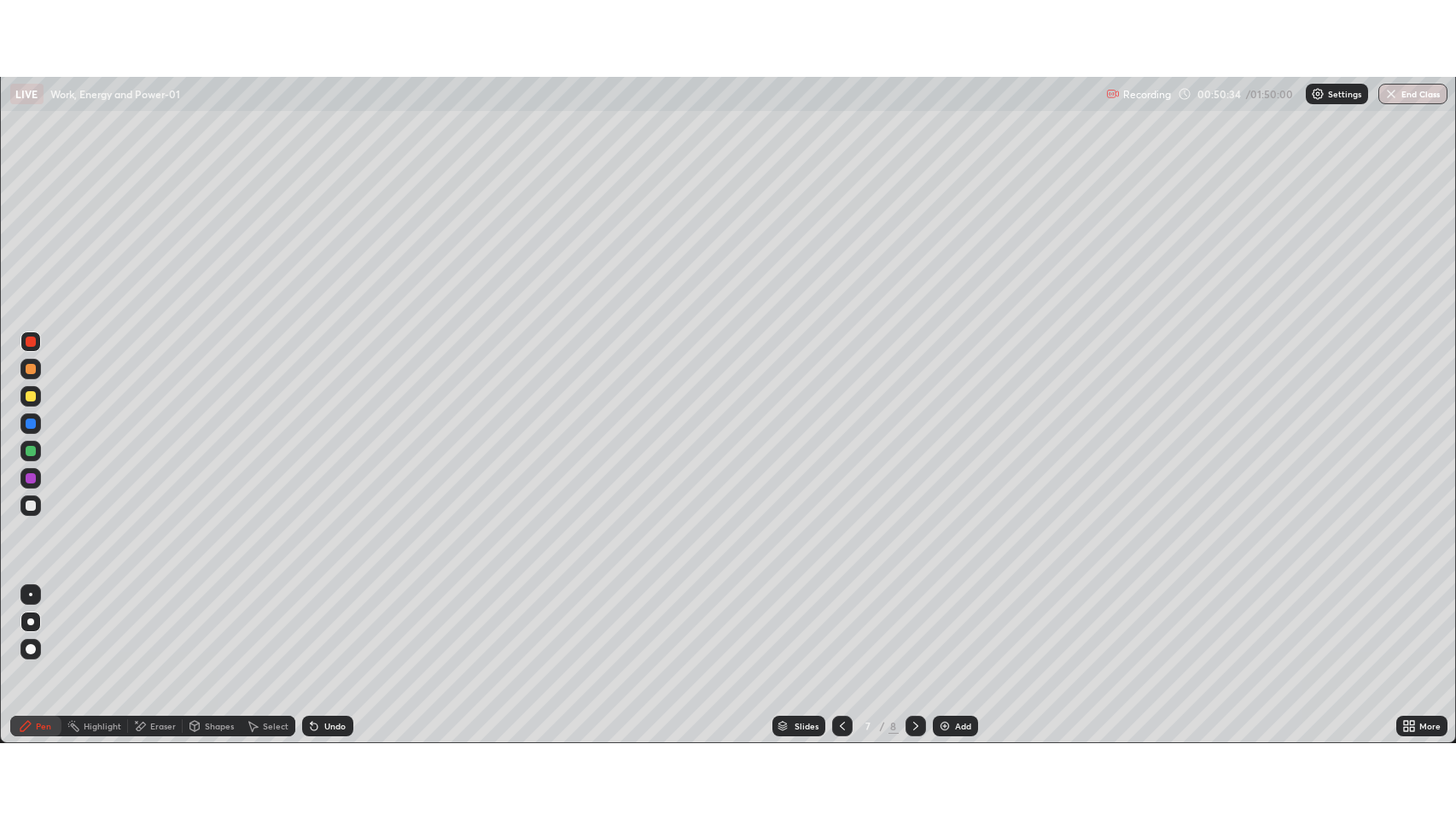
scroll to position [84707, 83882]
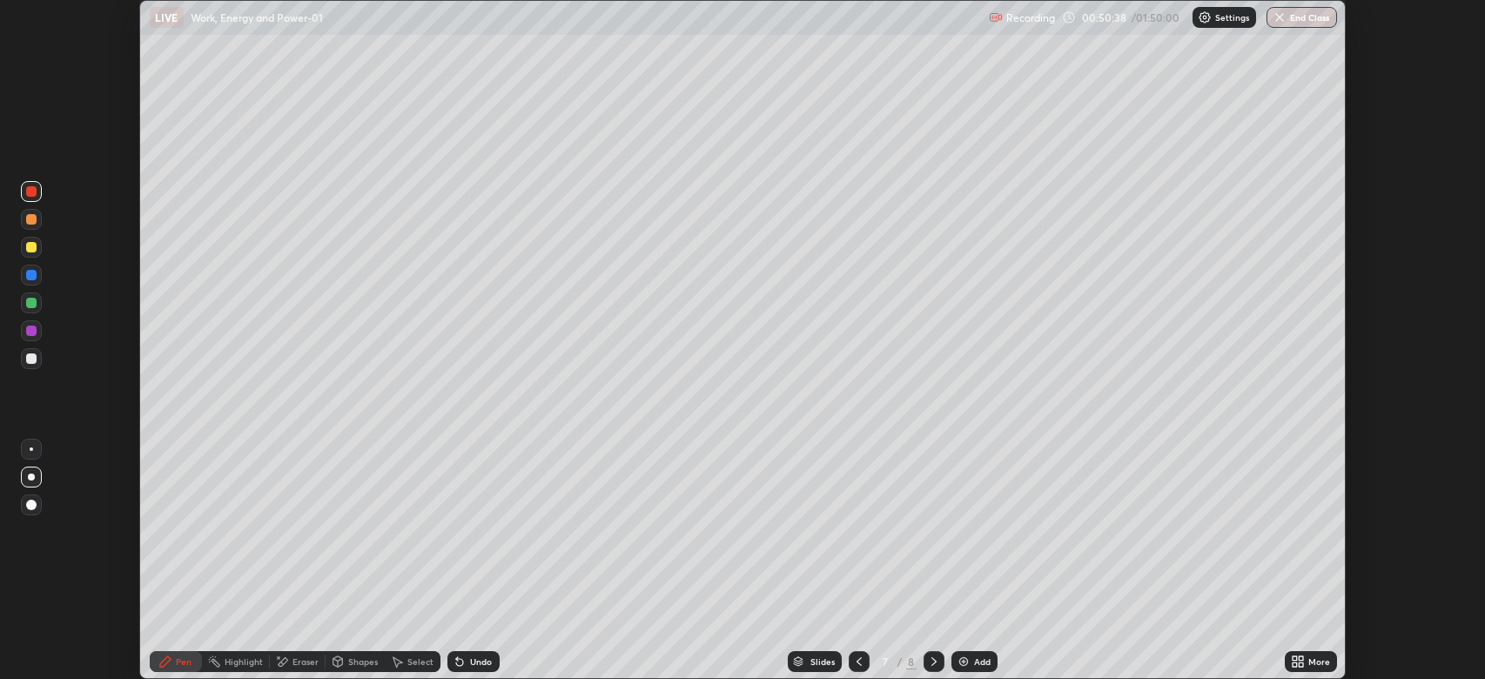
click at [1295, 658] on icon at bounding box center [1295, 658] width 4 height 4
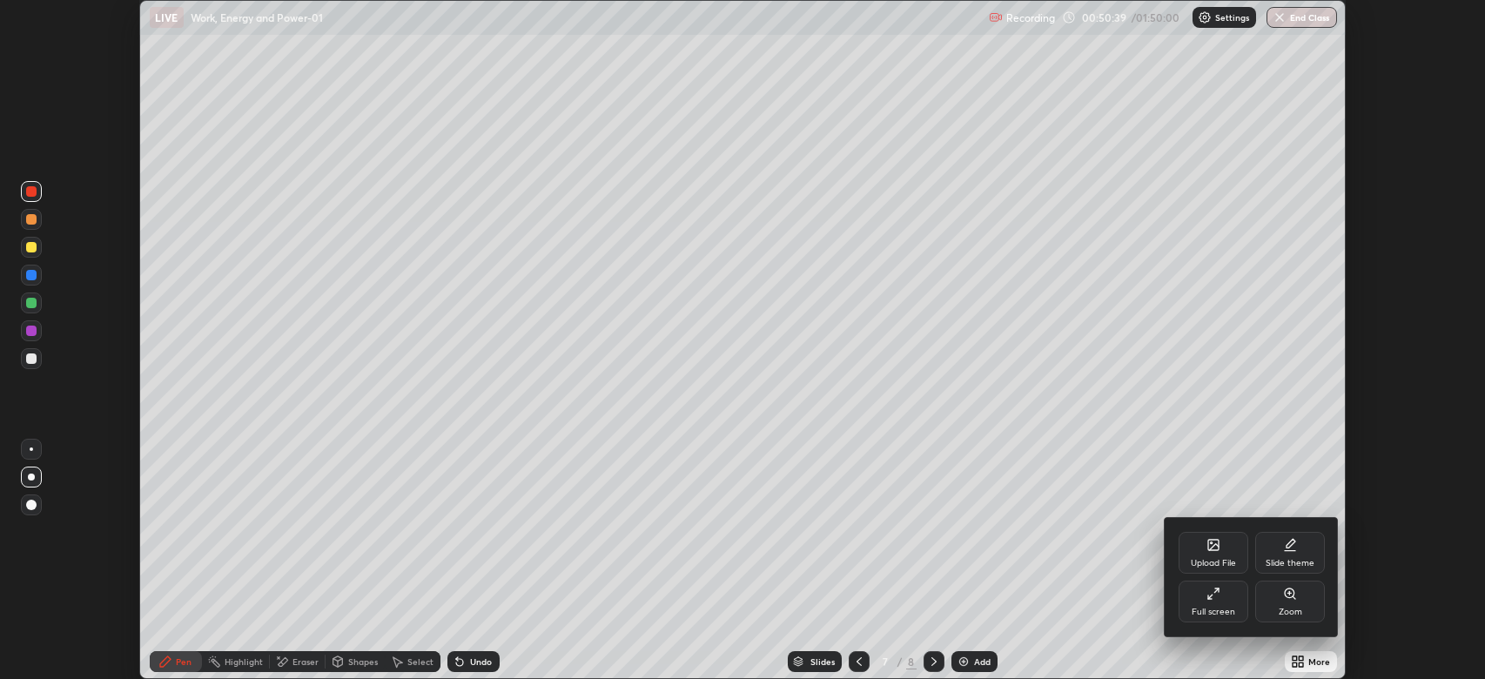
click at [1217, 554] on div "Upload File" at bounding box center [1214, 553] width 70 height 42
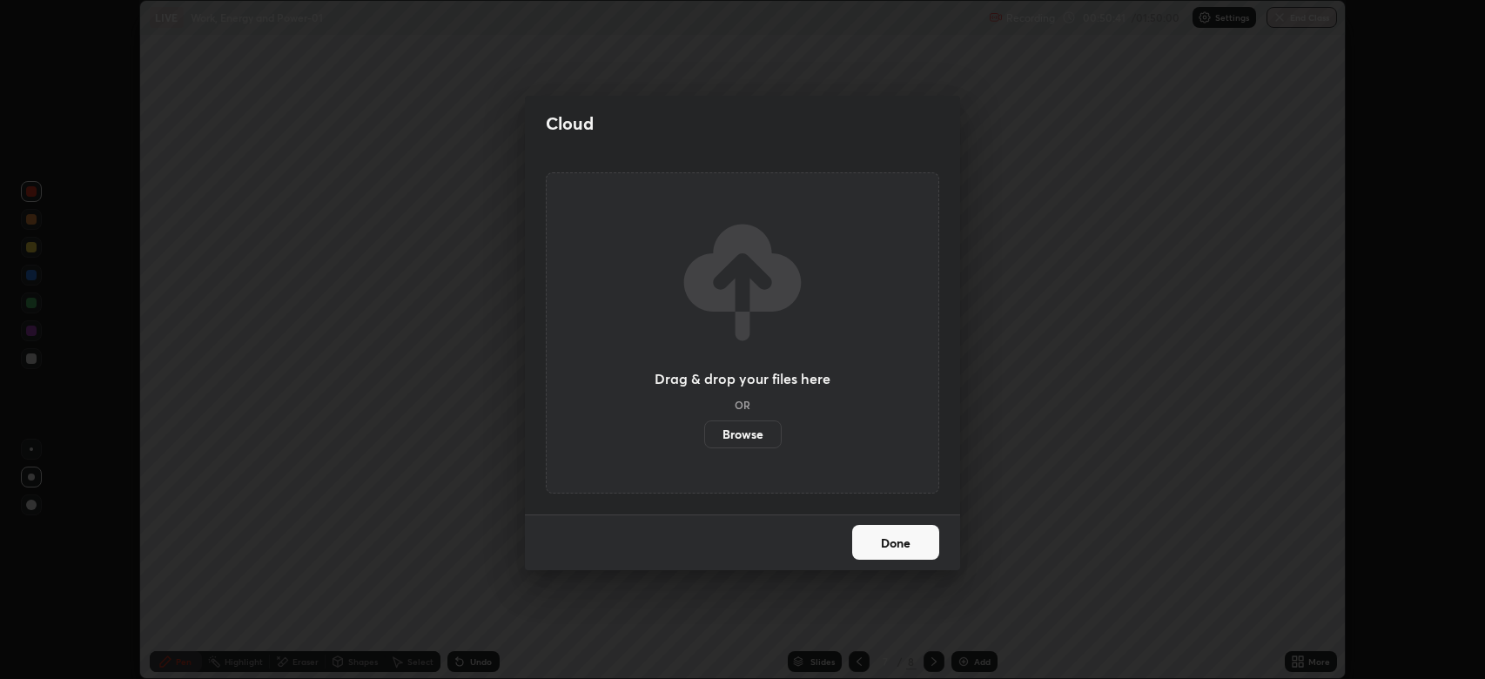
click at [753, 439] on label "Browse" at bounding box center [742, 434] width 77 height 28
click at [704, 439] on input "Browse" at bounding box center [704, 434] width 0 height 28
click at [897, 537] on button "Done" at bounding box center [895, 542] width 87 height 35
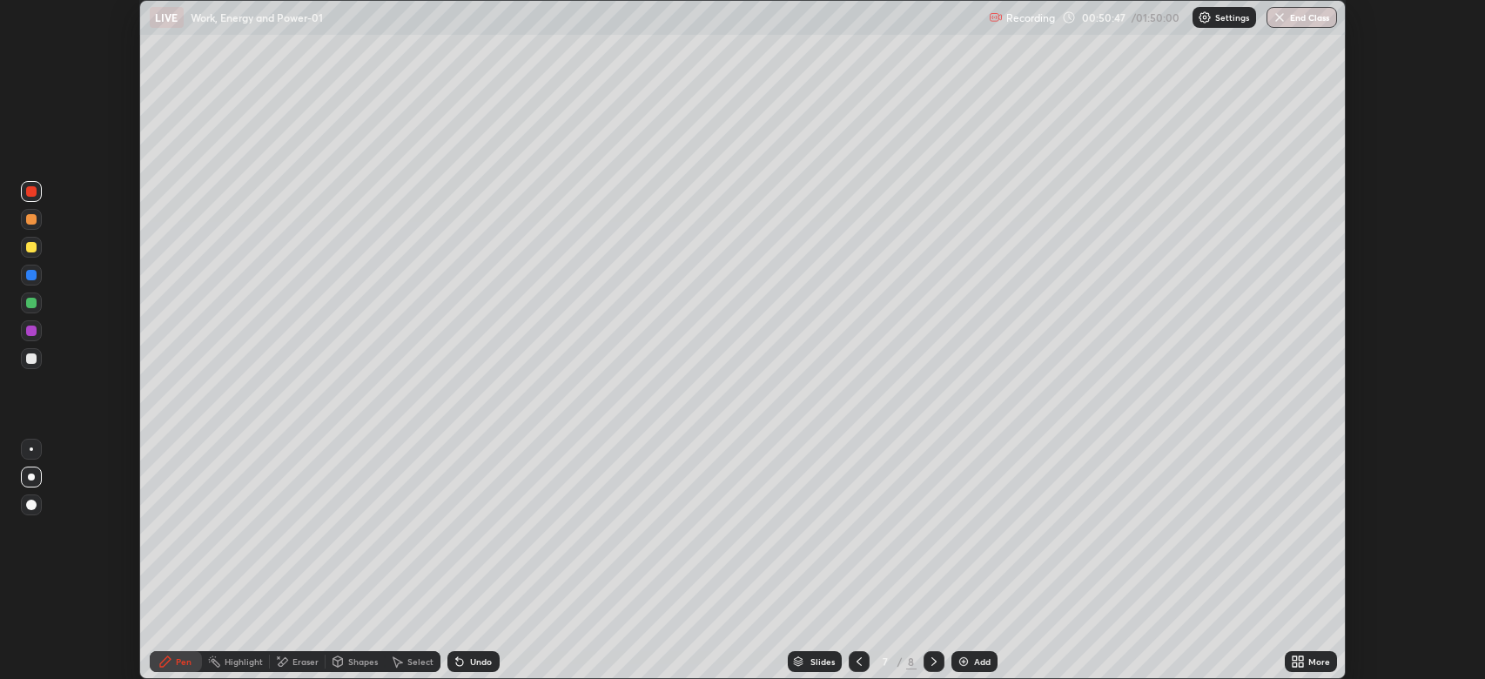
click at [1312, 666] on div "More" at bounding box center [1319, 661] width 22 height 9
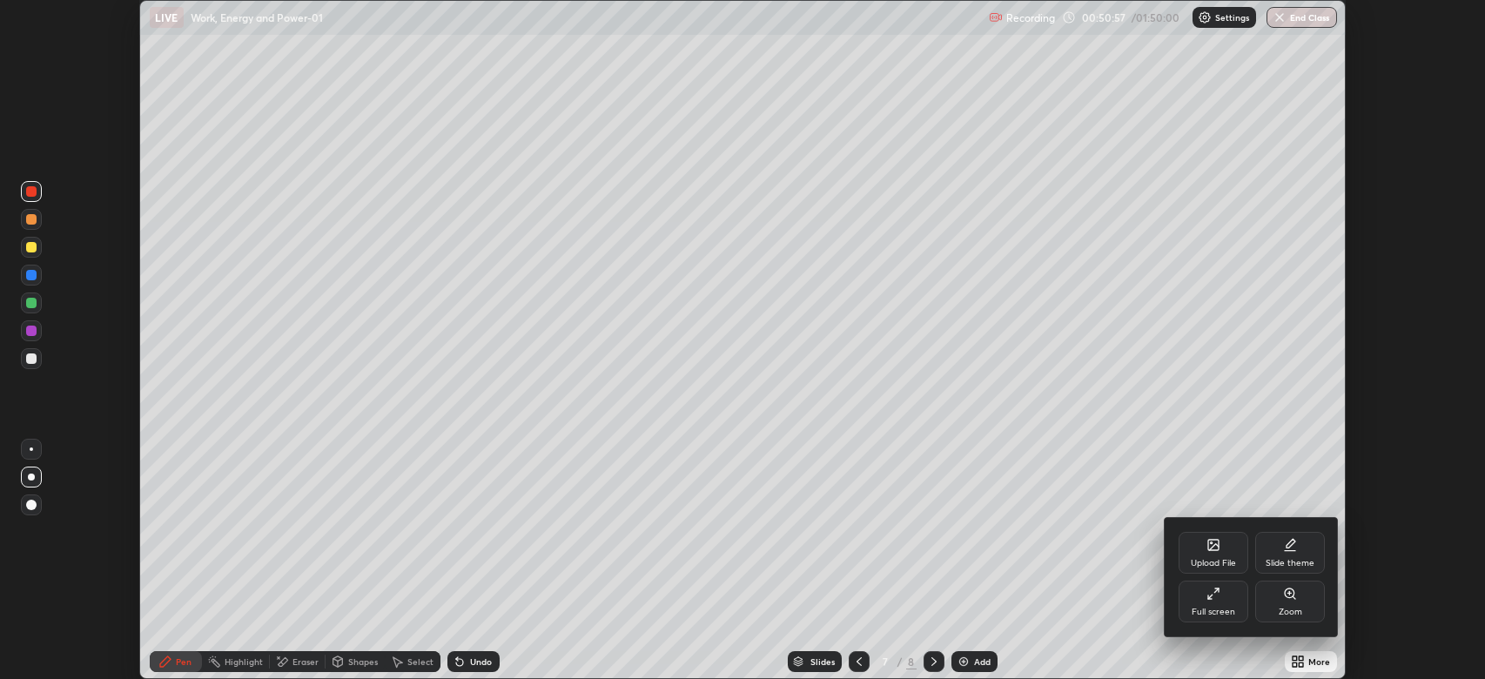
click at [1208, 551] on icon at bounding box center [1213, 545] width 14 height 14
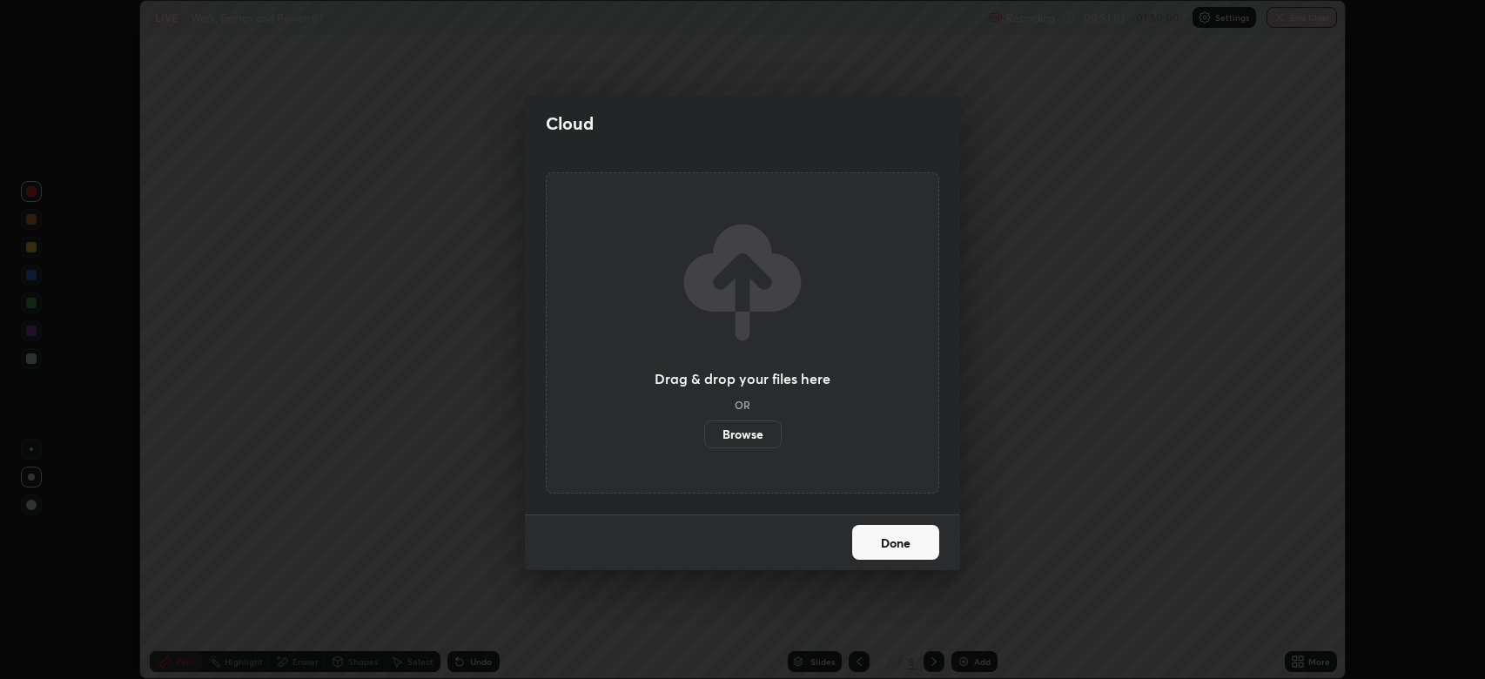
click at [739, 429] on label "Browse" at bounding box center [742, 434] width 77 height 28
click at [704, 429] on input "Browse" at bounding box center [704, 434] width 0 height 28
click at [888, 543] on button "Done" at bounding box center [895, 542] width 87 height 35
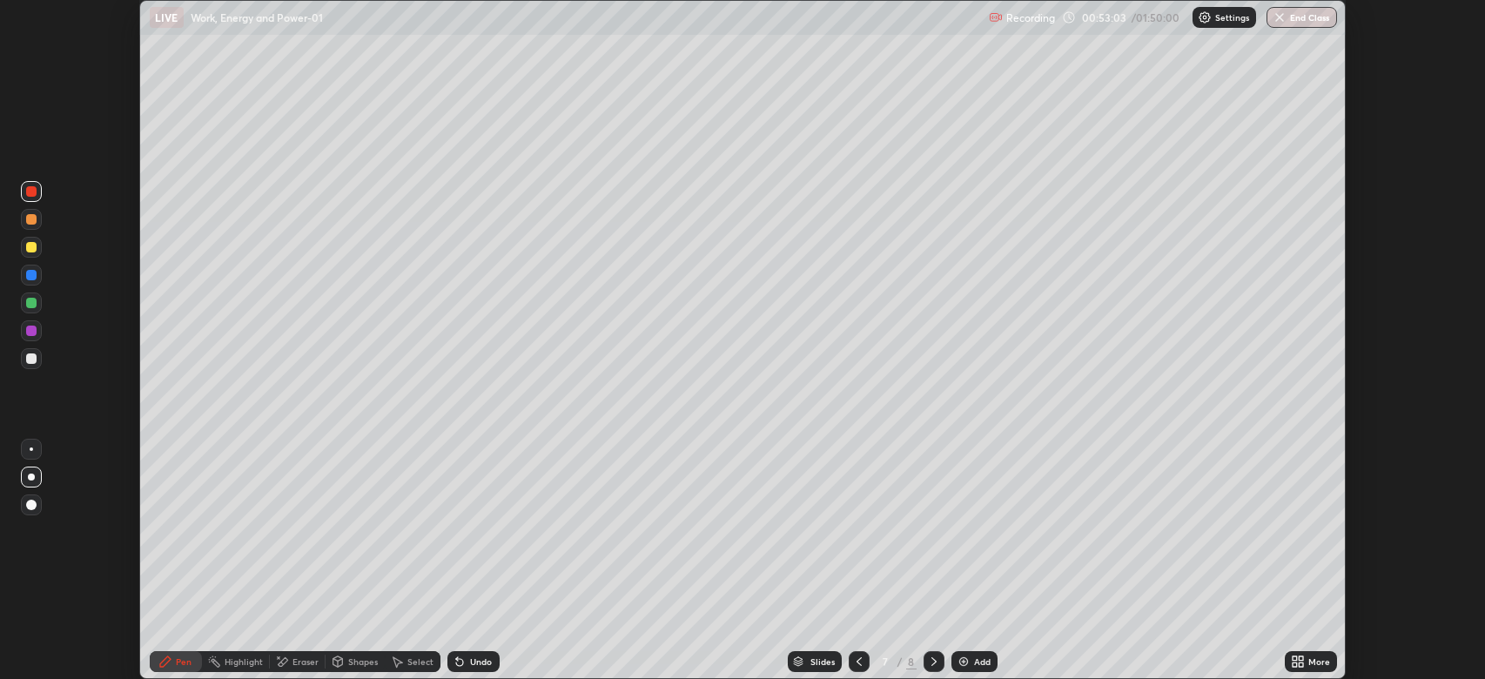
click at [1308, 663] on div "More" at bounding box center [1319, 661] width 22 height 9
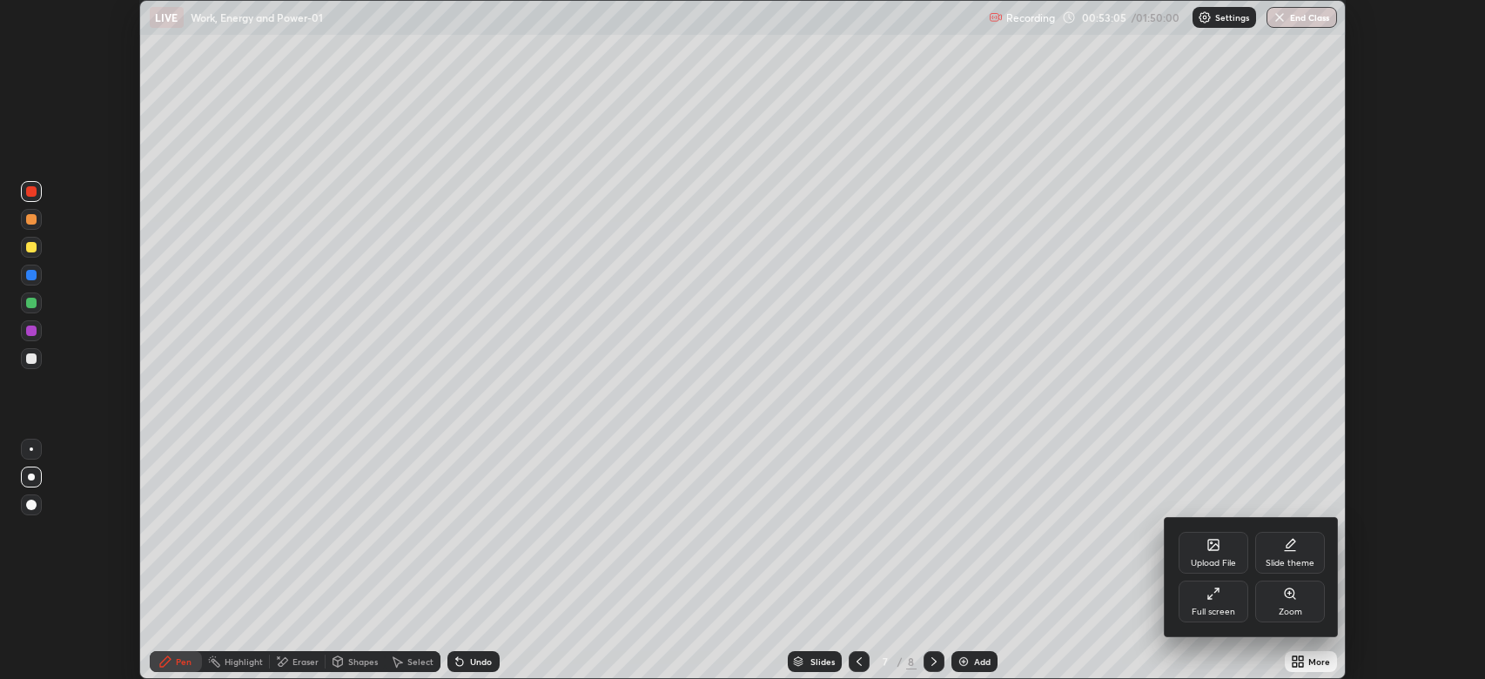
click at [1212, 598] on icon at bounding box center [1213, 594] width 14 height 14
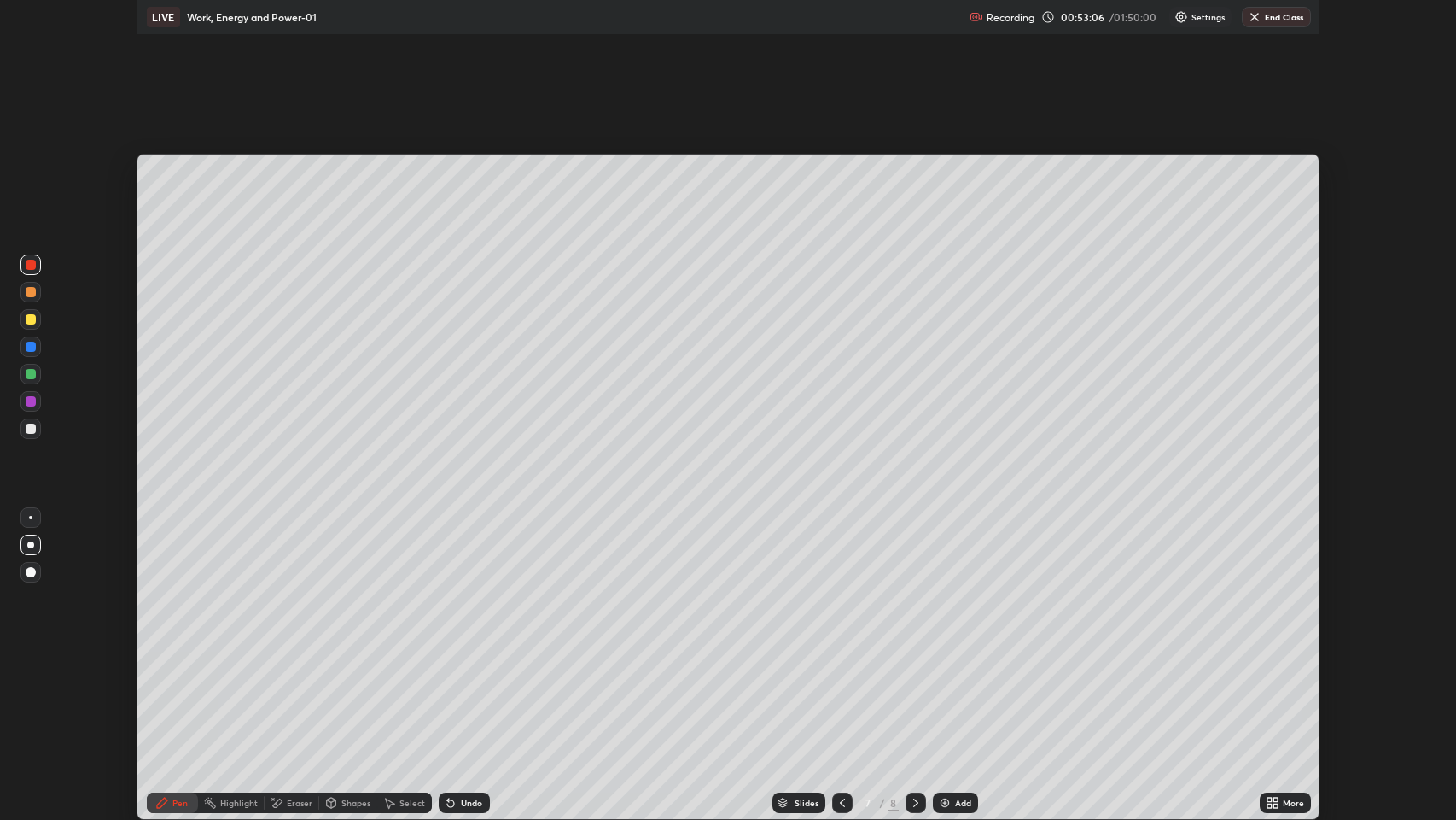
scroll to position [820, 1456]
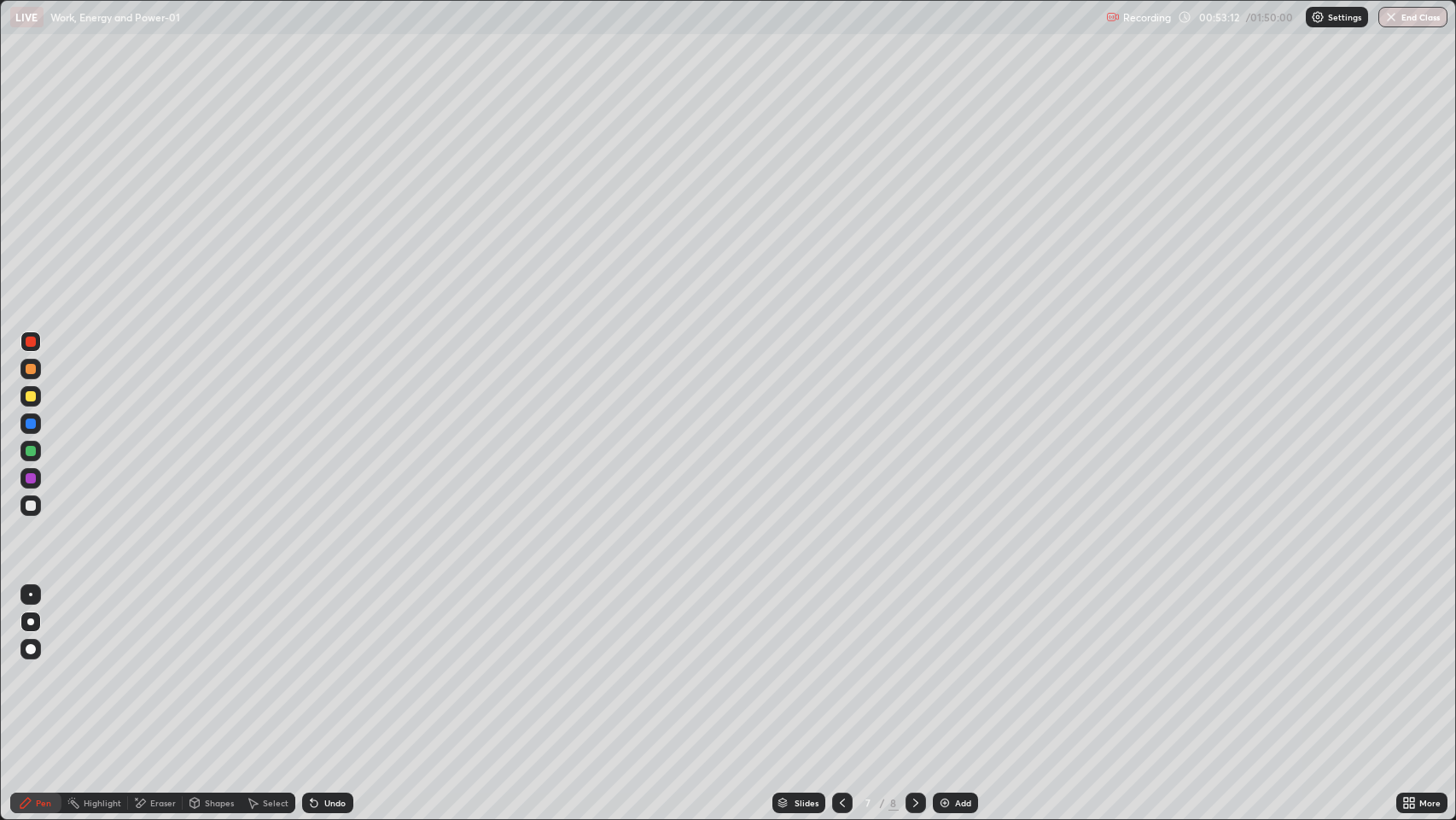
click at [914, 665] on icon at bounding box center [916, 802] width 14 height 14
click at [804, 665] on div "Slides" at bounding box center [806, 802] width 24 height 9
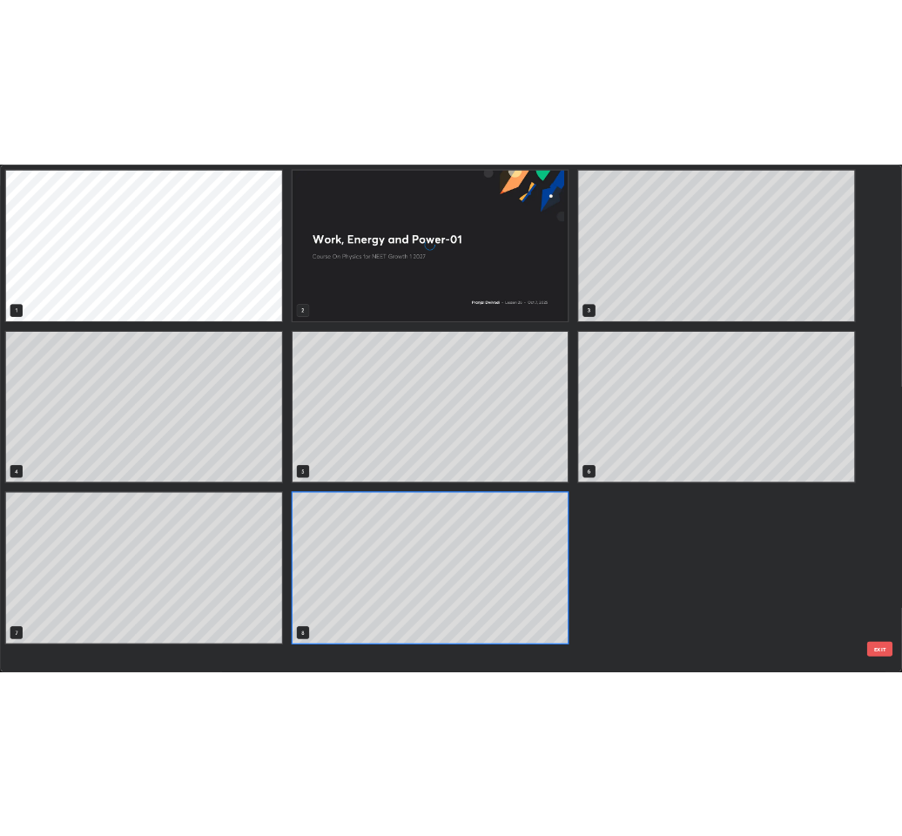
scroll to position [829, 1475]
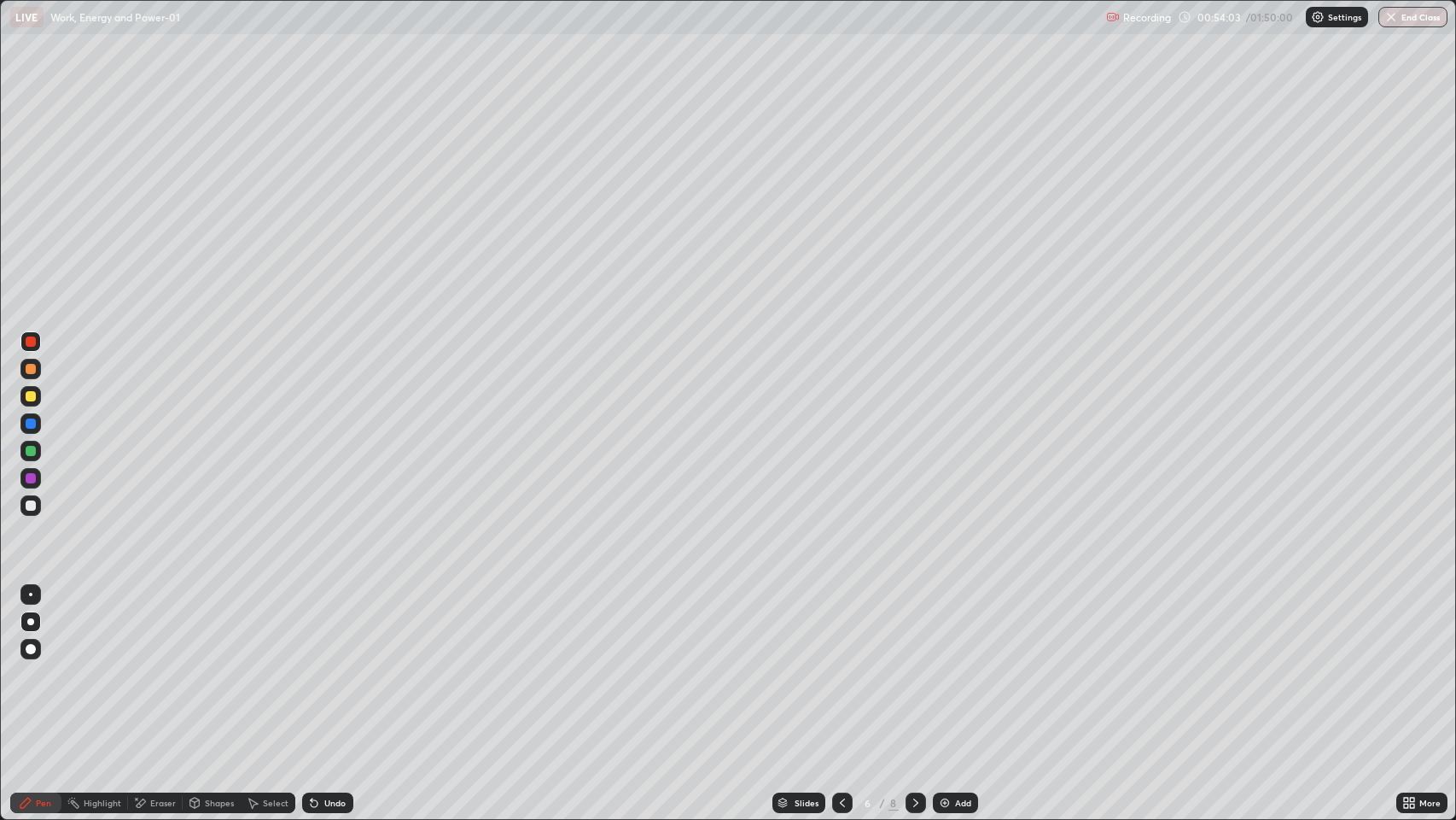
click at [914, 665] on icon at bounding box center [916, 802] width 14 height 14
click at [948, 665] on img at bounding box center [945, 802] width 14 height 14
click at [31, 397] on div at bounding box center [30, 396] width 10 height 10
click at [216, 665] on div "Shapes" at bounding box center [220, 802] width 29 height 9
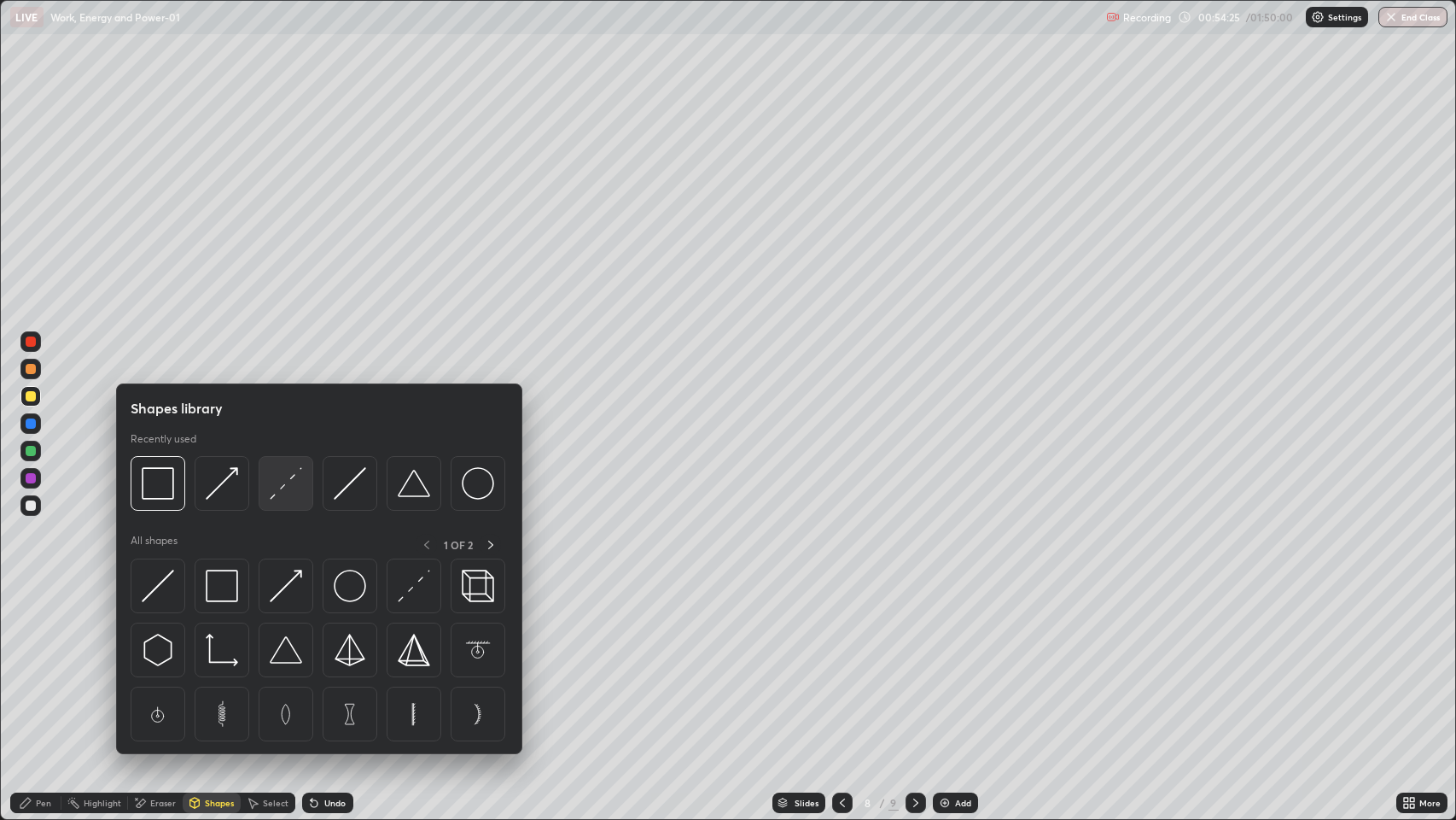
click at [277, 487] on img at bounding box center [285, 483] width 32 height 32
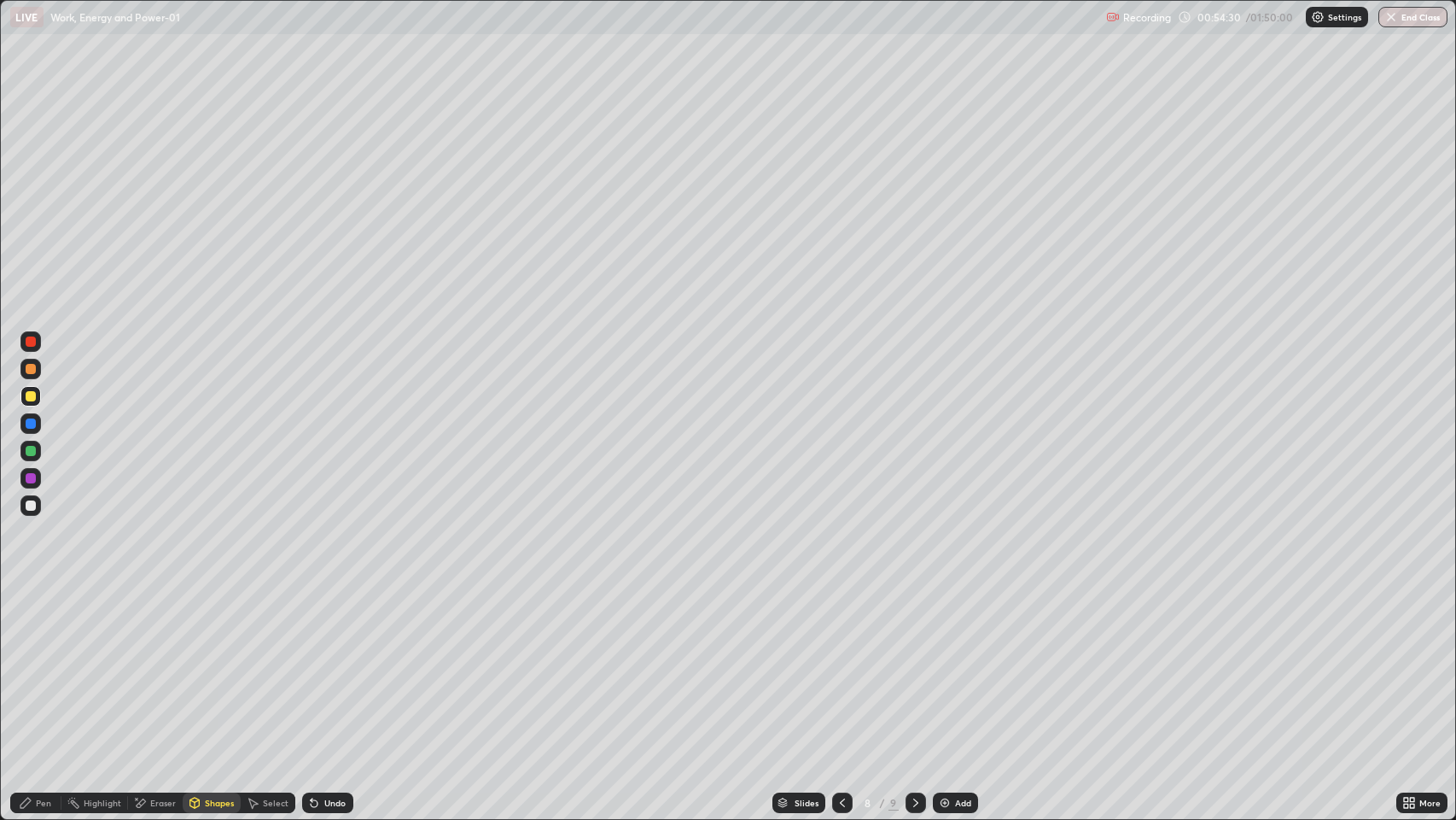
click at [37, 665] on div "Pen" at bounding box center [44, 802] width 16 height 9
click at [325, 665] on div "Undo" at bounding box center [335, 802] width 22 height 9
click at [326, 665] on div "Undo" at bounding box center [335, 802] width 22 height 9
click at [32, 372] on div at bounding box center [30, 369] width 10 height 10
click at [332, 665] on div "Undo" at bounding box center [335, 802] width 22 height 9
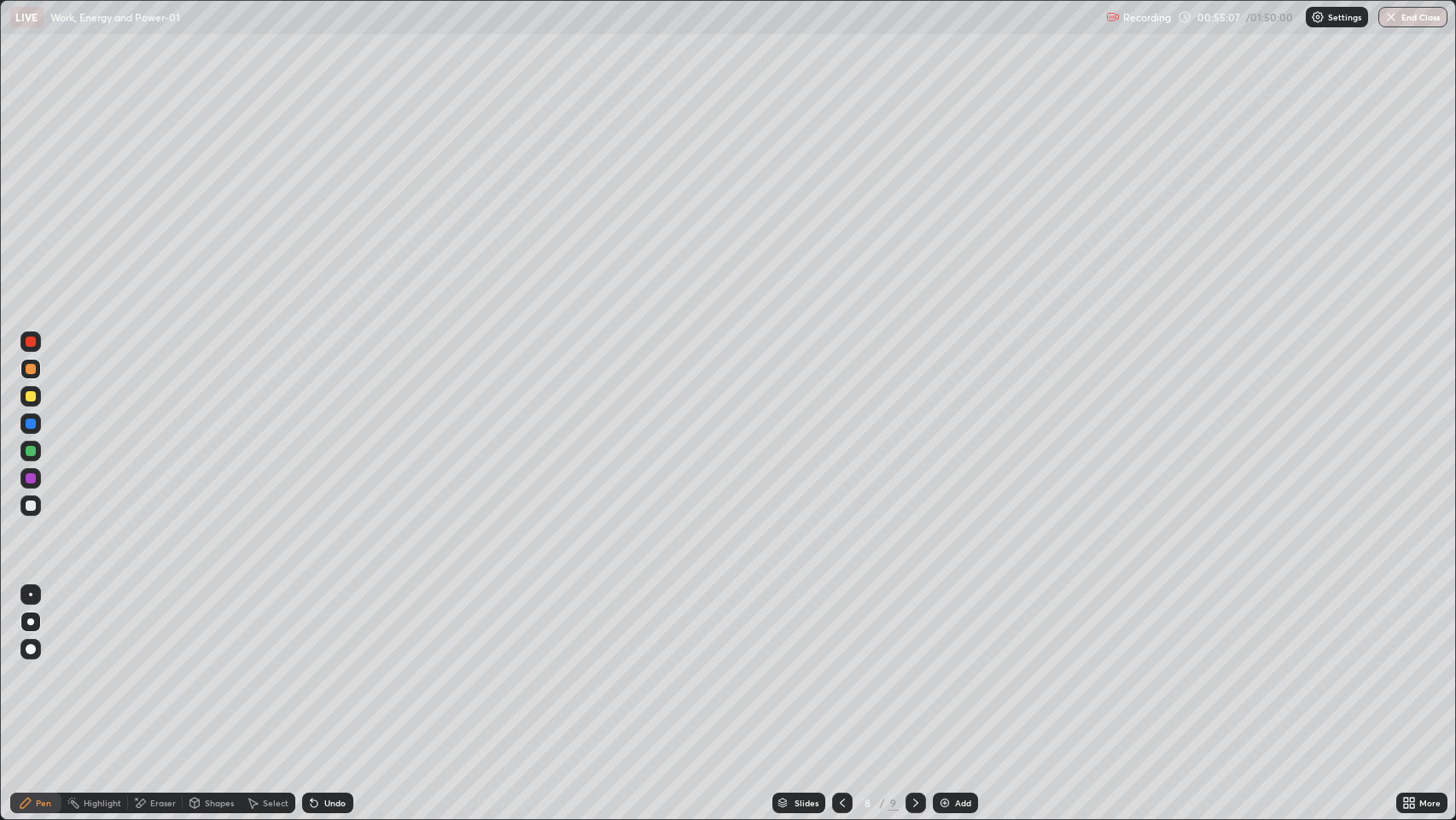
click at [343, 665] on div "Undo" at bounding box center [335, 802] width 22 height 9
click at [27, 424] on div at bounding box center [30, 423] width 10 height 10
click at [0, 349] on div "Setting up your live class" at bounding box center [728, 410] width 1456 height 820
click at [0, 411] on div "Setting up your live class" at bounding box center [728, 410] width 1456 height 820
click at [956, 665] on div "Add" at bounding box center [963, 802] width 17 height 9
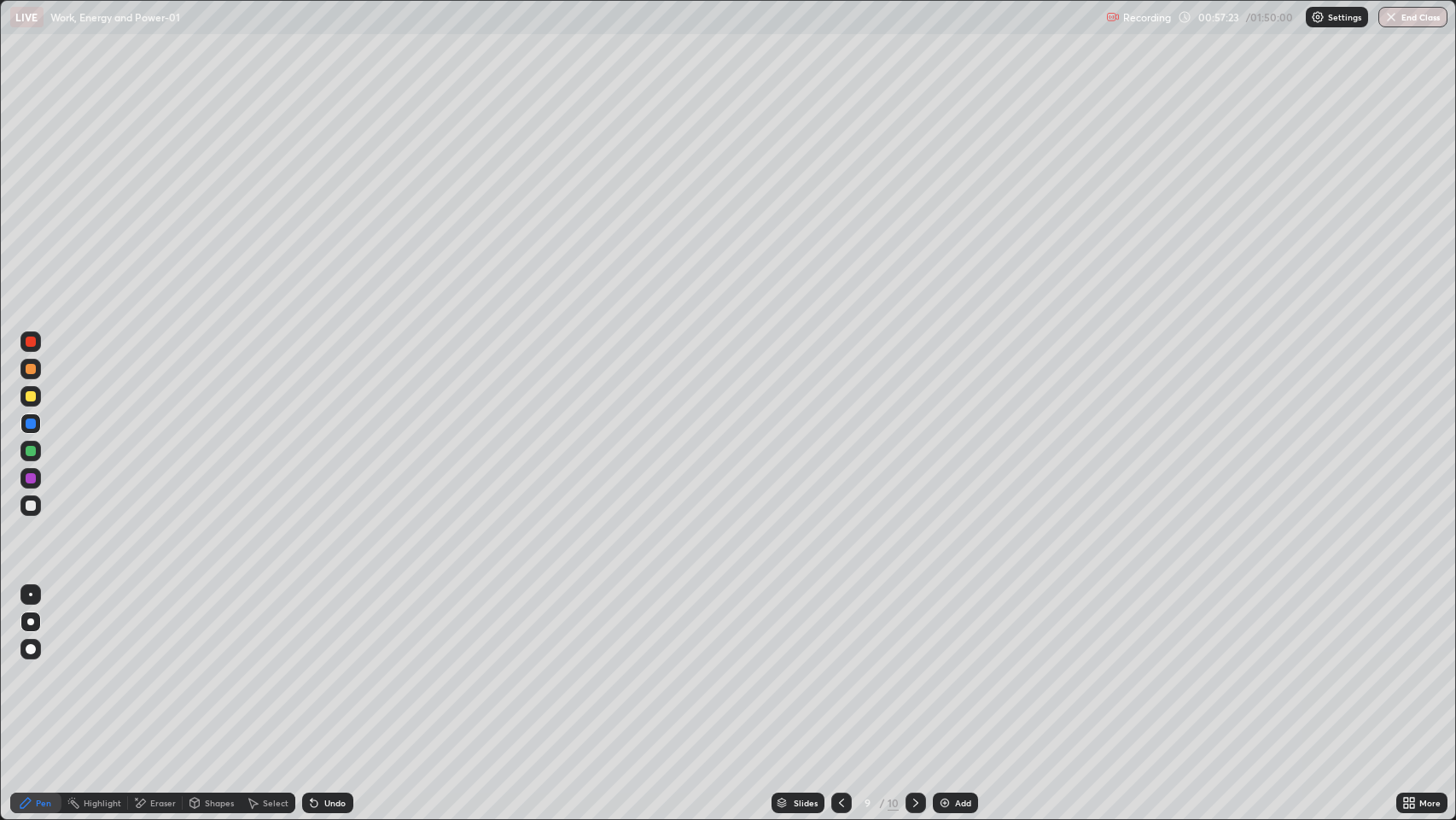
click at [205, 665] on div "Shapes" at bounding box center [220, 802] width 29 height 9
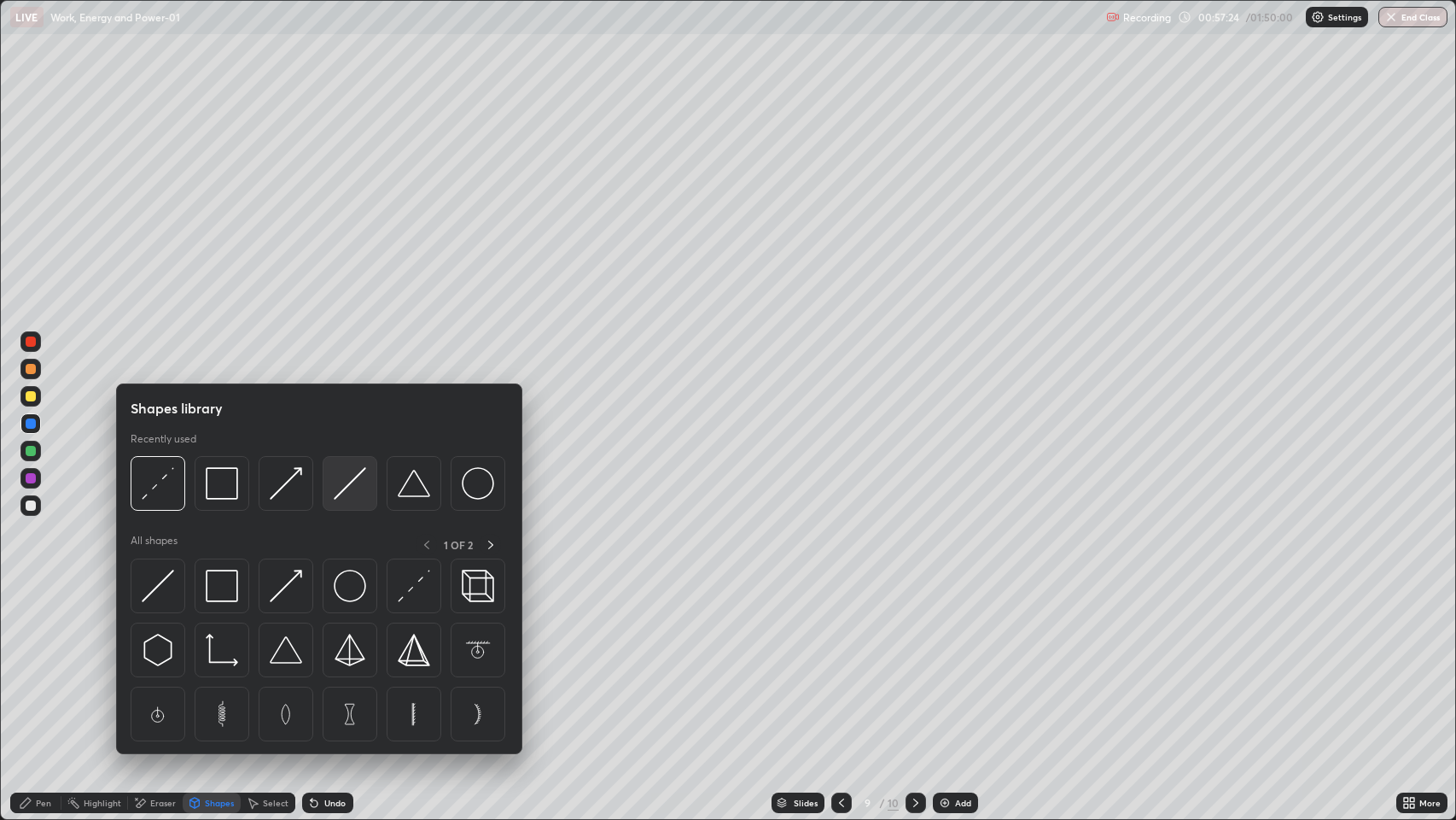
click at [349, 487] on img at bounding box center [349, 483] width 32 height 32
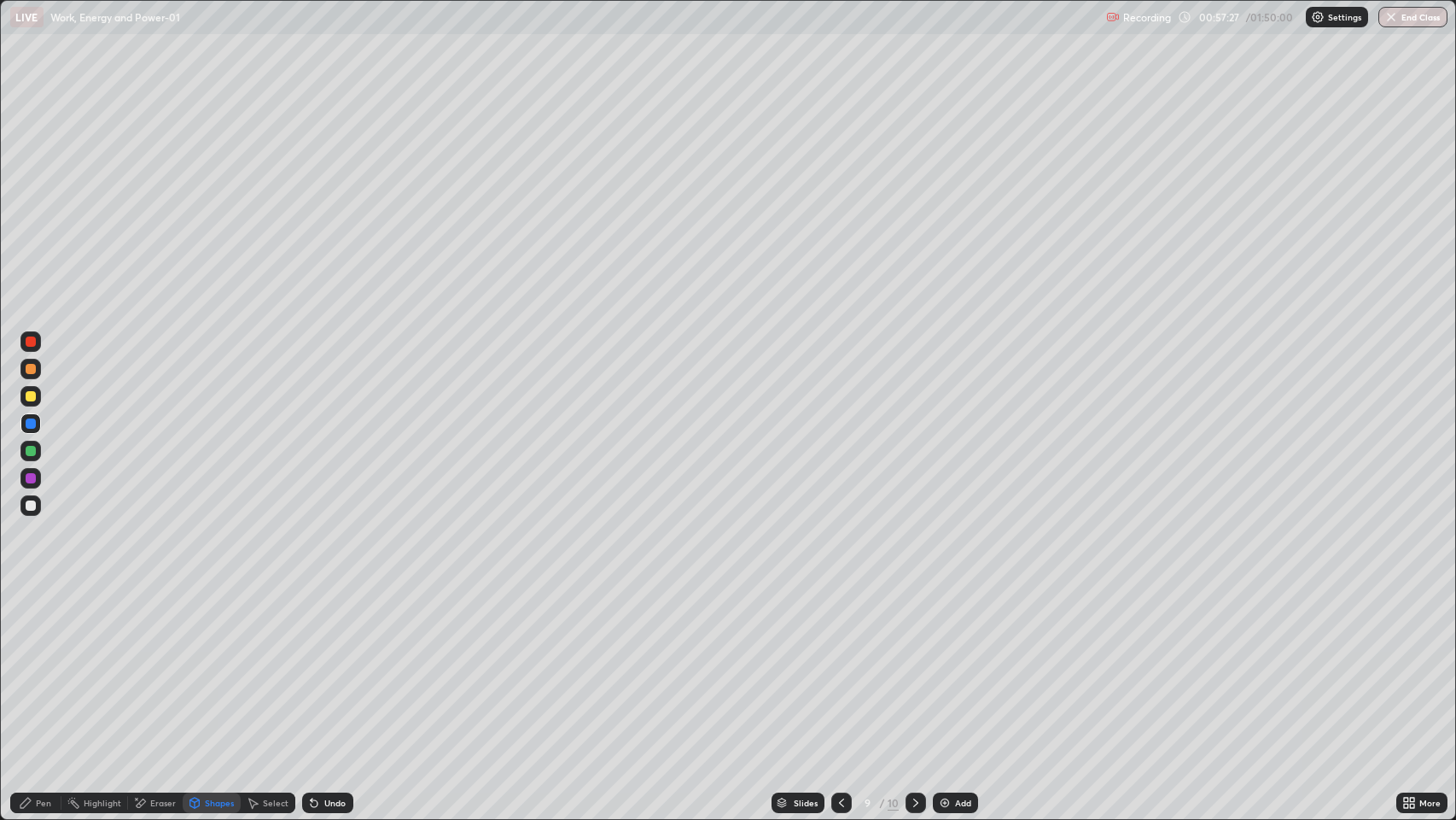
click at [341, 665] on div "Undo" at bounding box center [335, 802] width 22 height 9
click at [29, 475] on div at bounding box center [30, 478] width 10 height 10
click at [193, 665] on icon at bounding box center [194, 801] width 10 height 3
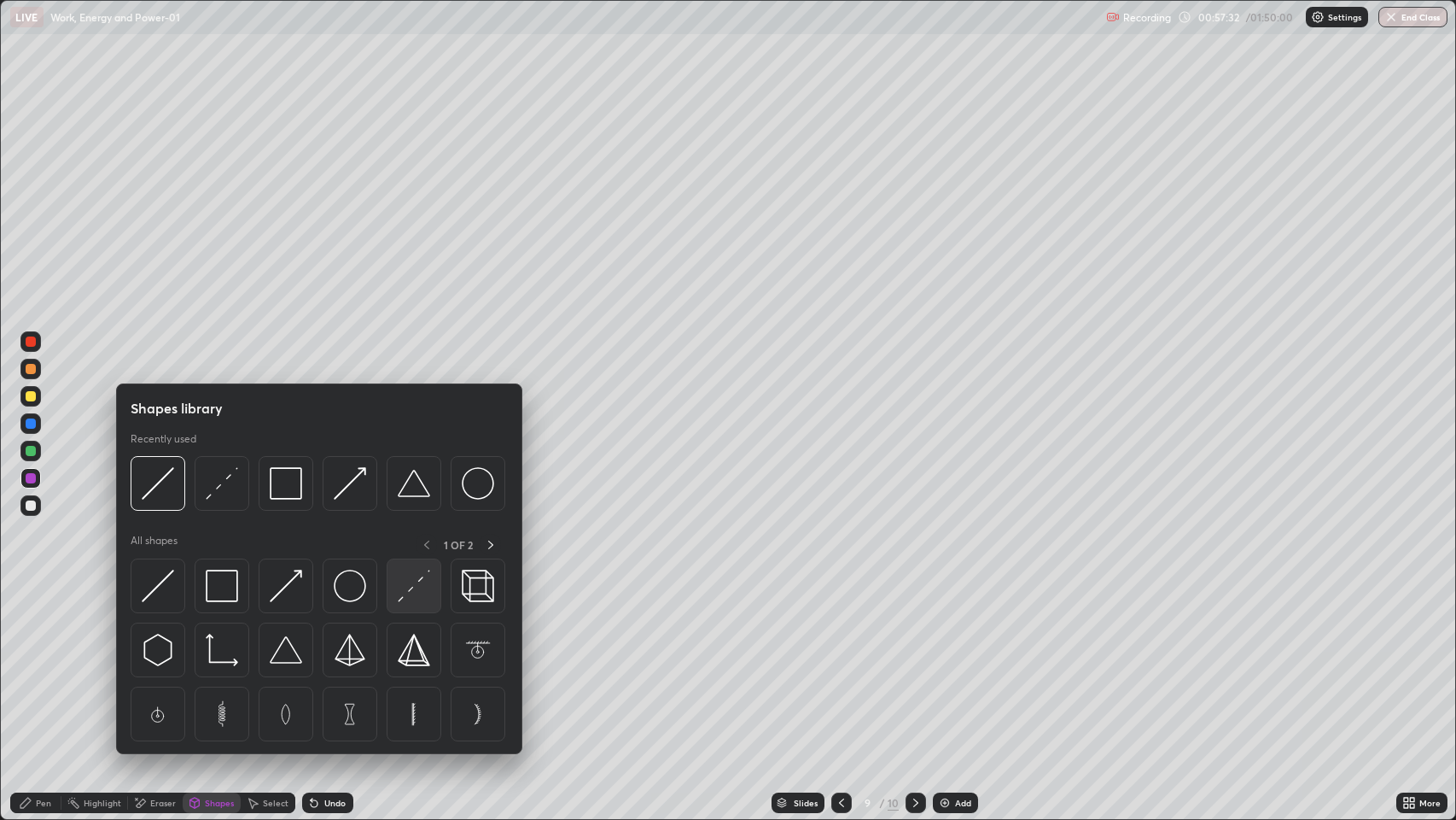
click at [412, 584] on img at bounding box center [414, 586] width 32 height 32
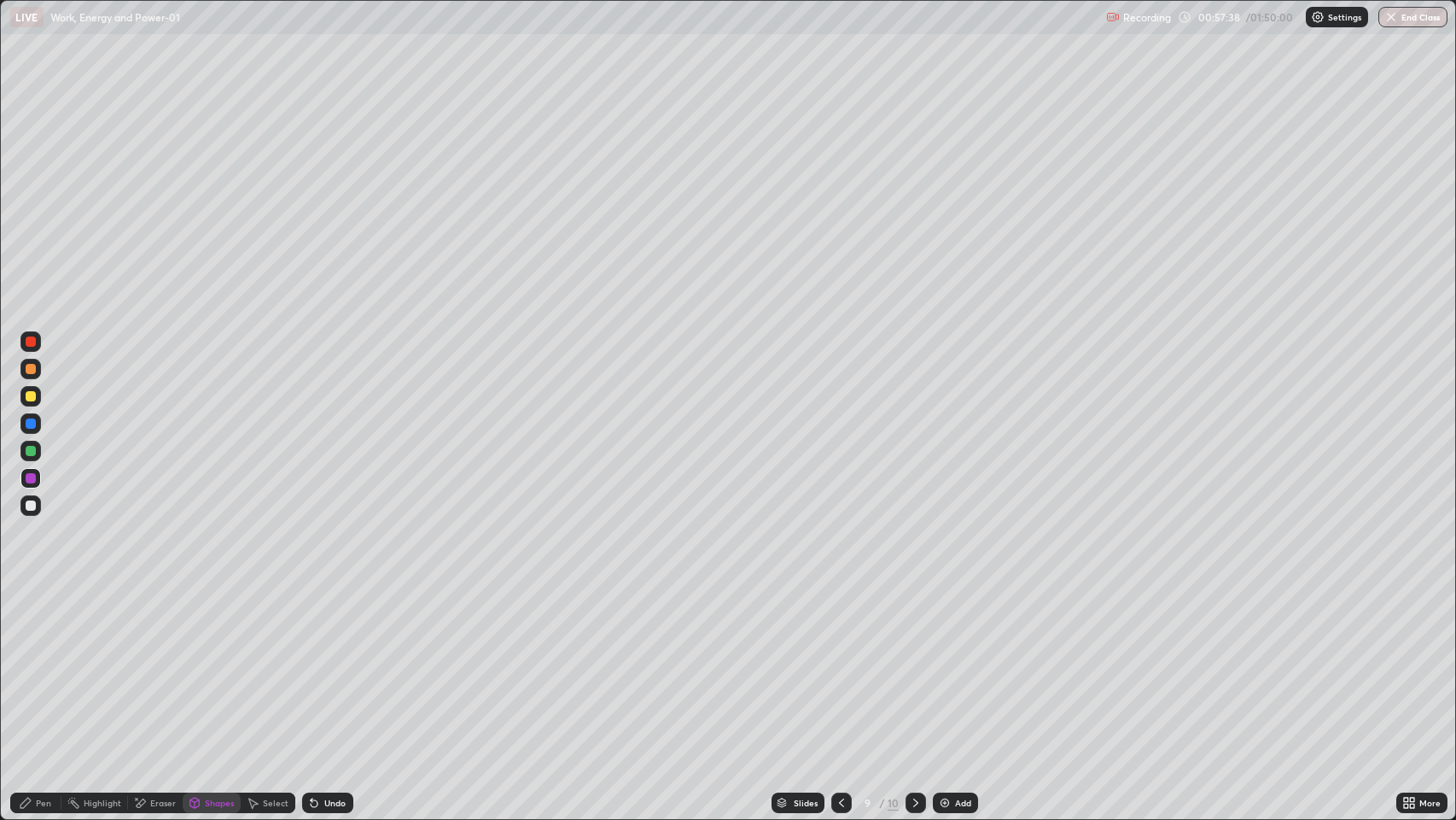
click at [40, 665] on div "Pen" at bounding box center [44, 802] width 16 height 9
click at [339, 665] on div "Undo" at bounding box center [335, 802] width 22 height 9
click at [49, 665] on div "Pen" at bounding box center [35, 802] width 51 height 21
click at [35, 369] on div at bounding box center [30, 369] width 10 height 10
click at [286, 665] on div "Select" at bounding box center [276, 802] width 25 height 9
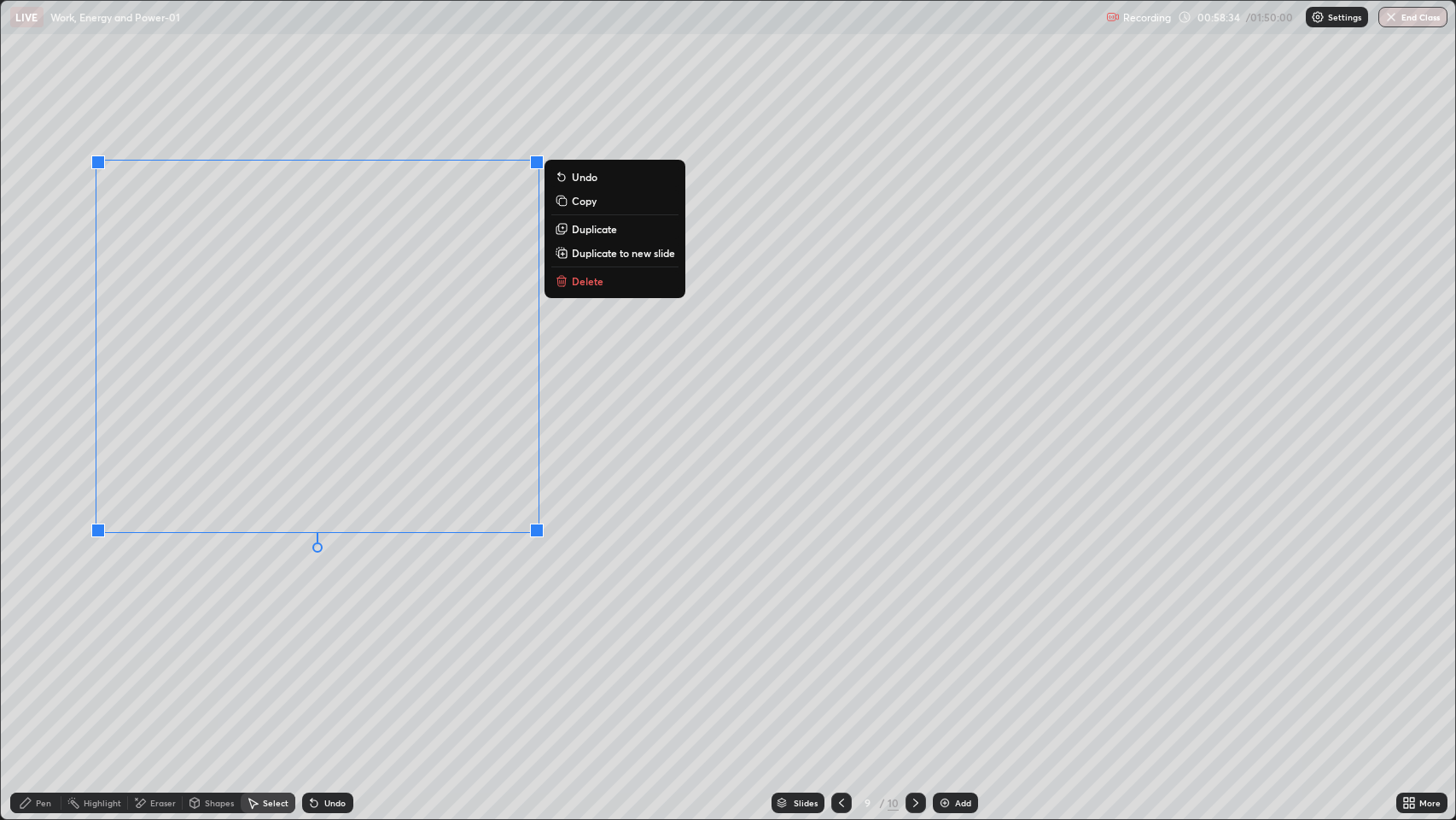
click at [465, 616] on div "0 ° Undo Copy Duplicate Duplicate to new slide Delete" at bounding box center [728, 410] width 1455 height 818
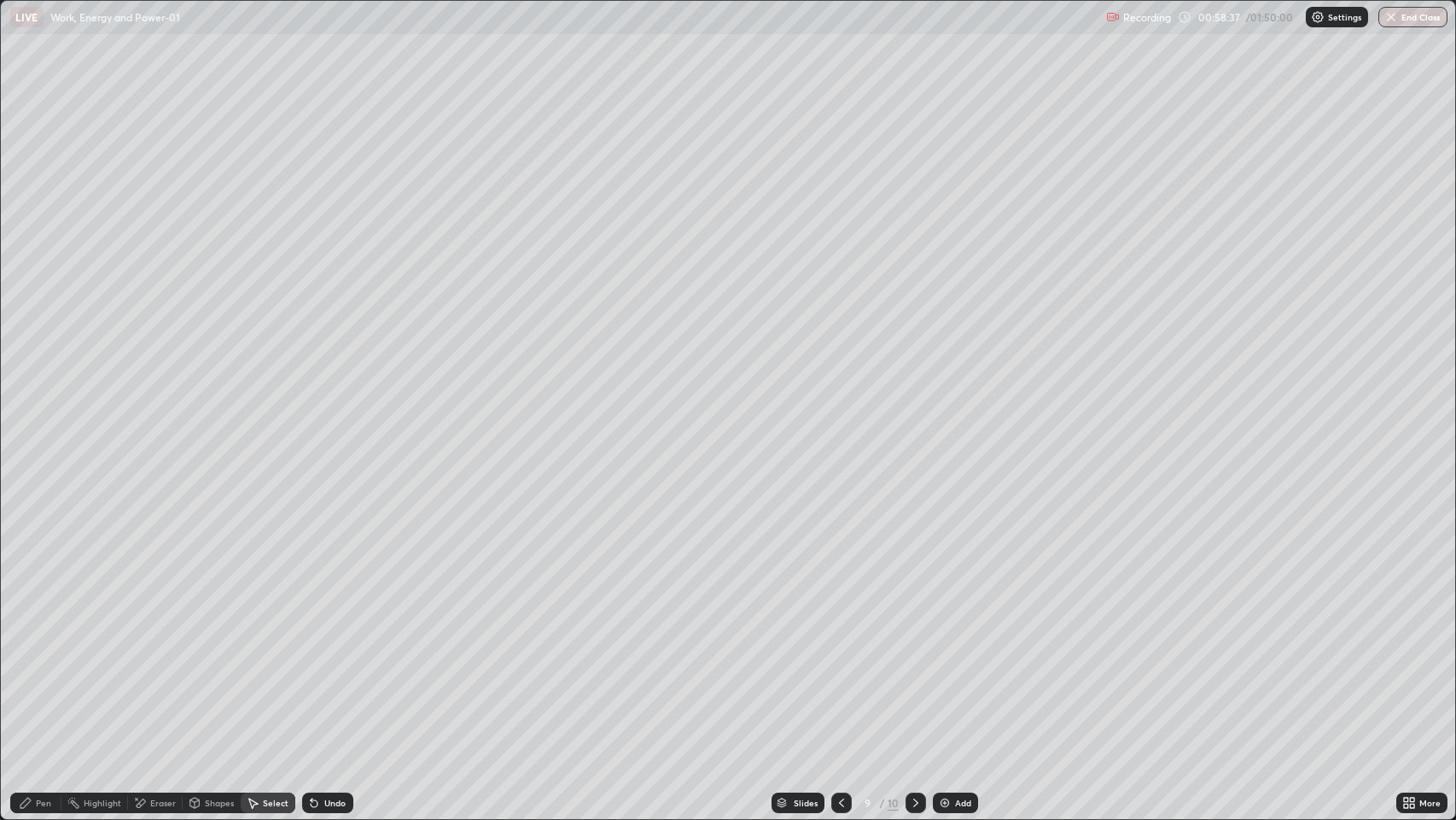
click at [155, 665] on div "Eraser" at bounding box center [163, 802] width 25 height 9
click at [34, 665] on icon at bounding box center [30, 717] width 14 height 14
click at [265, 665] on div "Select" at bounding box center [276, 802] width 25 height 9
click at [590, 519] on div "0 ° Undo Copy Duplicate Duplicate to new slide Delete" at bounding box center [728, 410] width 1455 height 818
click at [247, 665] on div "0 ° Undo Copy Duplicate Duplicate to new slide Delete" at bounding box center [728, 410] width 1455 height 818
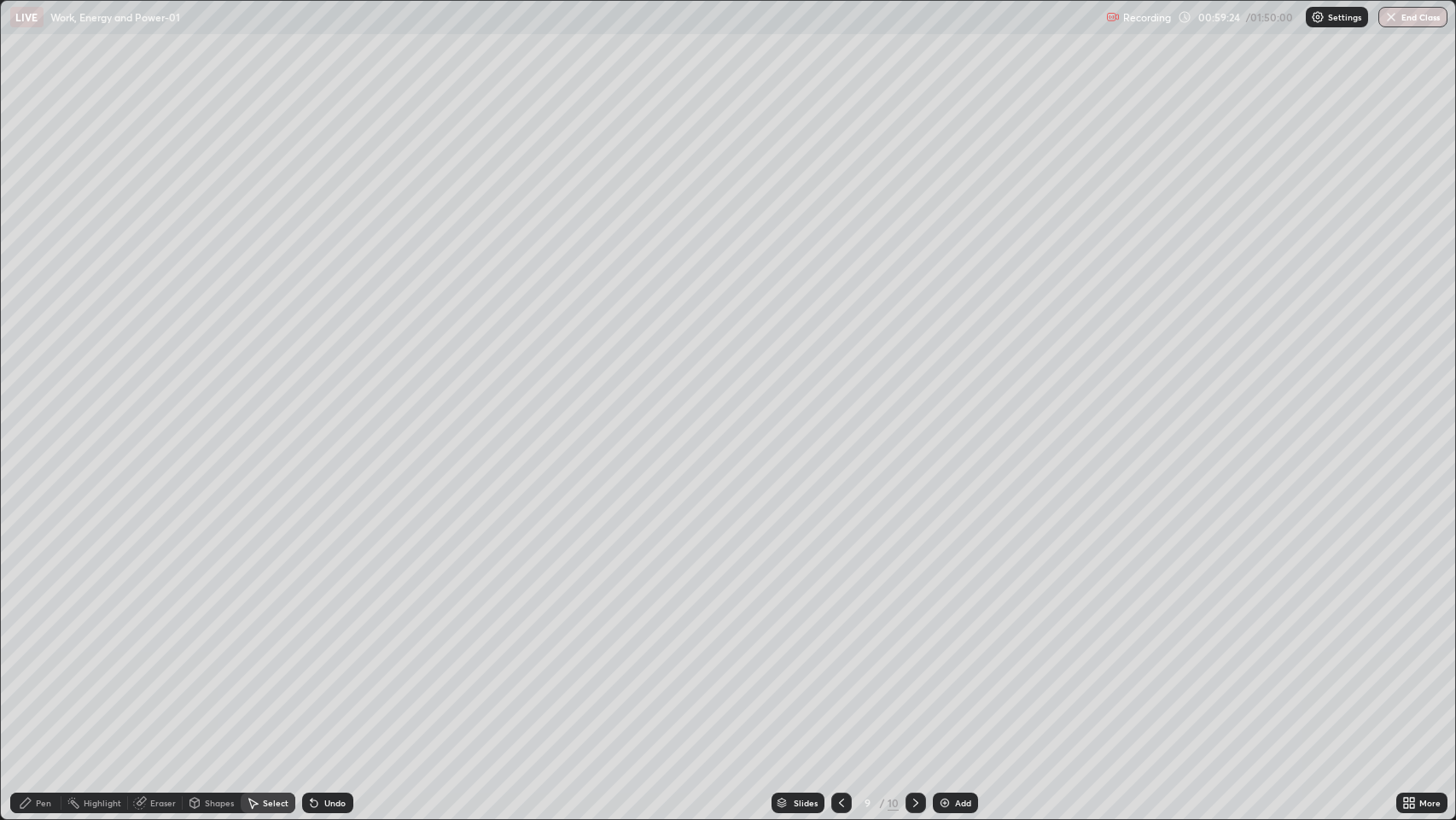
click at [49, 665] on div "Pen" at bounding box center [35, 802] width 51 height 21
click at [30, 504] on div at bounding box center [30, 505] width 10 height 10
click at [43, 665] on div "Pen" at bounding box center [44, 802] width 16 height 9
click at [35, 369] on div at bounding box center [30, 369] width 10 height 10
click at [31, 398] on div at bounding box center [30, 396] width 10 height 10
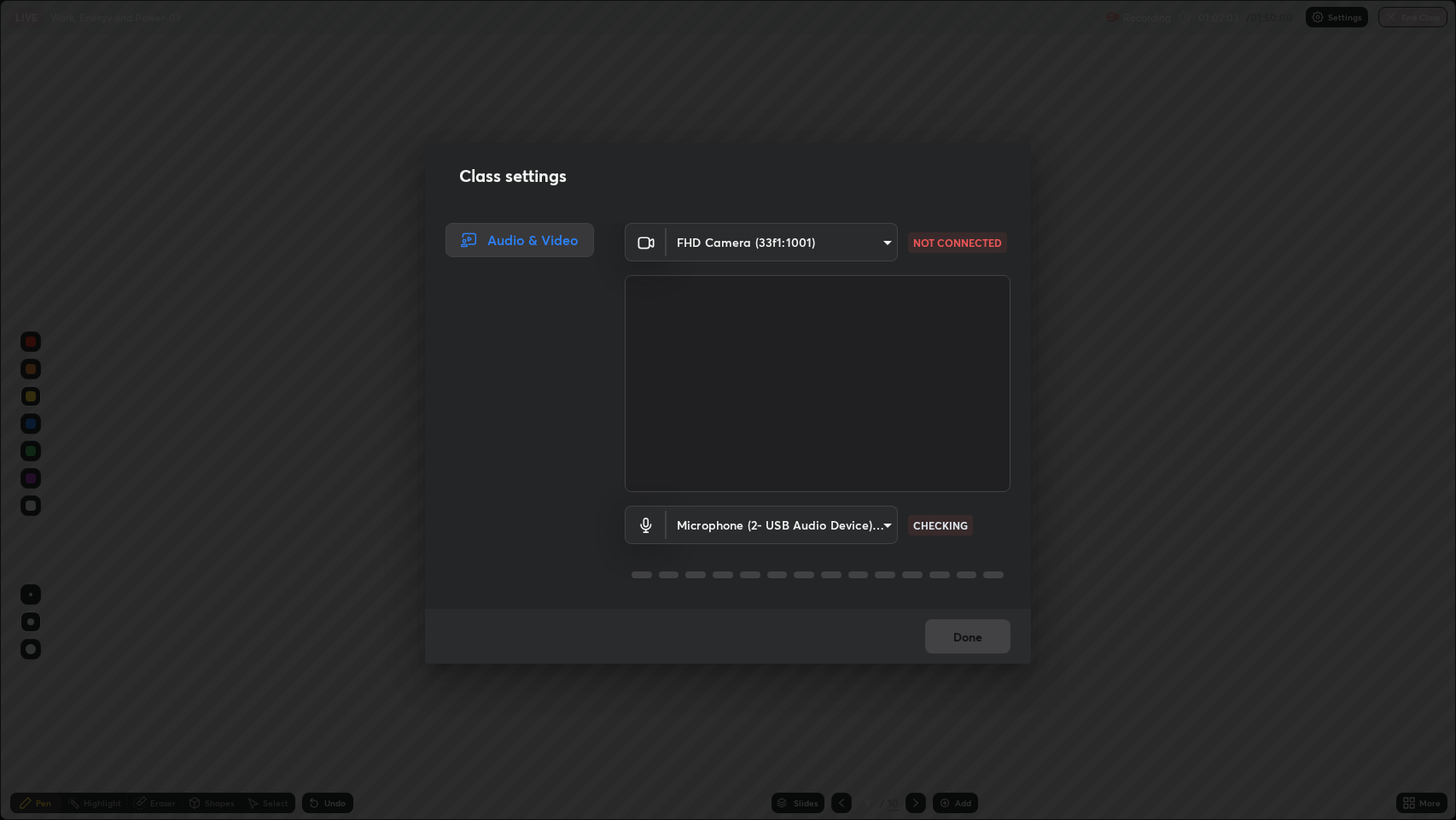
click at [947, 636] on div "Done" at bounding box center [728, 637] width 606 height 55
click at [950, 640] on div "Done" at bounding box center [728, 637] width 606 height 55
click at [945, 633] on div "Done" at bounding box center [728, 637] width 606 height 55
click at [942, 629] on div "Done" at bounding box center [728, 637] width 606 height 55
click at [944, 629] on div "Done" at bounding box center [728, 637] width 606 height 55
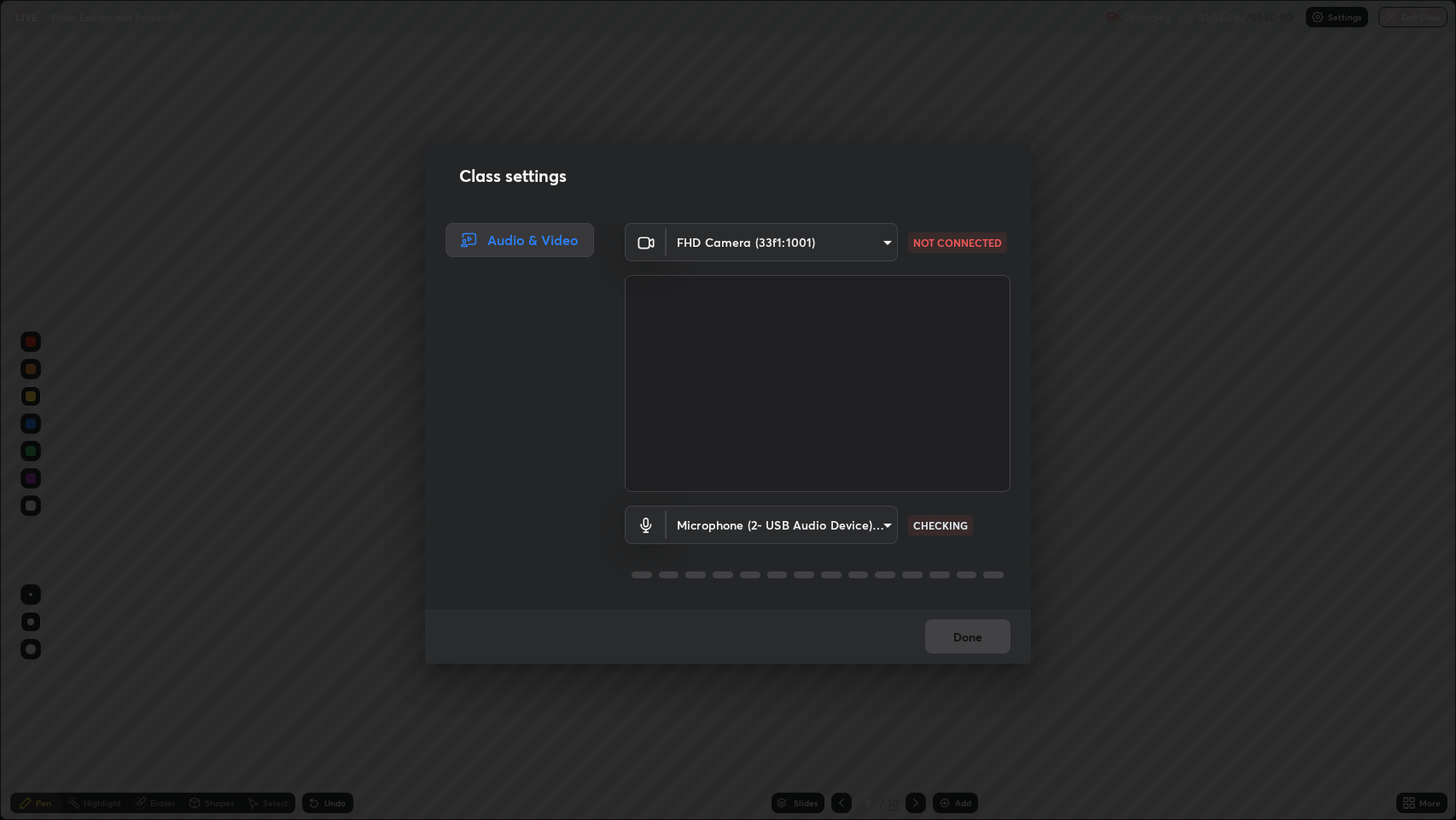
click at [939, 630] on div "Done" at bounding box center [728, 637] width 606 height 55
click at [943, 624] on div "Done" at bounding box center [728, 637] width 606 height 55
click at [884, 599] on div "Microphone (2- USB Audio Device) (0d8c:0014) 634cc77f731e6b31611188e7a4facad591…" at bounding box center [817, 548] width 385 height 114
click at [939, 619] on div "Done" at bounding box center [728, 637] width 606 height 55
click at [943, 619] on div "Done" at bounding box center [728, 637] width 606 height 55
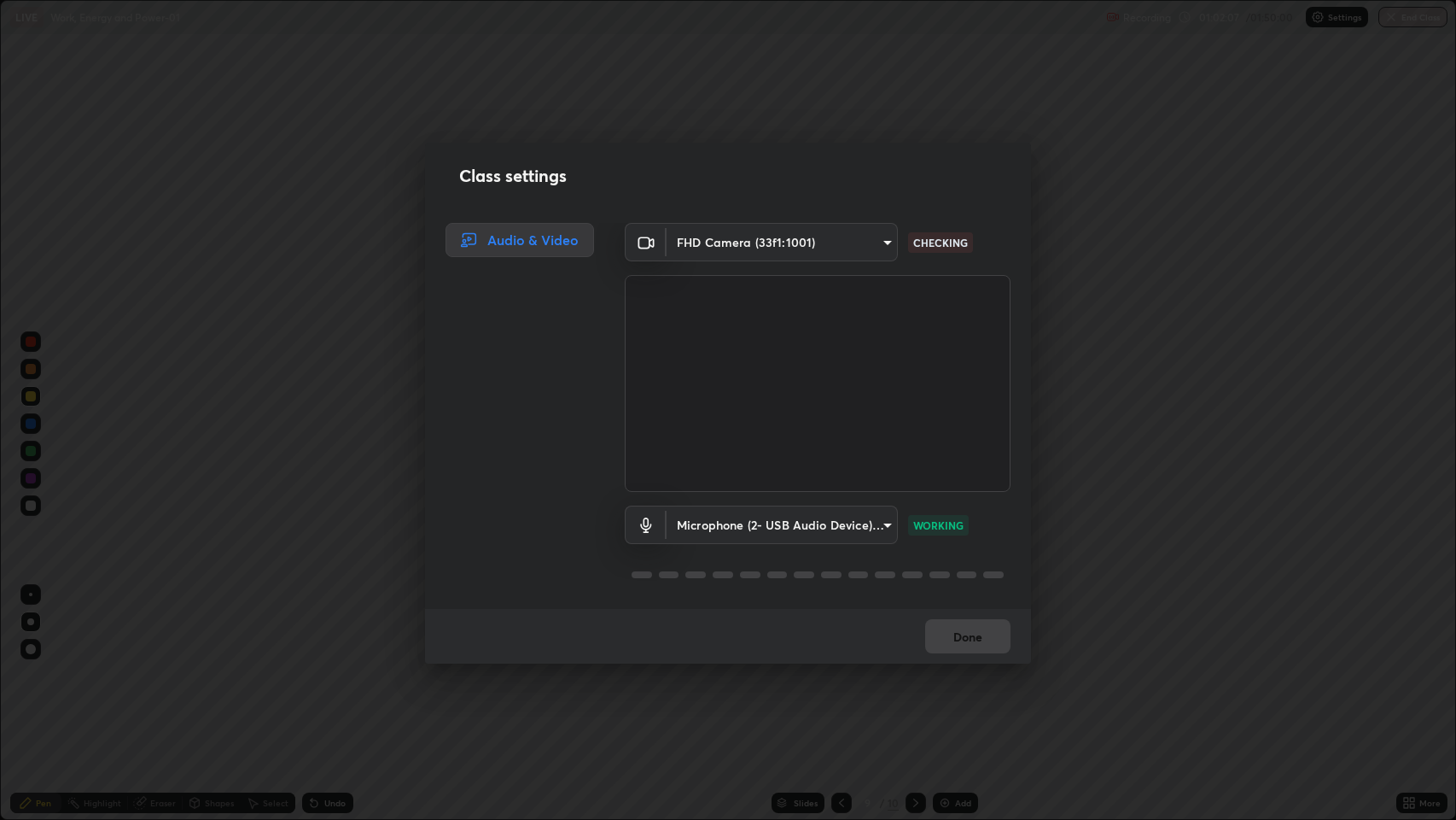
click at [945, 623] on div "Done" at bounding box center [728, 637] width 606 height 55
click at [944, 623] on div "Done" at bounding box center [728, 637] width 606 height 55
click at [948, 622] on div "Done" at bounding box center [728, 637] width 606 height 55
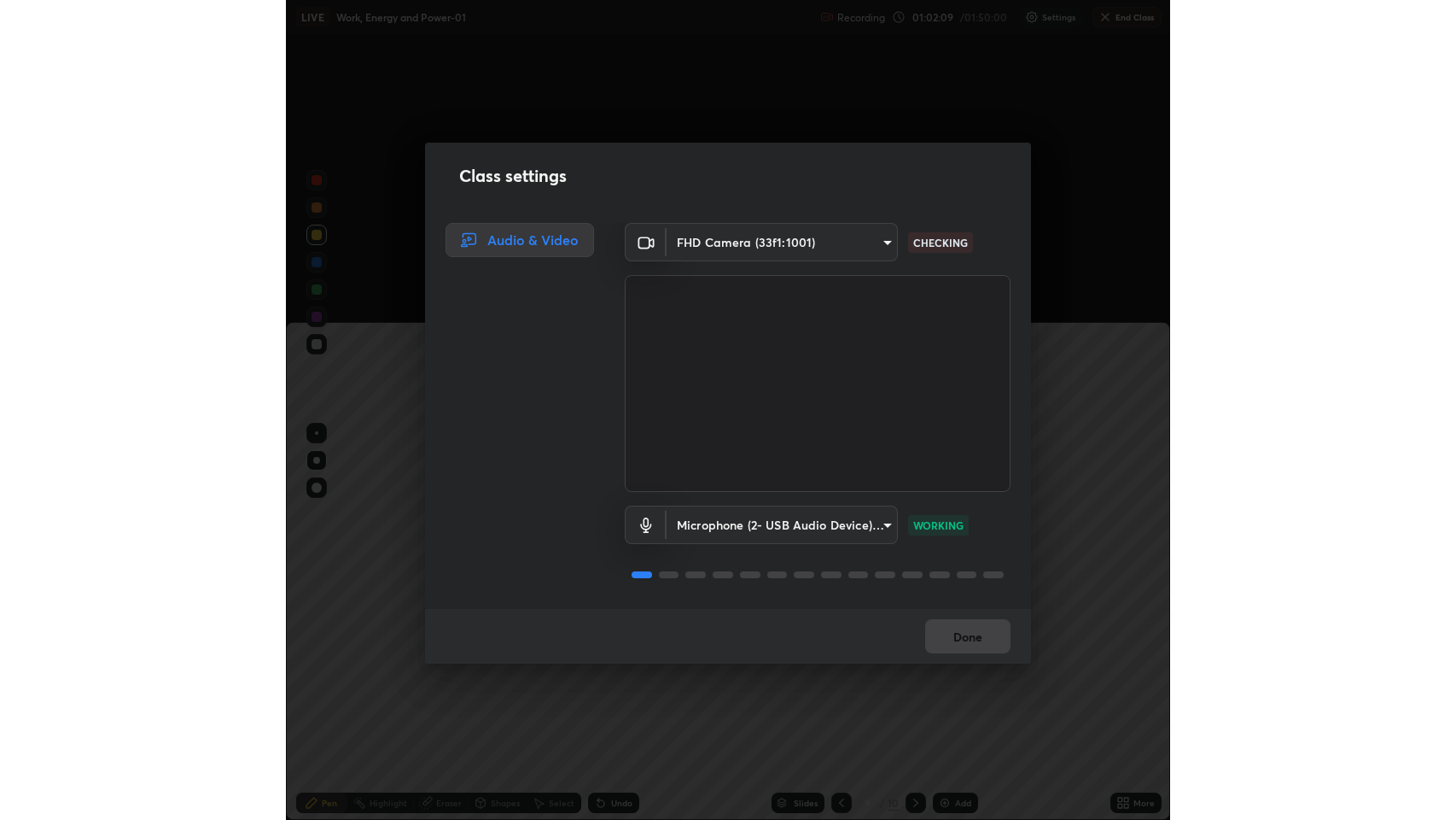
scroll to position [84553, 84455]
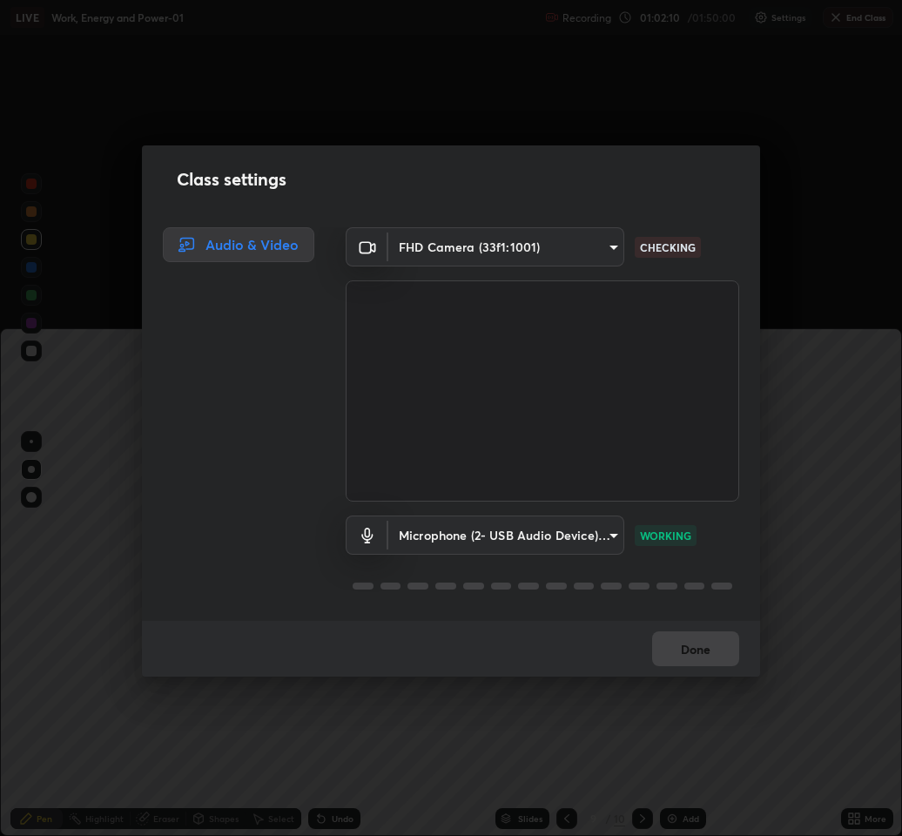
click at [753, 627] on div "Done" at bounding box center [451, 649] width 618 height 56
click at [822, 651] on div "Class settings Audio & Video FHD Camera (33f1:1001) 61f3beabfc6a01e2fe5bb314d85…" at bounding box center [451, 418] width 902 height 836
click at [822, 649] on div "Class settings Audio & Video FHD Camera (33f1:1001) 61f3beabfc6a01e2fe5bb314d85…" at bounding box center [451, 418] width 902 height 836
click at [823, 649] on div "Class settings Audio & Video FHD Camera (33f1:1001) 61f3beabfc6a01e2fe5bb314d85…" at bounding box center [451, 418] width 902 height 836
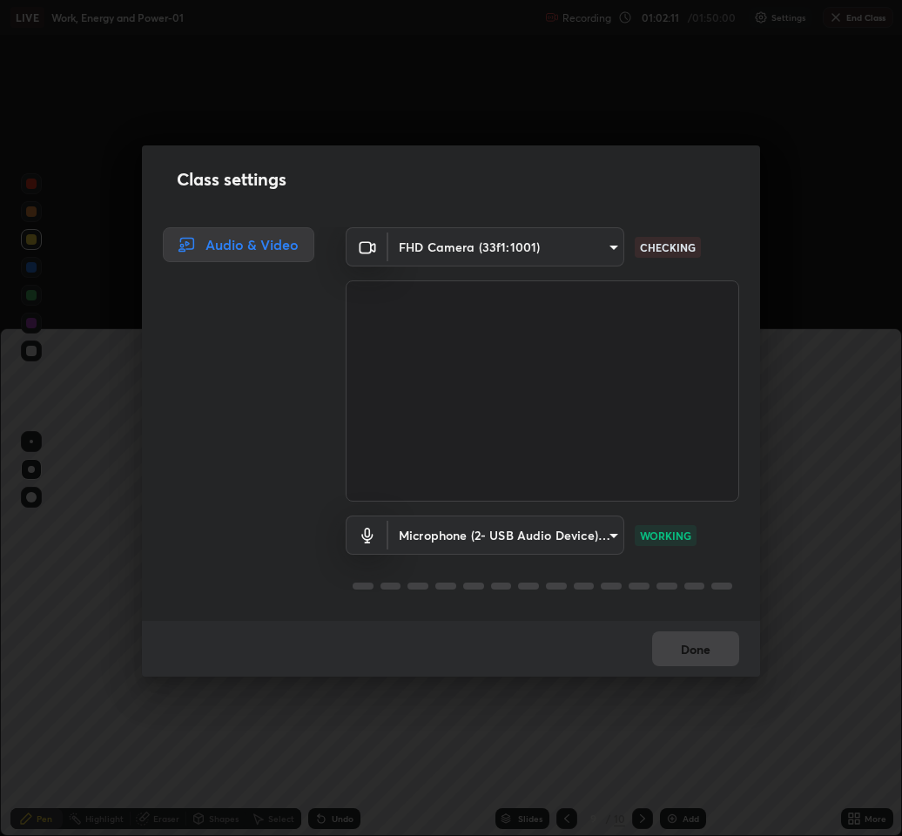
click at [824, 639] on div "Class settings Audio & Video FHD Camera (33f1:1001) 61f3beabfc6a01e2fe5bb314d85…" at bounding box center [451, 418] width 902 height 836
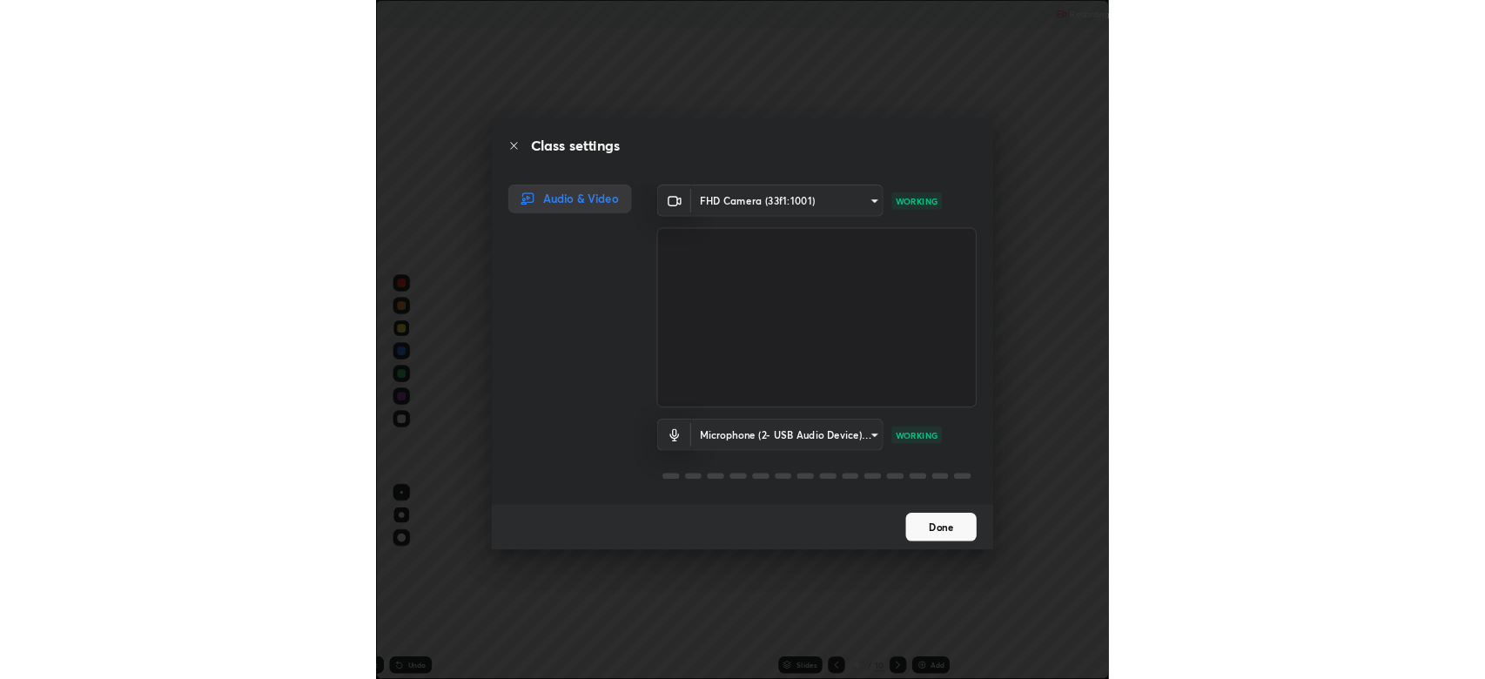
scroll to position [836, 1485]
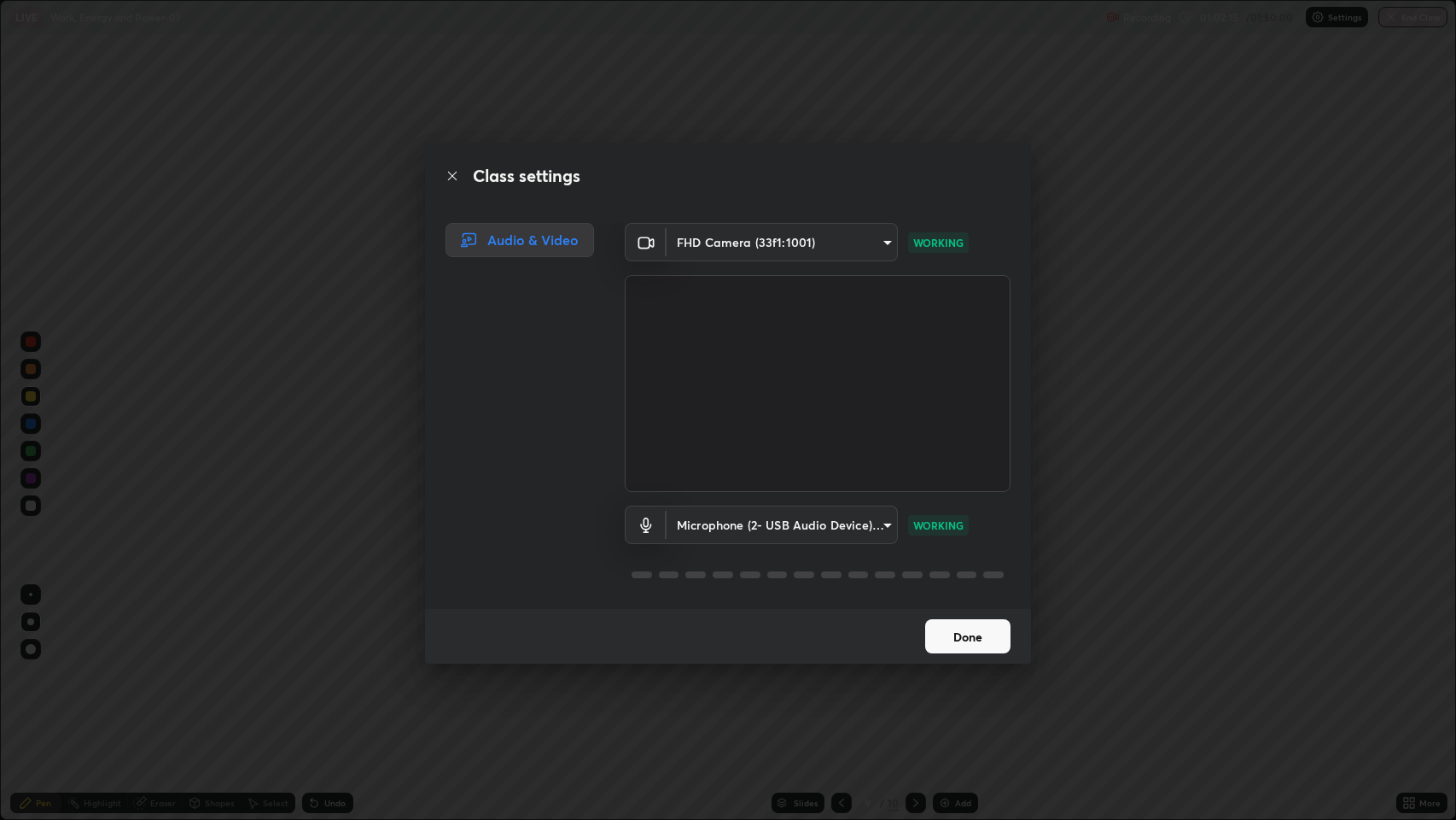
click at [941, 629] on button "Done" at bounding box center [968, 636] width 85 height 34
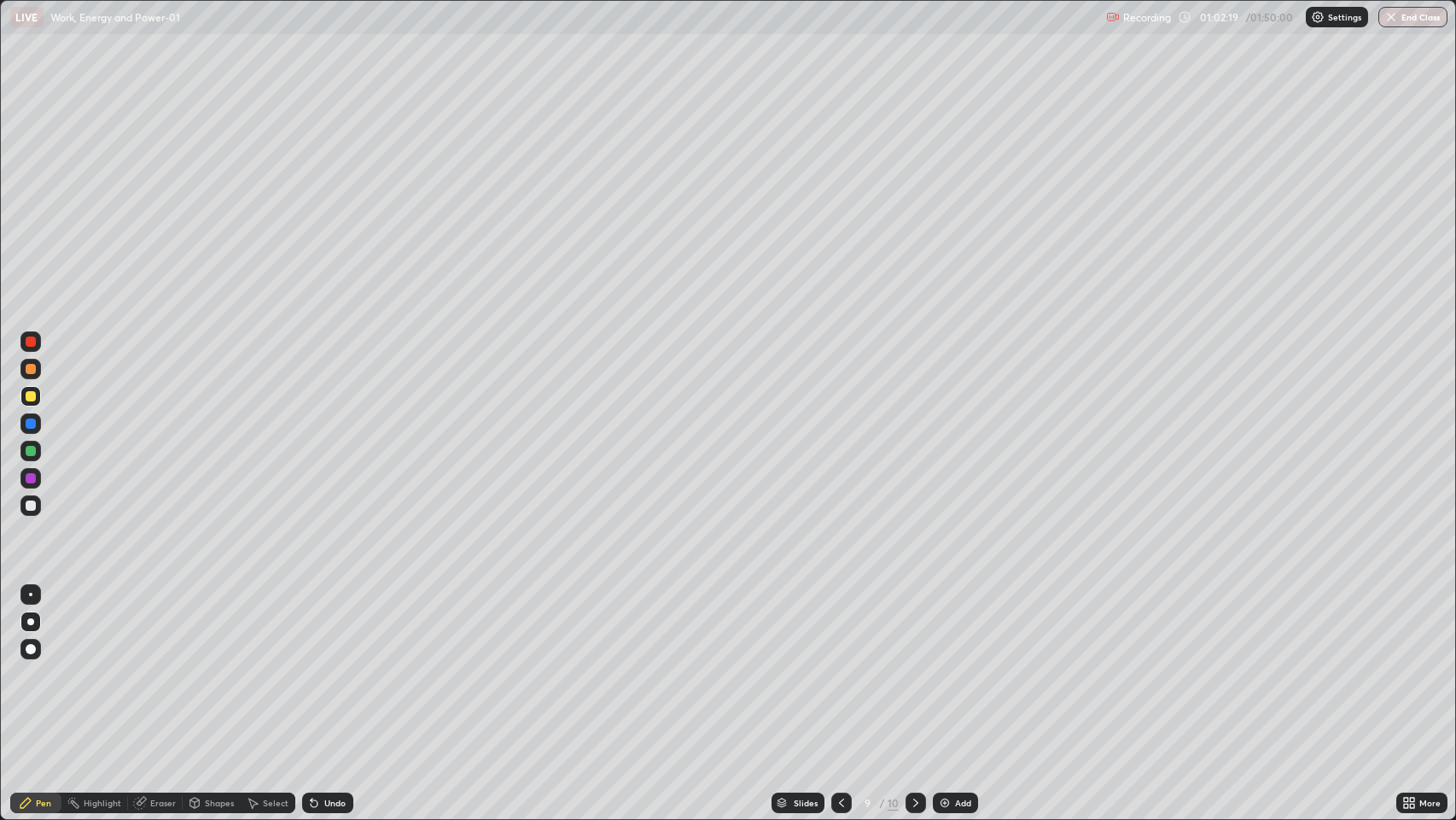
click at [162, 665] on div "Eraser" at bounding box center [163, 802] width 25 height 9
click at [42, 665] on div "Pen" at bounding box center [44, 802] width 16 height 9
click at [962, 665] on div "Add" at bounding box center [963, 802] width 17 height 9
click at [205, 665] on div "Shapes" at bounding box center [220, 802] width 29 height 9
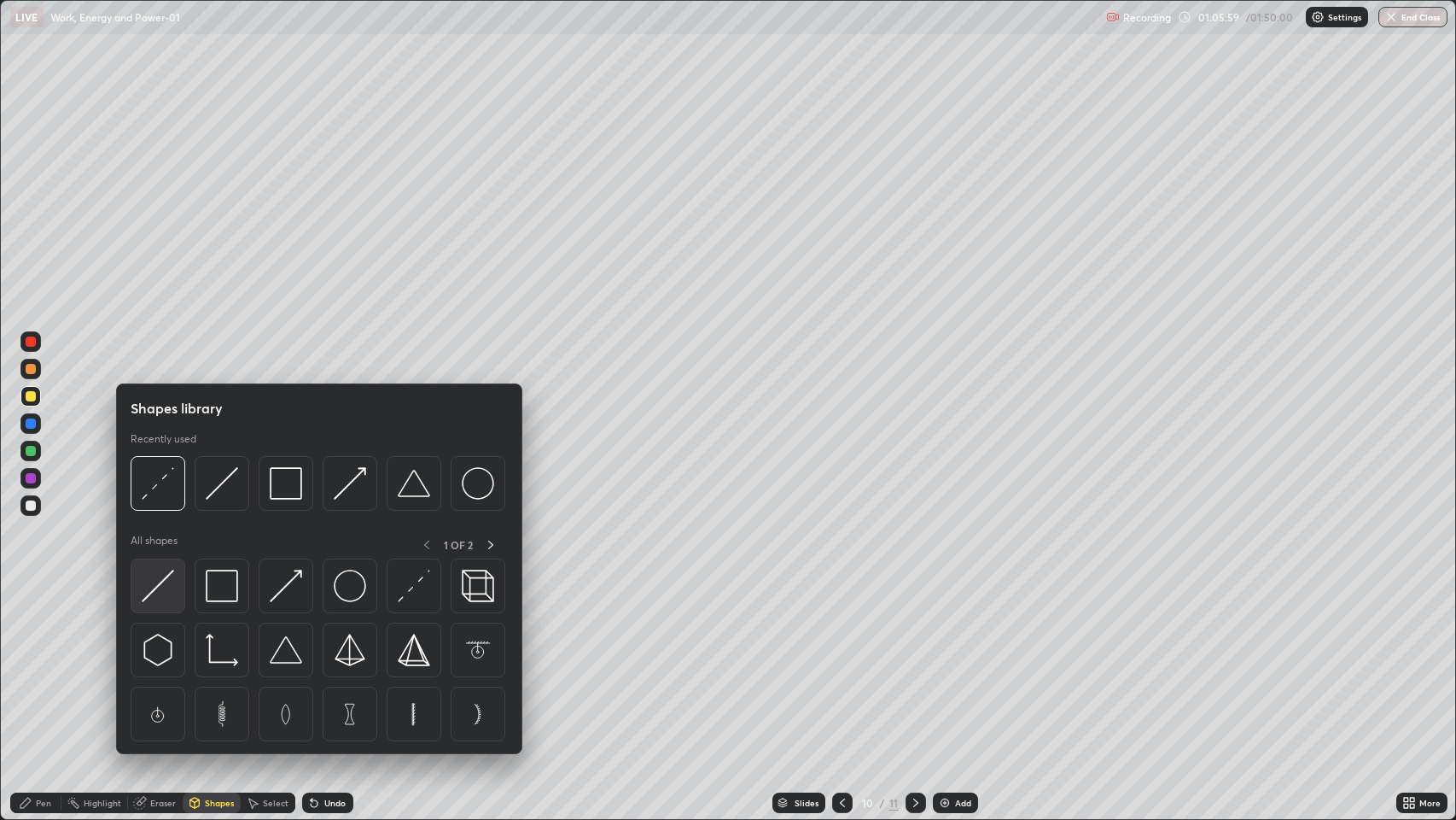
click at [168, 581] on img at bounding box center [157, 586] width 32 height 32
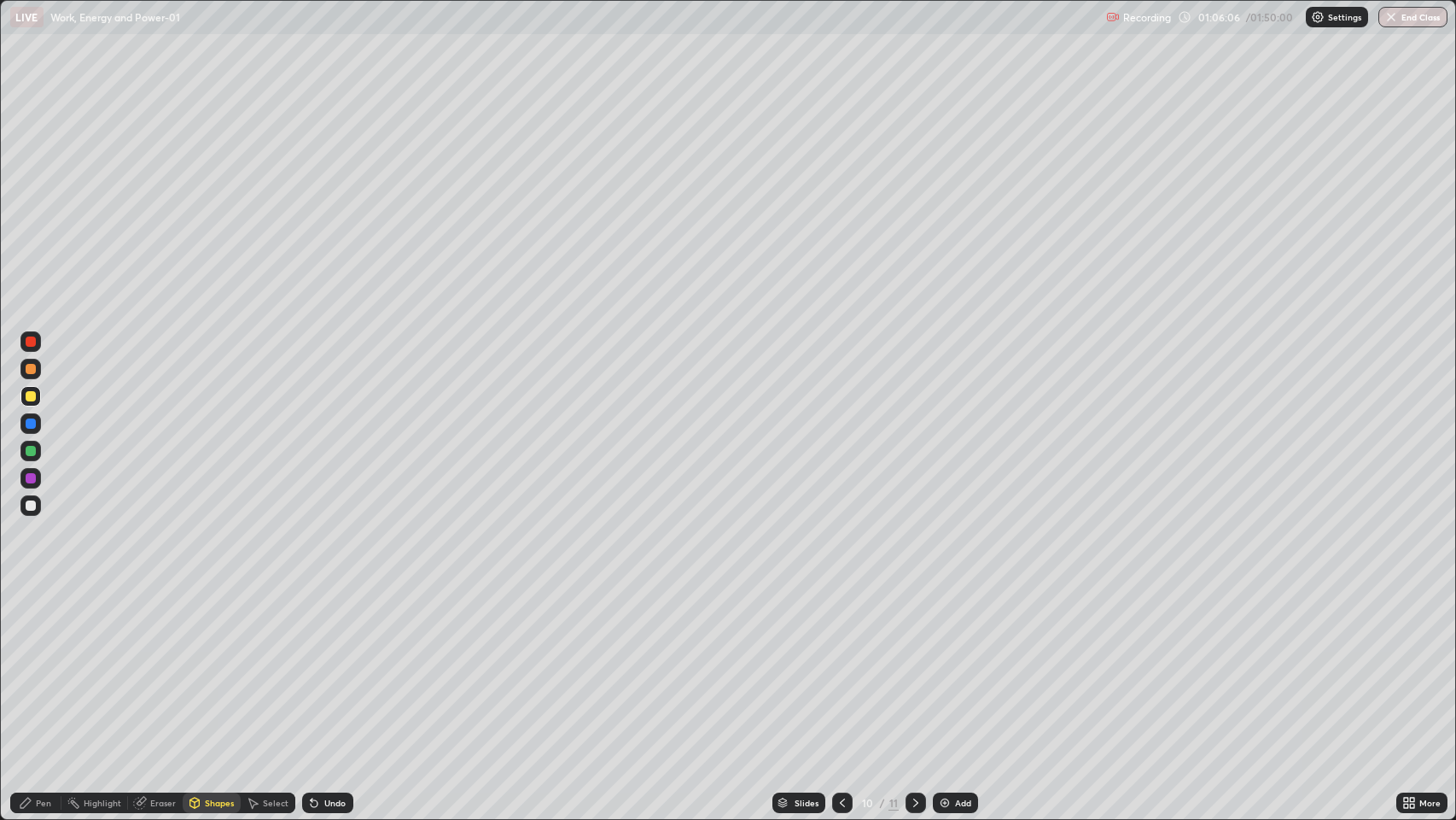
click at [330, 665] on div "Undo" at bounding box center [335, 802] width 22 height 9
click at [43, 665] on div "Pen" at bounding box center [44, 802] width 16 height 9
click at [212, 665] on div "Shapes" at bounding box center [220, 802] width 29 height 9
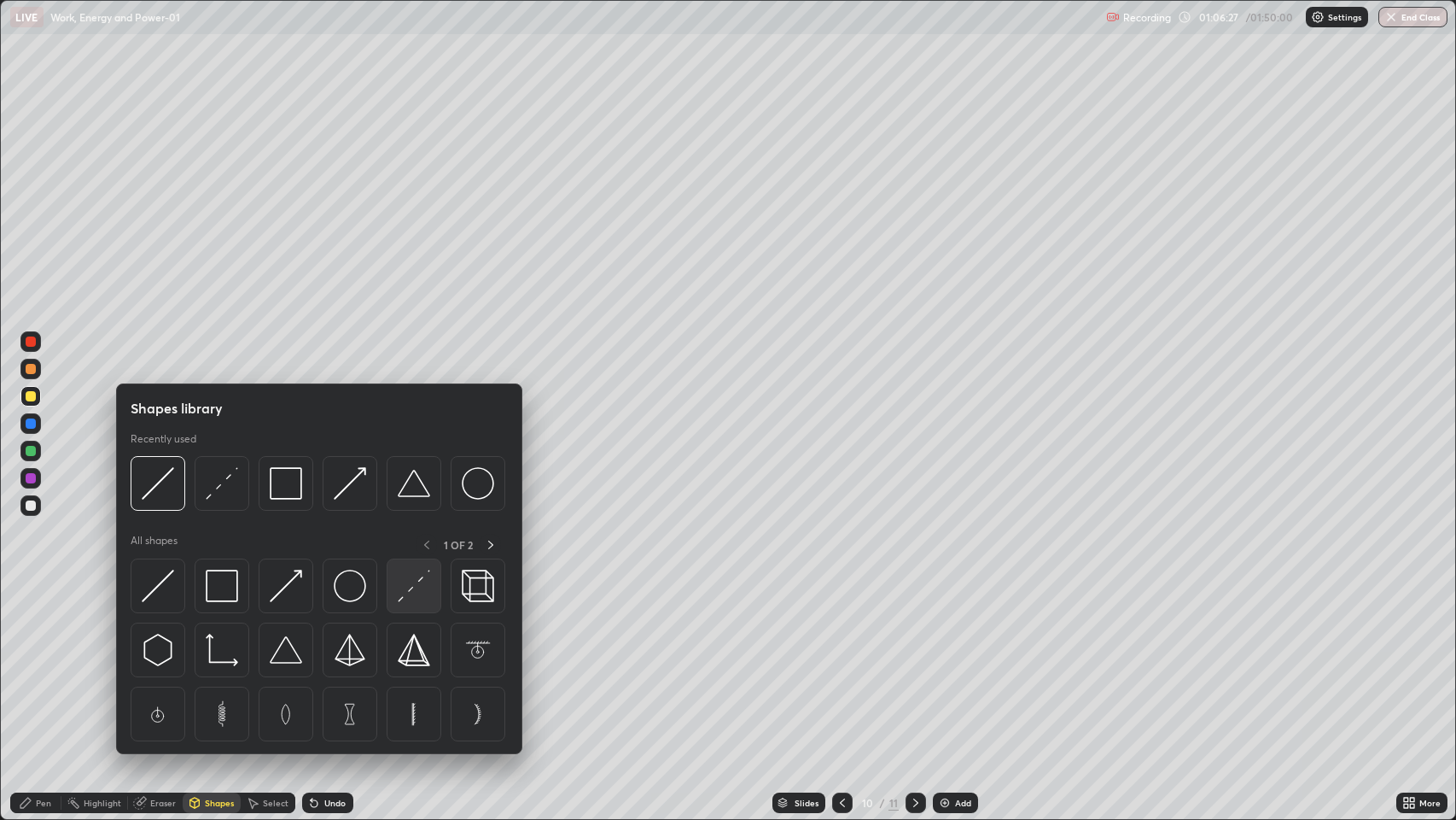
click at [410, 583] on img at bounding box center [414, 586] width 32 height 32
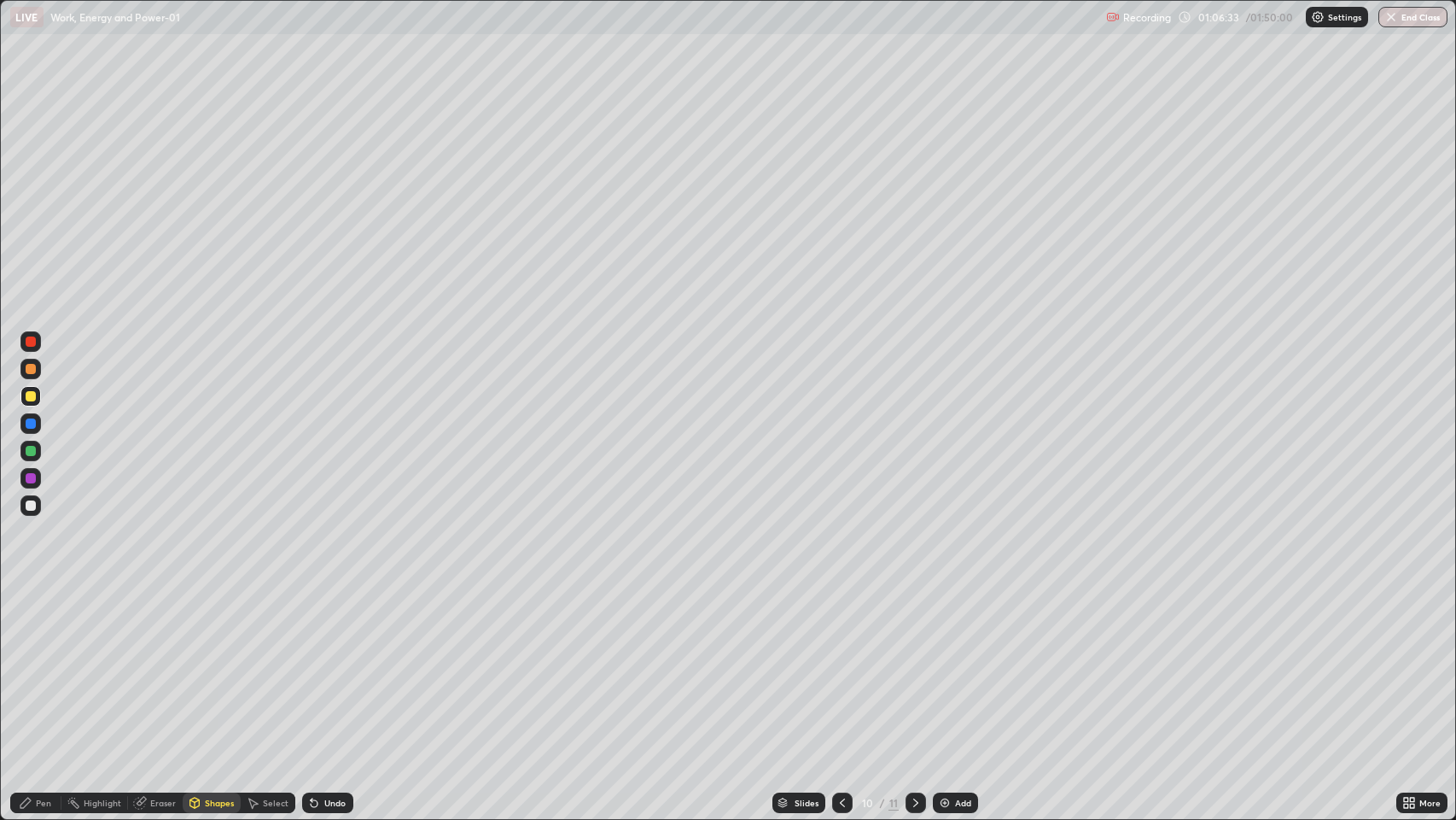
click at [33, 397] on div at bounding box center [30, 396] width 10 height 10
click at [33, 429] on div at bounding box center [30, 423] width 21 height 21
click at [30, 504] on div at bounding box center [30, 505] width 10 height 10
click at [326, 665] on div "Undo" at bounding box center [335, 802] width 22 height 9
click at [43, 665] on div "Pen" at bounding box center [44, 802] width 16 height 9
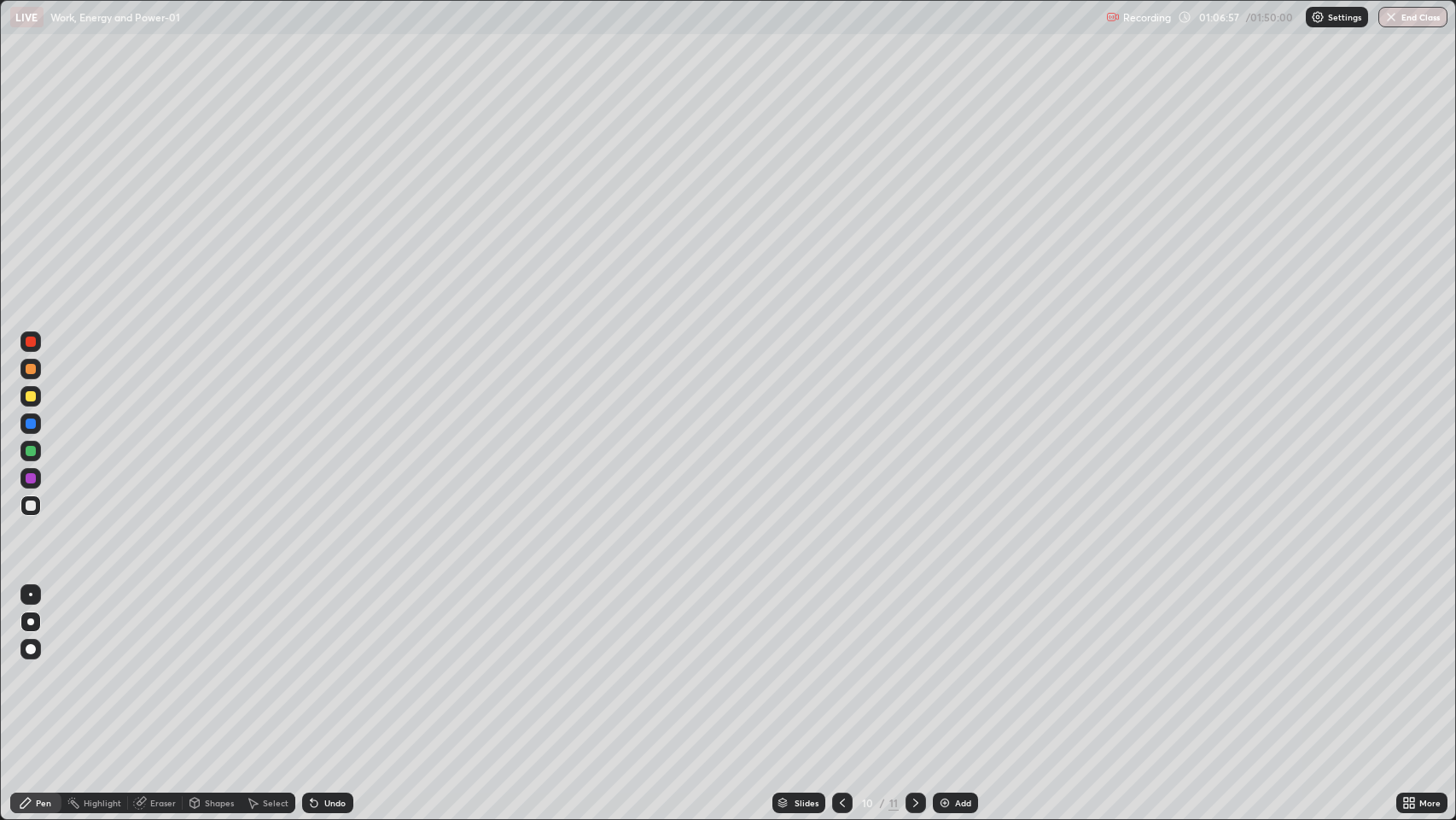
click at [154, 665] on div "Eraser" at bounding box center [163, 802] width 25 height 9
click at [41, 665] on div "Pen" at bounding box center [44, 802] width 16 height 9
click at [28, 393] on div at bounding box center [30, 396] width 10 height 10
click at [37, 665] on div "Pen" at bounding box center [44, 802] width 16 height 9
click at [29, 509] on div at bounding box center [30, 505] width 10 height 10
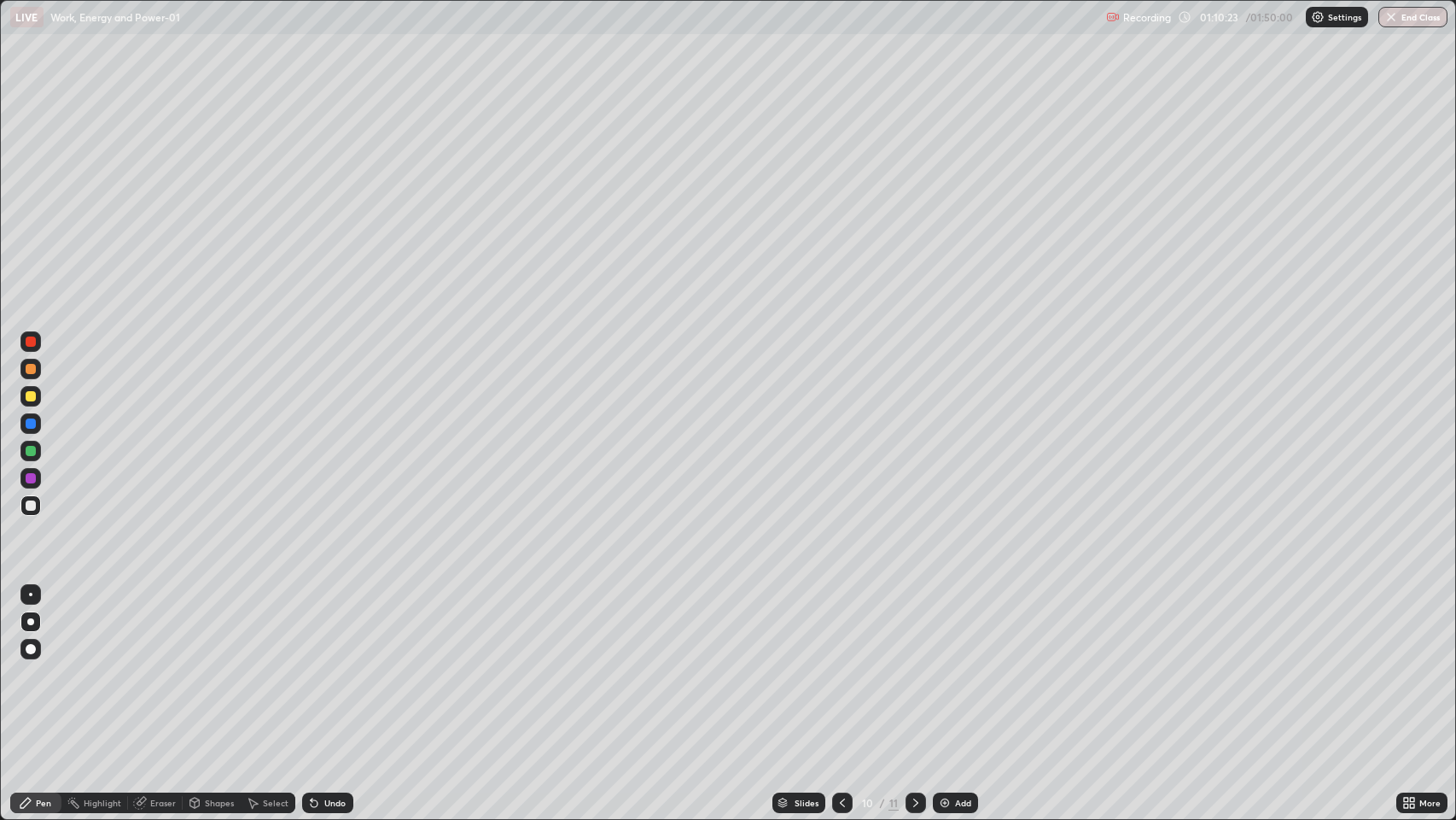
click at [1414, 14] on button "End Class" at bounding box center [1413, 17] width 70 height 21
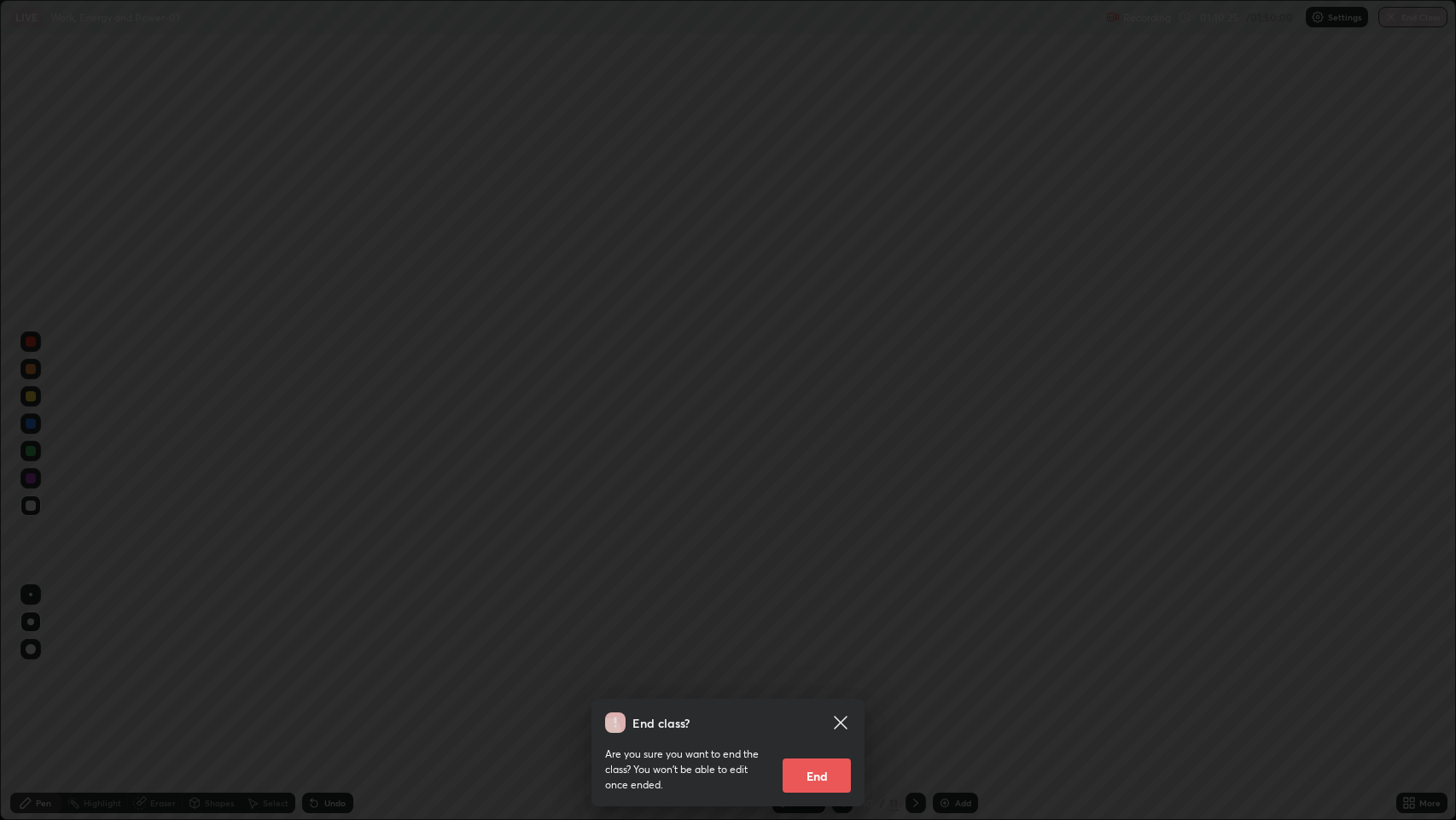
click at [820, 665] on button "End" at bounding box center [817, 775] width 69 height 34
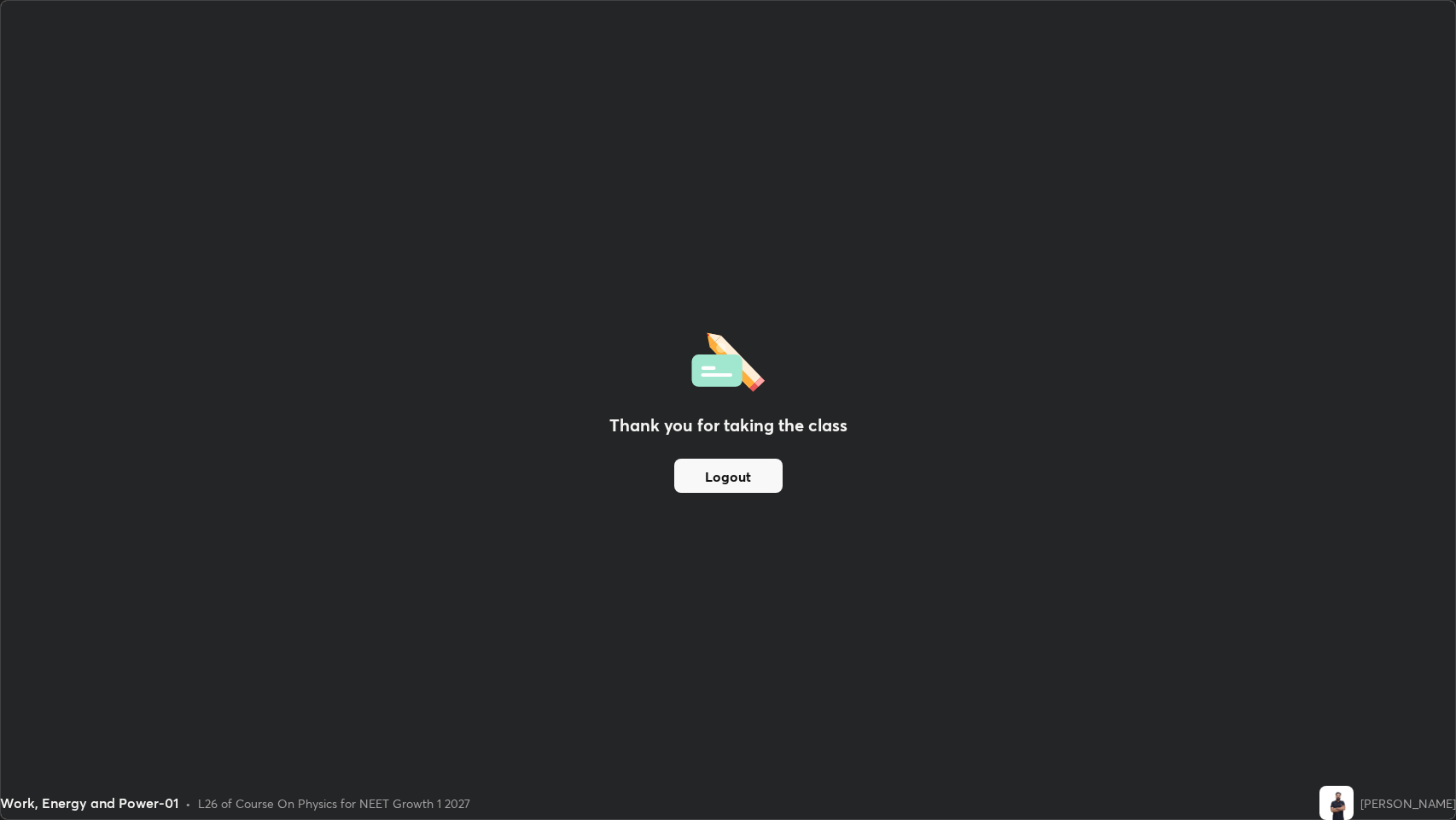
click at [724, 472] on button "Logout" at bounding box center [728, 475] width 109 height 34
click at [761, 467] on button "Logout" at bounding box center [728, 475] width 109 height 34
click at [754, 485] on button "Logout" at bounding box center [728, 475] width 109 height 34
click at [740, 477] on button "Logout" at bounding box center [728, 475] width 109 height 34
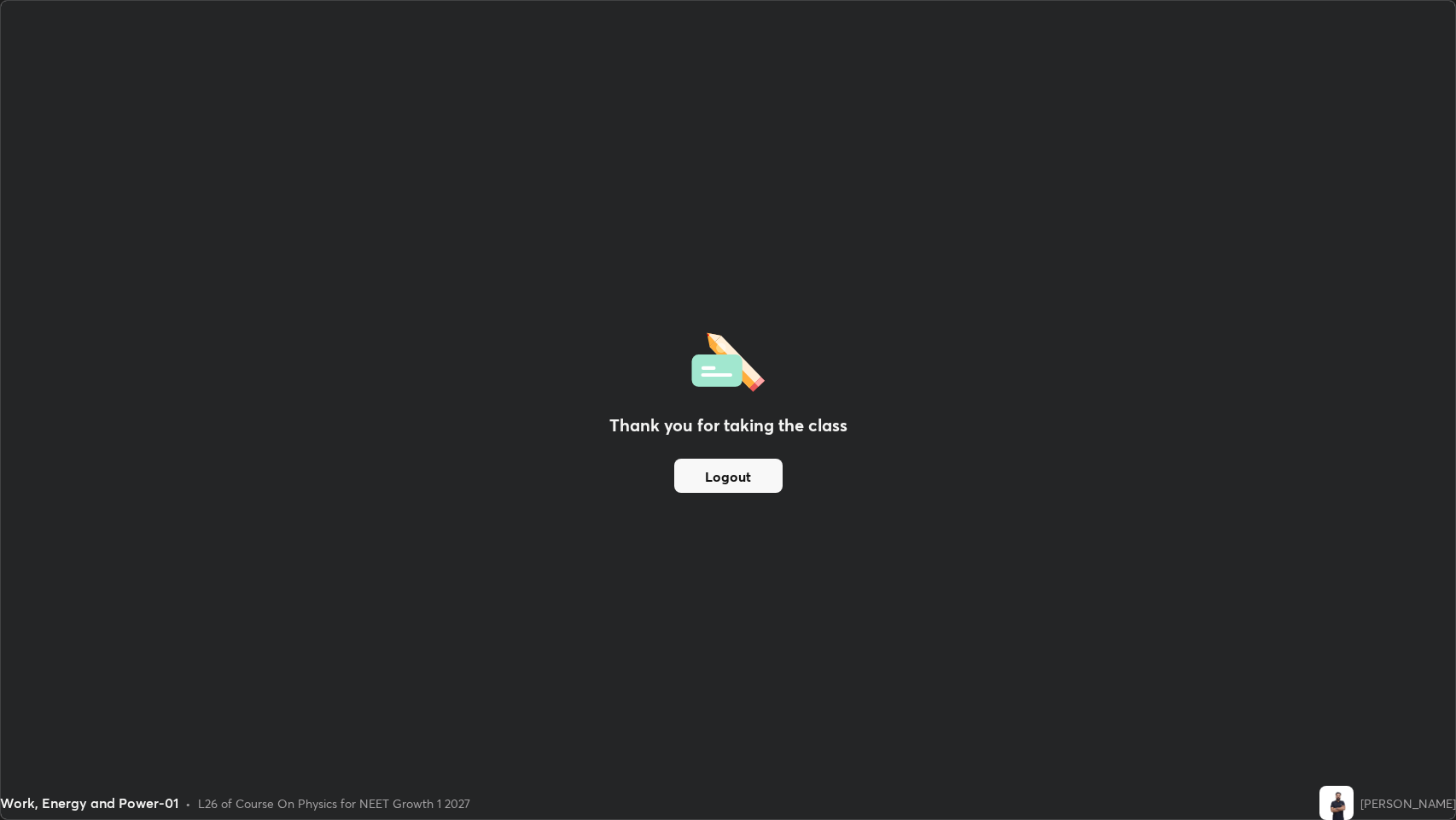
click at [725, 478] on button "Logout" at bounding box center [728, 475] width 109 height 34
click at [746, 476] on button "Logout" at bounding box center [728, 475] width 109 height 34
click at [754, 478] on button "Logout" at bounding box center [728, 475] width 109 height 34
click at [755, 477] on button "Logout" at bounding box center [728, 475] width 109 height 34
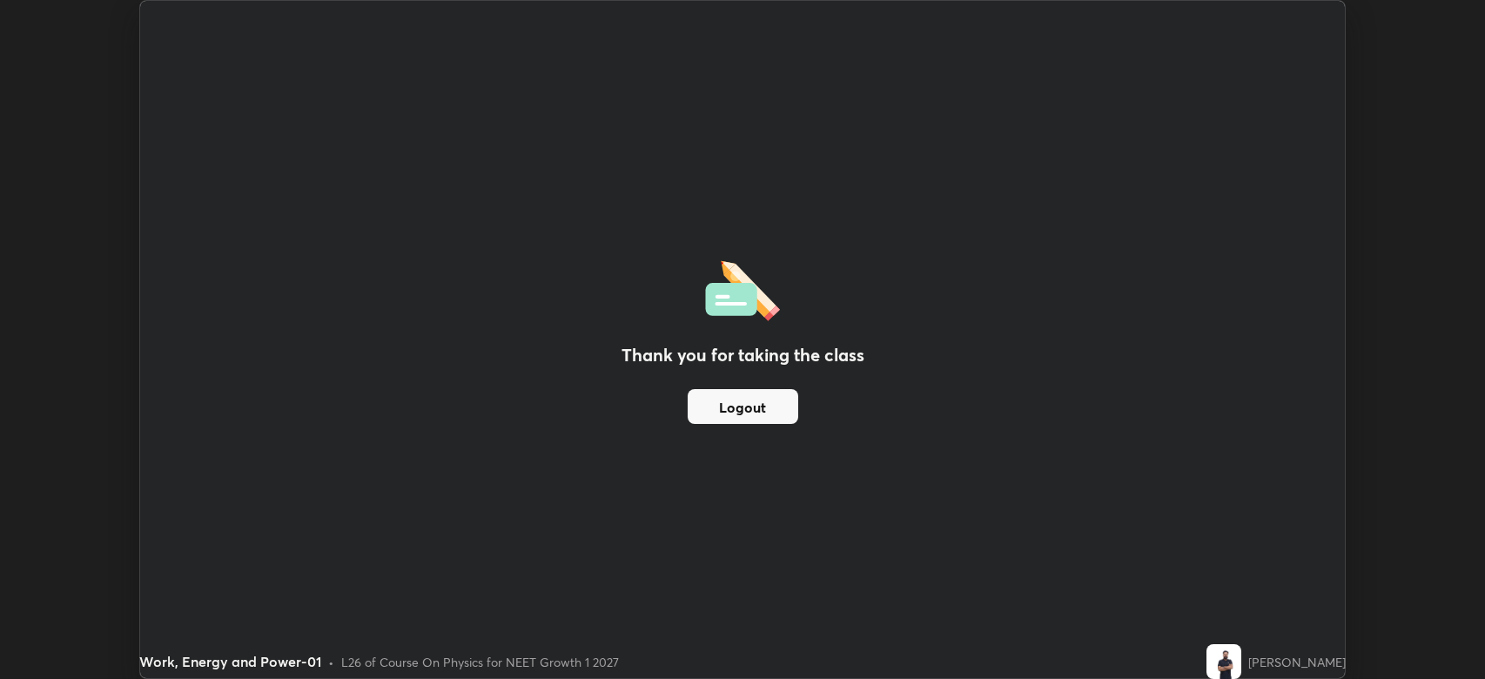
scroll to position [86360, 85553]
